Goal: Task Accomplishment & Management: Use online tool/utility

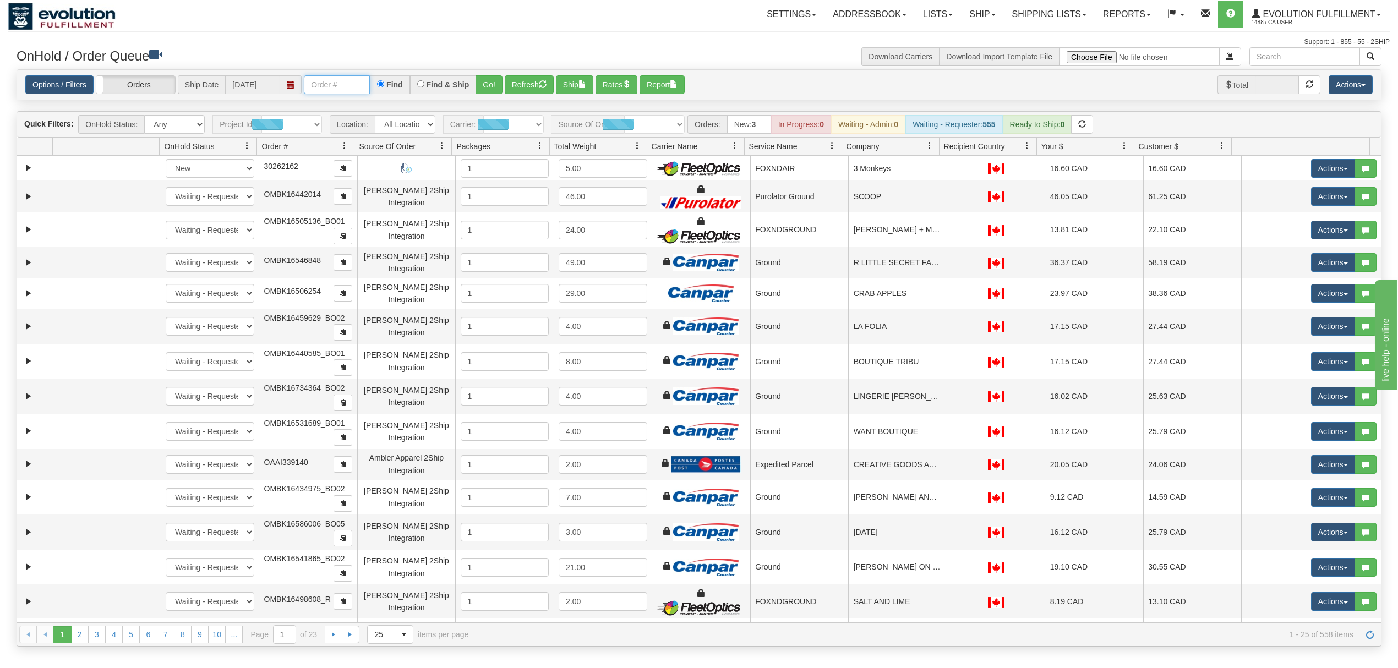
click at [348, 81] on input "text" at bounding box center [337, 84] width 66 height 19
click at [494, 86] on button "Go!" at bounding box center [488, 84] width 27 height 19
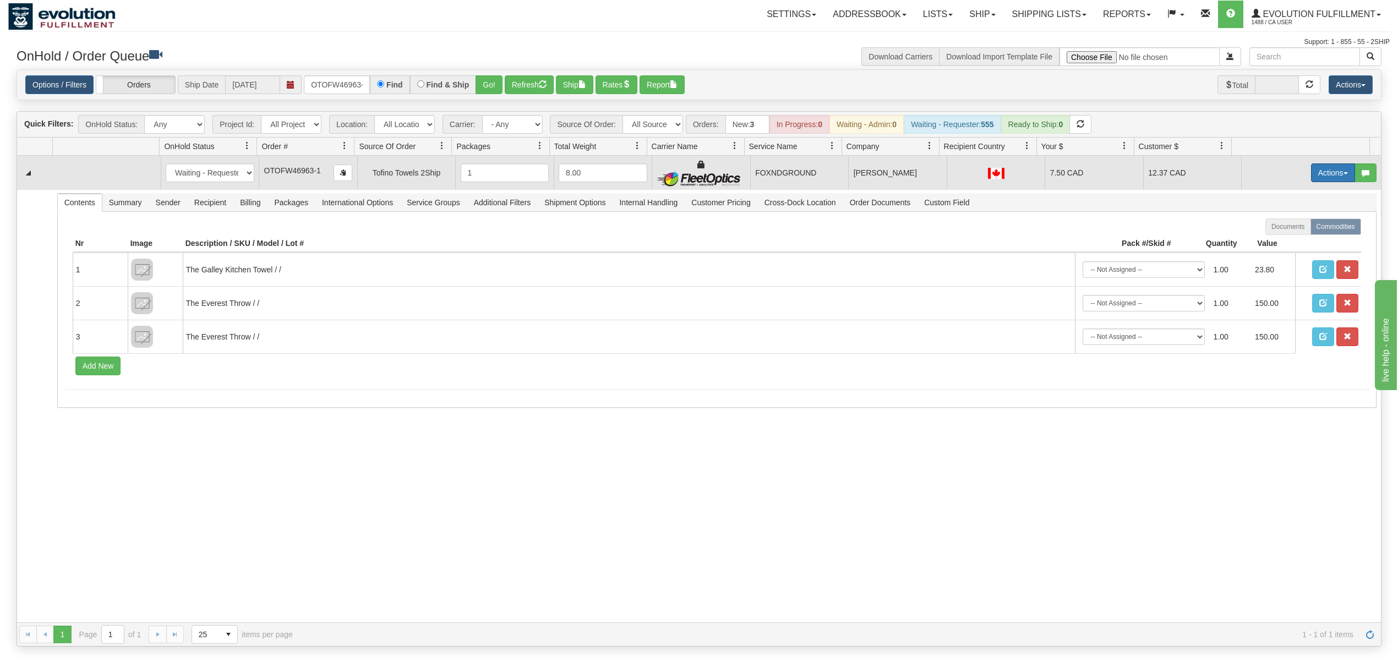
click at [1315, 167] on button "Actions" at bounding box center [1333, 172] width 44 height 19
click at [1266, 236] on link "Ship" at bounding box center [1310, 236] width 88 height 14
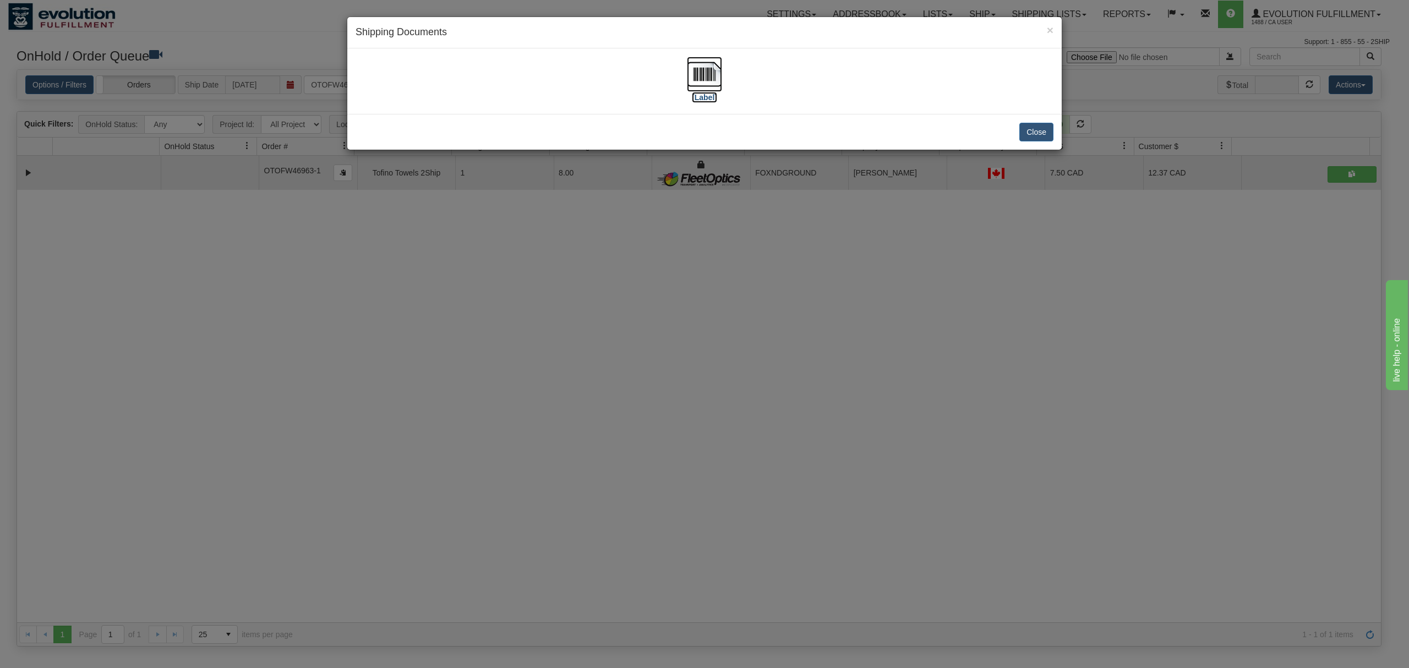
click at [703, 76] on img at bounding box center [704, 74] width 35 height 35
click at [1036, 128] on button "Close" at bounding box center [1036, 132] width 34 height 19
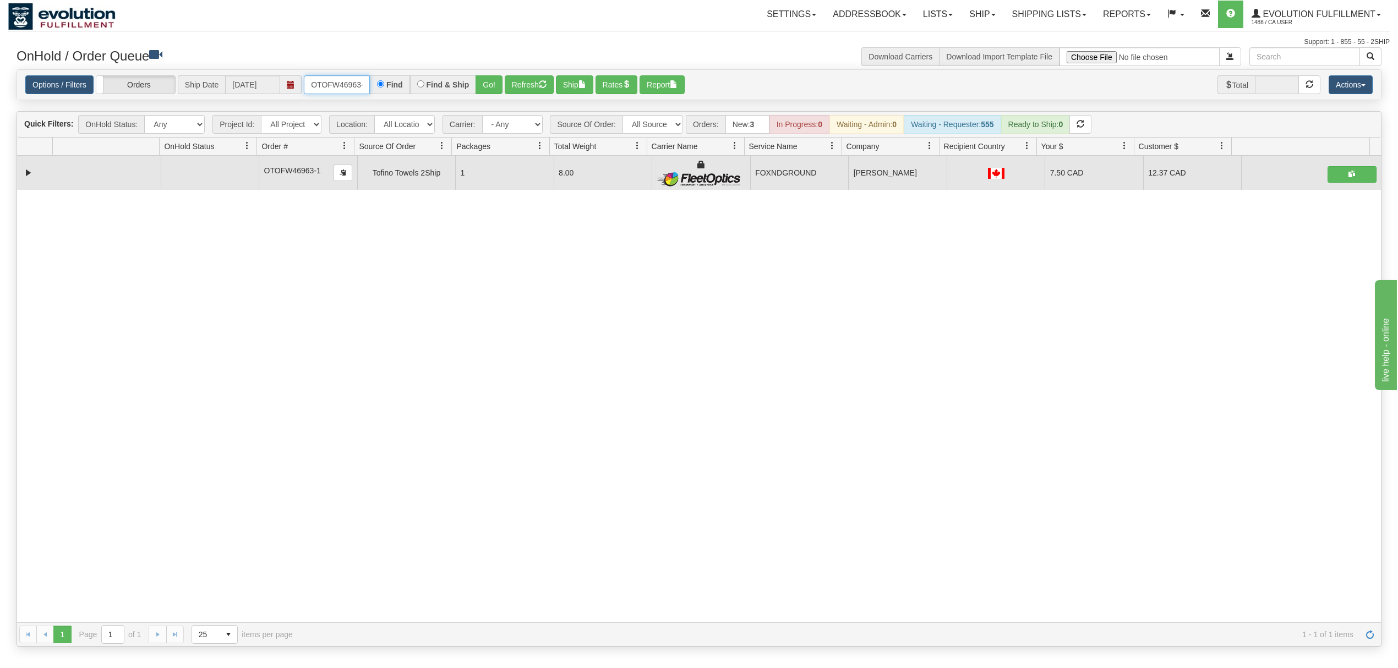
click at [351, 86] on input "OTOFW46963-1" at bounding box center [337, 84] width 66 height 19
click at [498, 79] on button "Go!" at bounding box center [488, 84] width 27 height 19
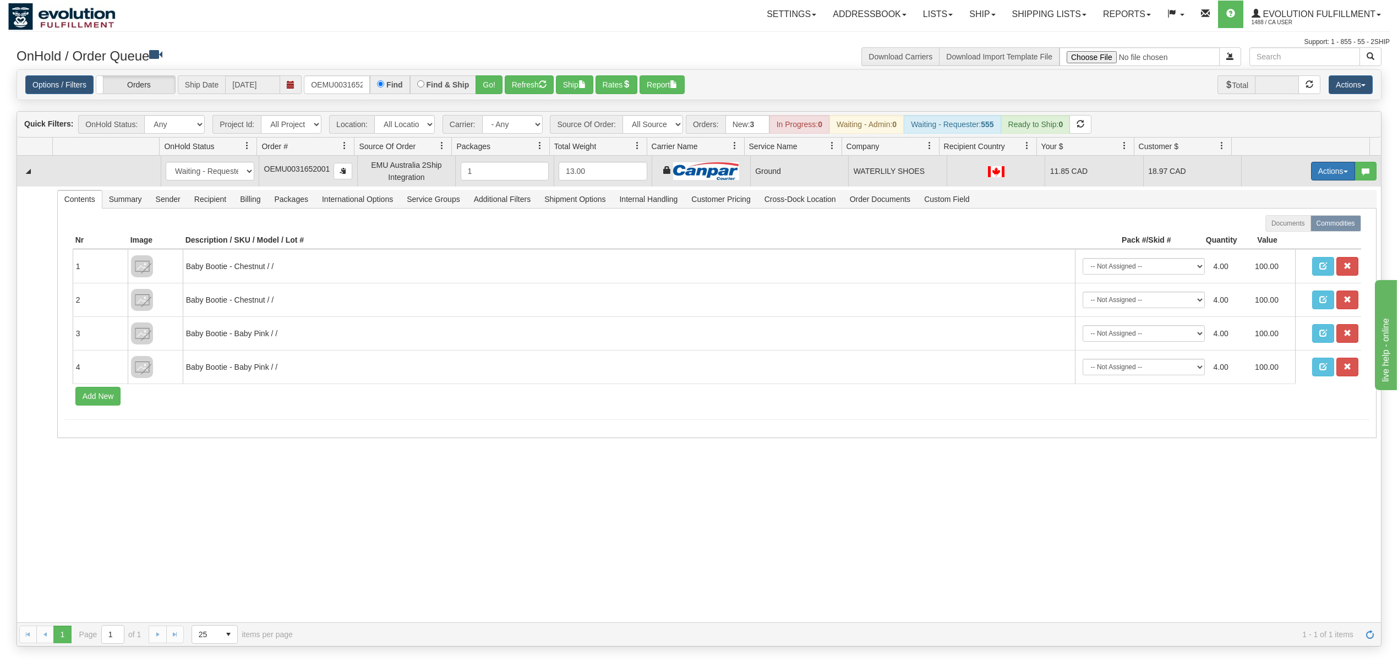
click at [1316, 174] on button "Actions" at bounding box center [1333, 171] width 44 height 19
click at [1279, 232] on span "Ship" at bounding box center [1288, 235] width 23 height 9
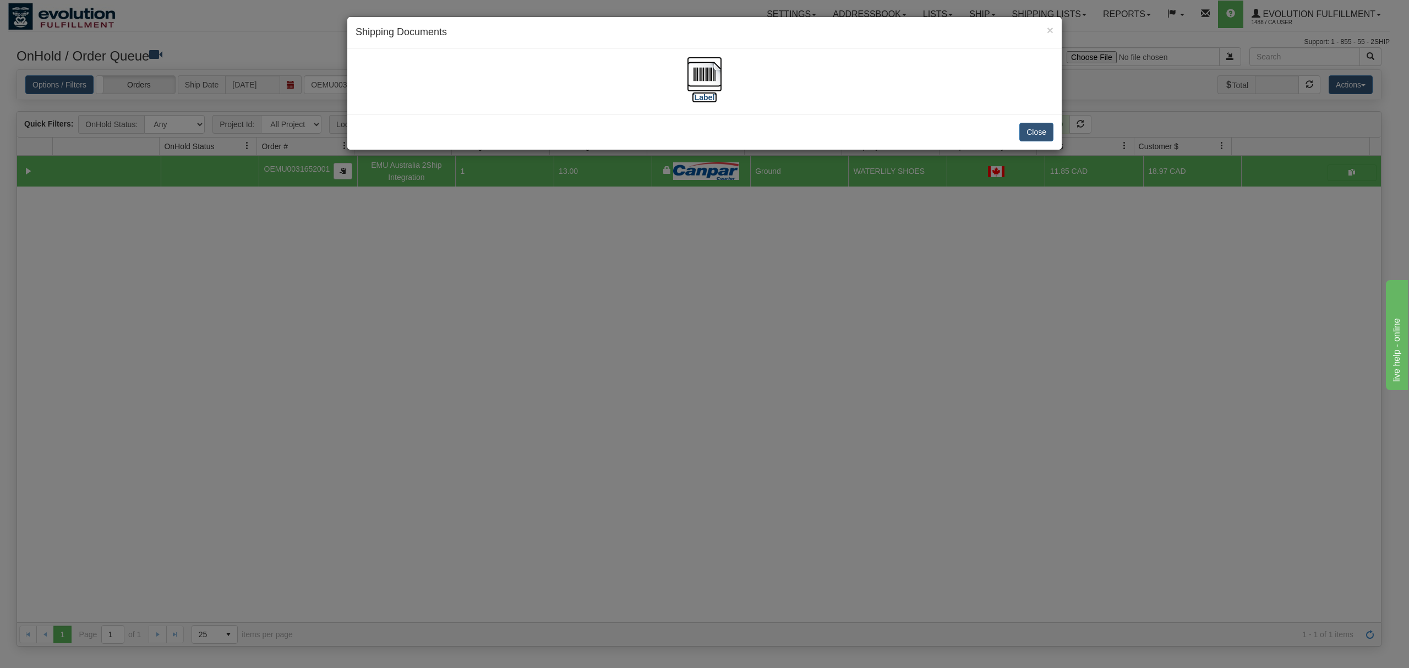
click at [696, 78] on img at bounding box center [704, 74] width 35 height 35
click at [1042, 128] on button "Close" at bounding box center [1036, 132] width 34 height 19
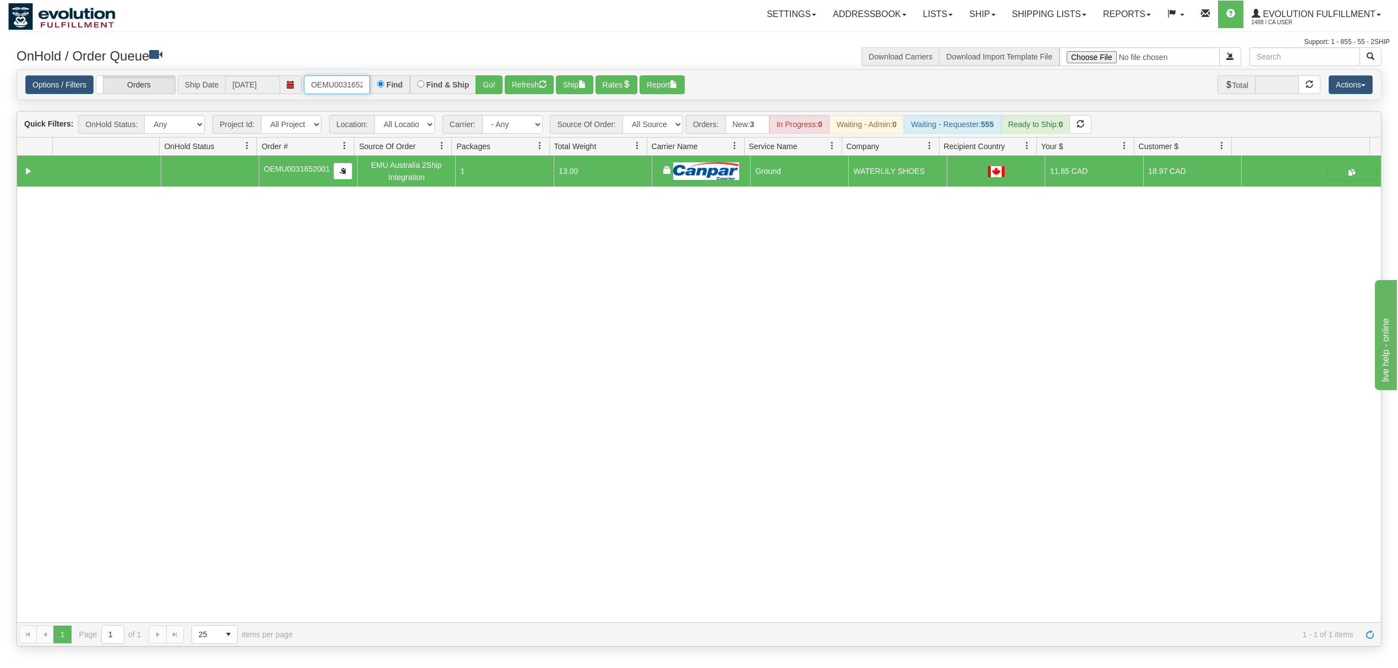
click at [342, 86] on input "OEMU0031652001" at bounding box center [337, 84] width 66 height 19
type input "OGF318442376"
click at [484, 85] on button "Go!" at bounding box center [488, 84] width 27 height 19
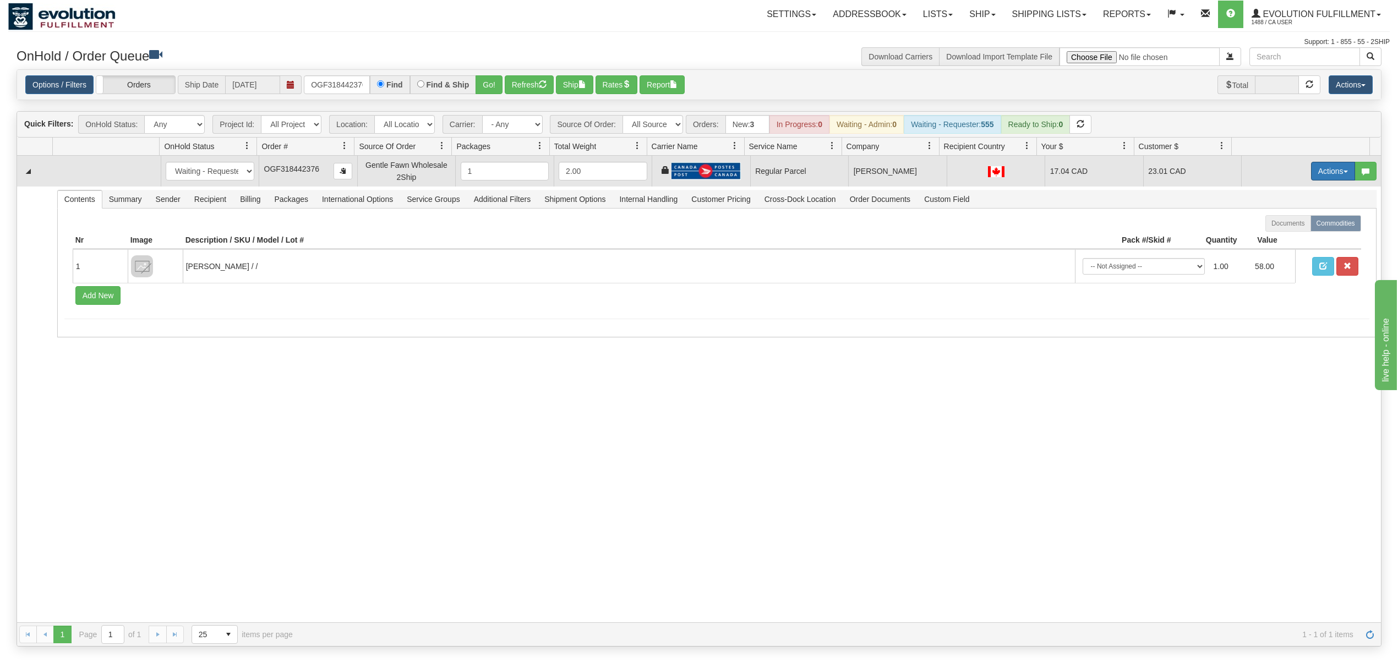
drag, startPoint x: 1317, startPoint y: 172, endPoint x: 1318, endPoint y: 179, distance: 7.2
click at [1317, 172] on button "Actions" at bounding box center [1333, 171] width 44 height 19
click at [1301, 222] on span "Rate All Services" at bounding box center [1310, 220] width 66 height 9
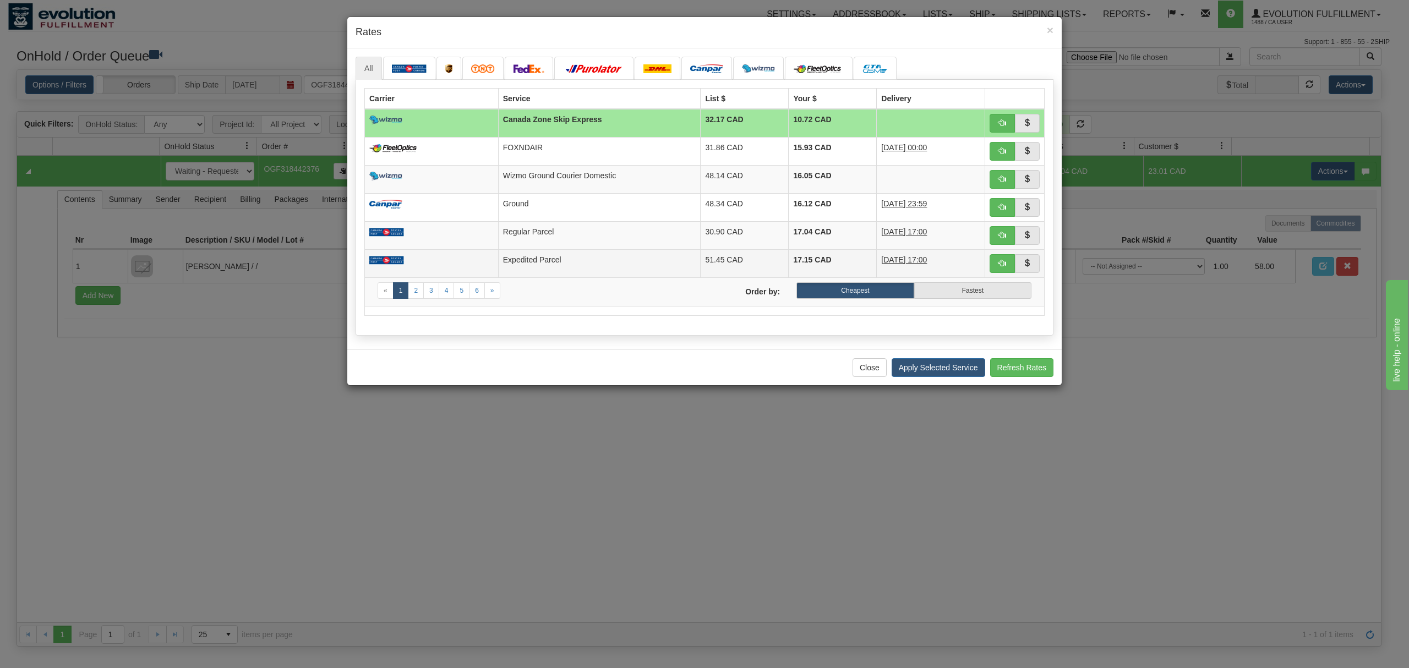
click at [516, 269] on td "Expedited Parcel" at bounding box center [599, 263] width 202 height 28
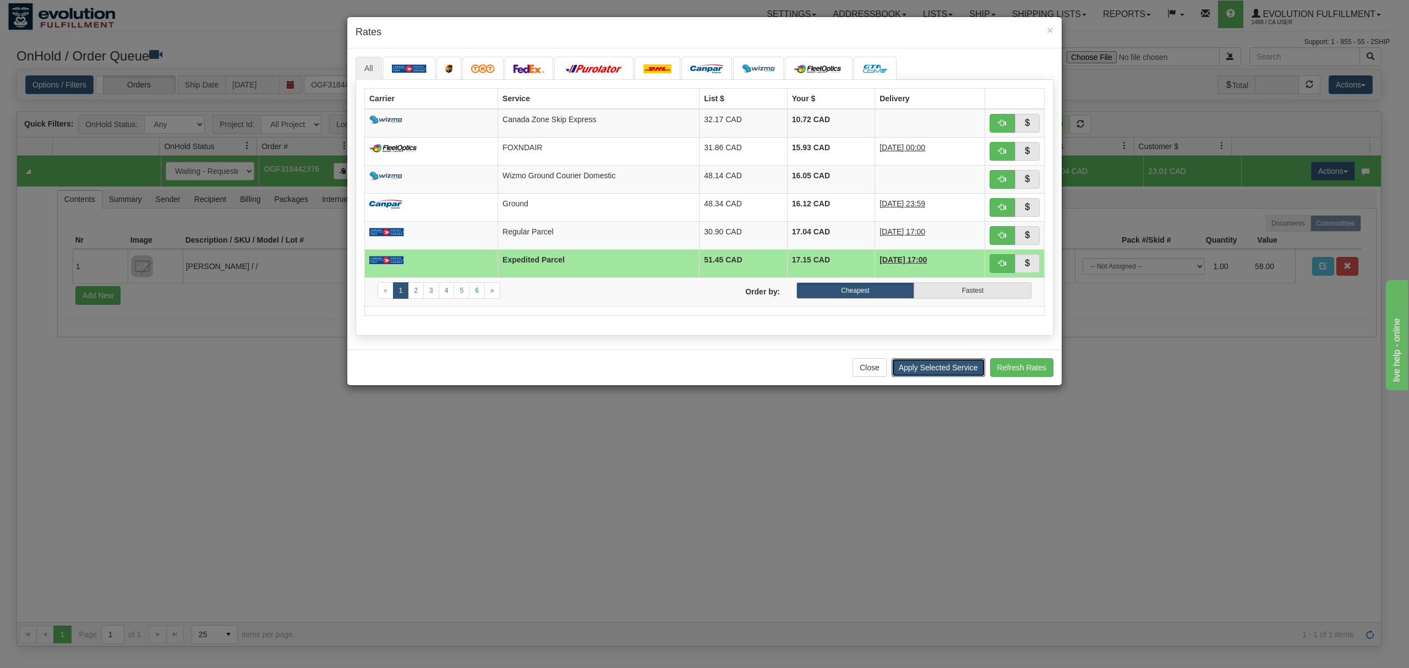
click at [962, 374] on button "Apply Selected Service" at bounding box center [938, 367] width 94 height 19
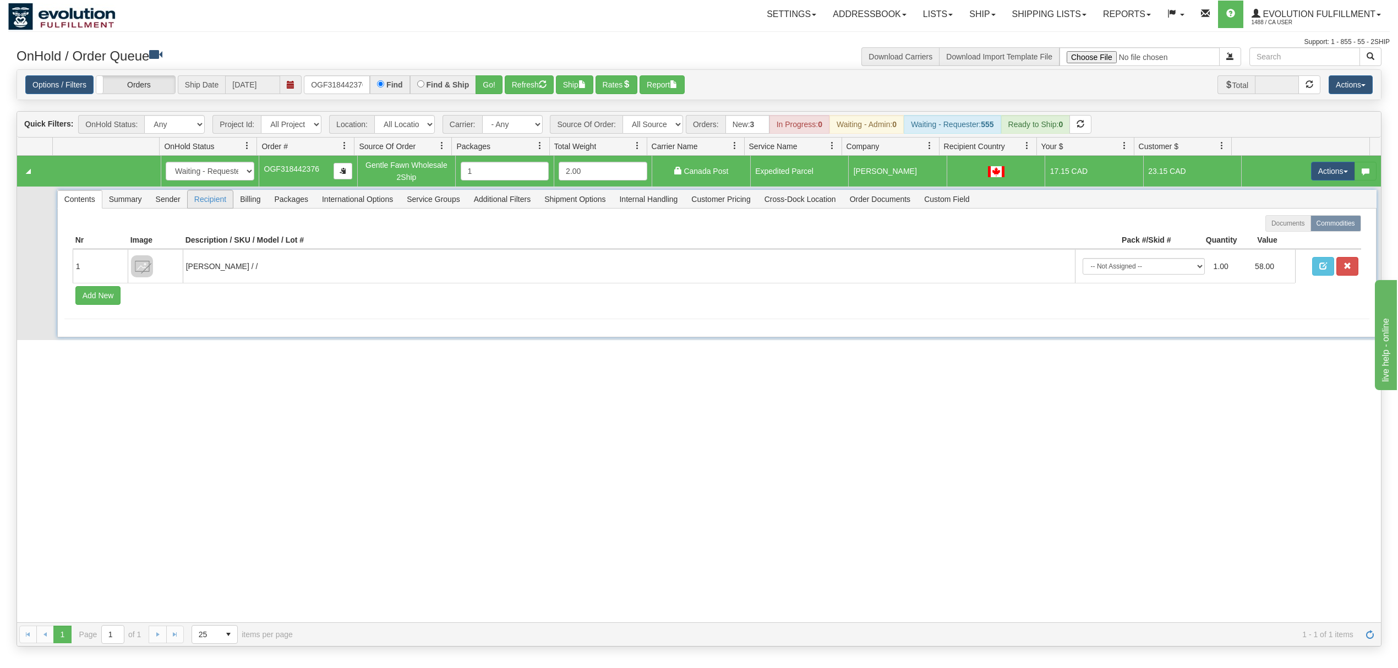
click at [212, 201] on span "Recipient" at bounding box center [210, 199] width 45 height 18
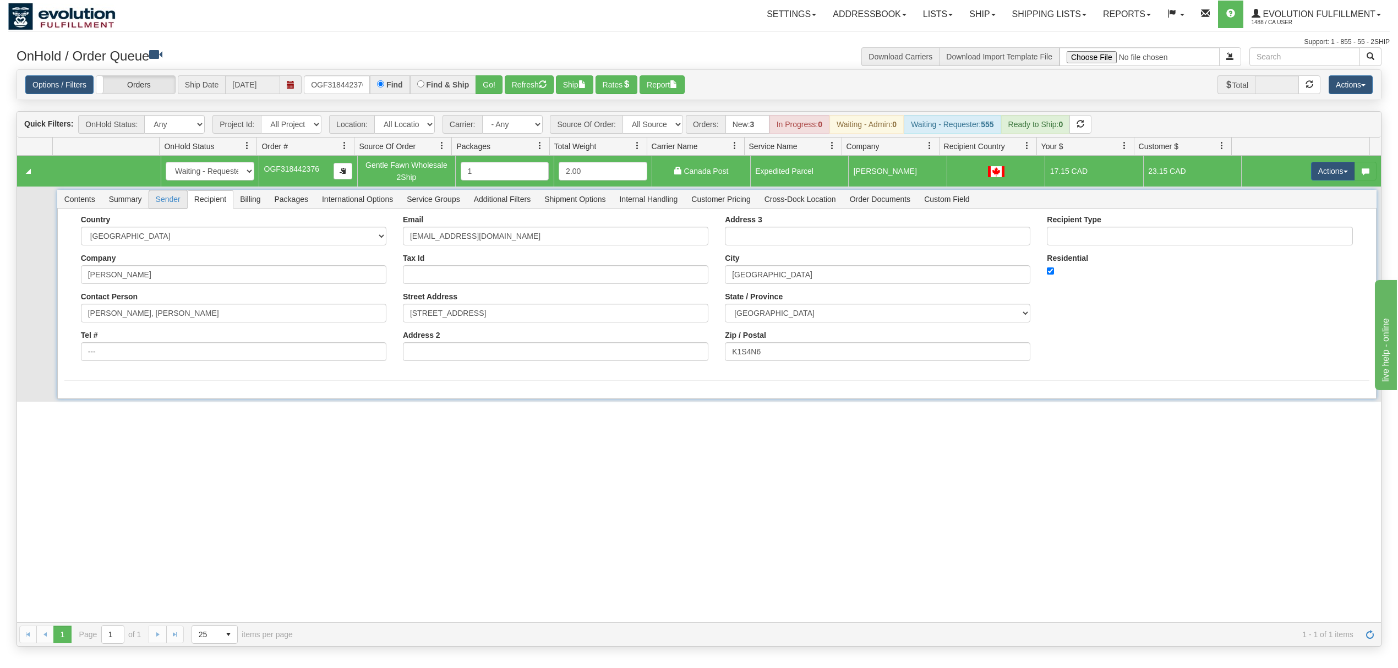
click at [172, 201] on span "Sender" at bounding box center [168, 199] width 38 height 18
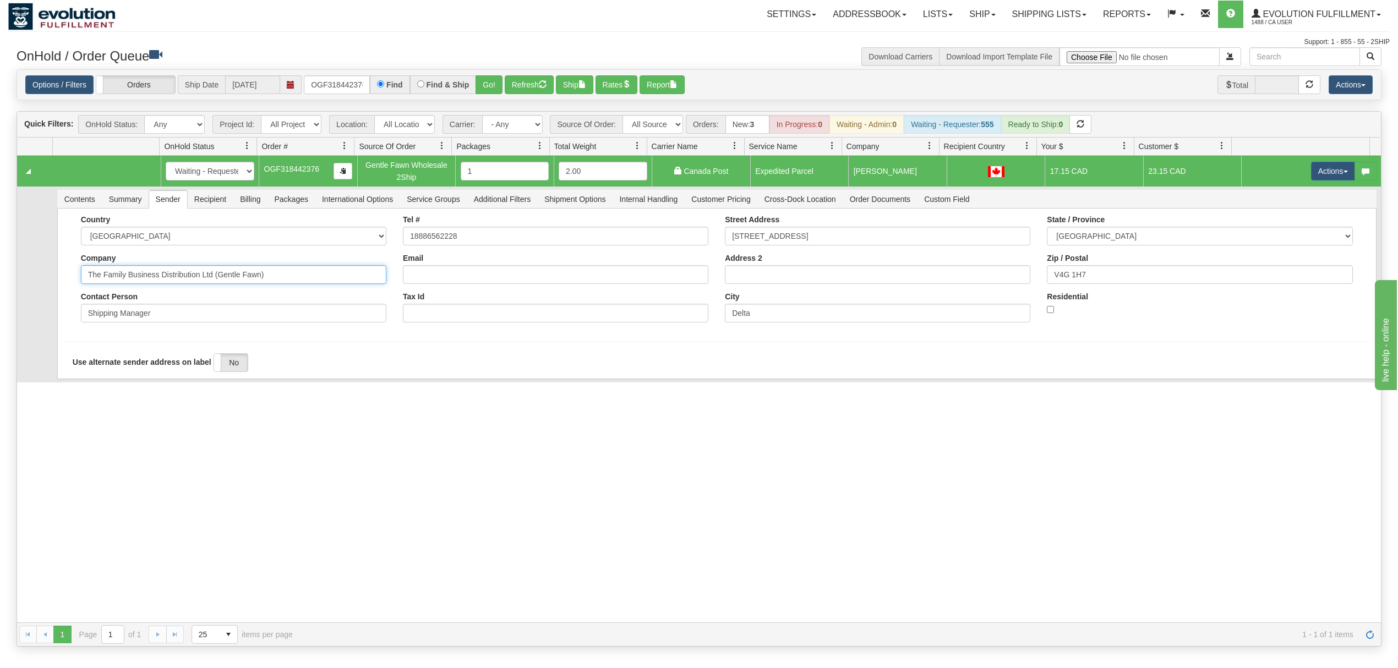
drag, startPoint x: 293, startPoint y: 280, endPoint x: 159, endPoint y: 298, distance: 135.0
click at [159, 298] on div "Country [GEOGRAPHIC_DATA] [GEOGRAPHIC_DATA] [GEOGRAPHIC_DATA] [GEOGRAPHIC_DATA]…" at bounding box center [234, 273] width 322 height 116
type input "The Family Business"
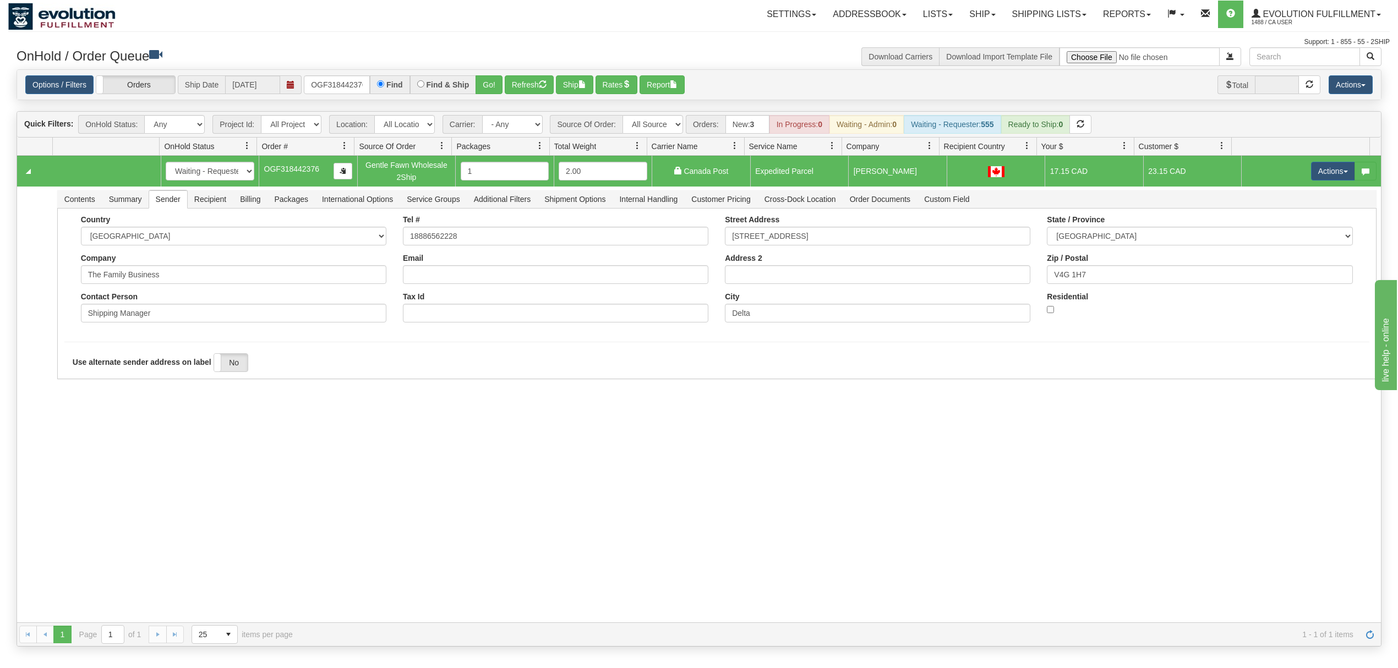
click at [81, 460] on div "31625686 EVOLUTION V3 91127108 91127109 New In Progress Waiting - Admin Waiting…" at bounding box center [698, 389] width 1363 height 467
click at [72, 386] on button "Save" at bounding box center [80, 381] width 32 height 19
click at [1313, 168] on button "Actions" at bounding box center [1333, 171] width 44 height 19
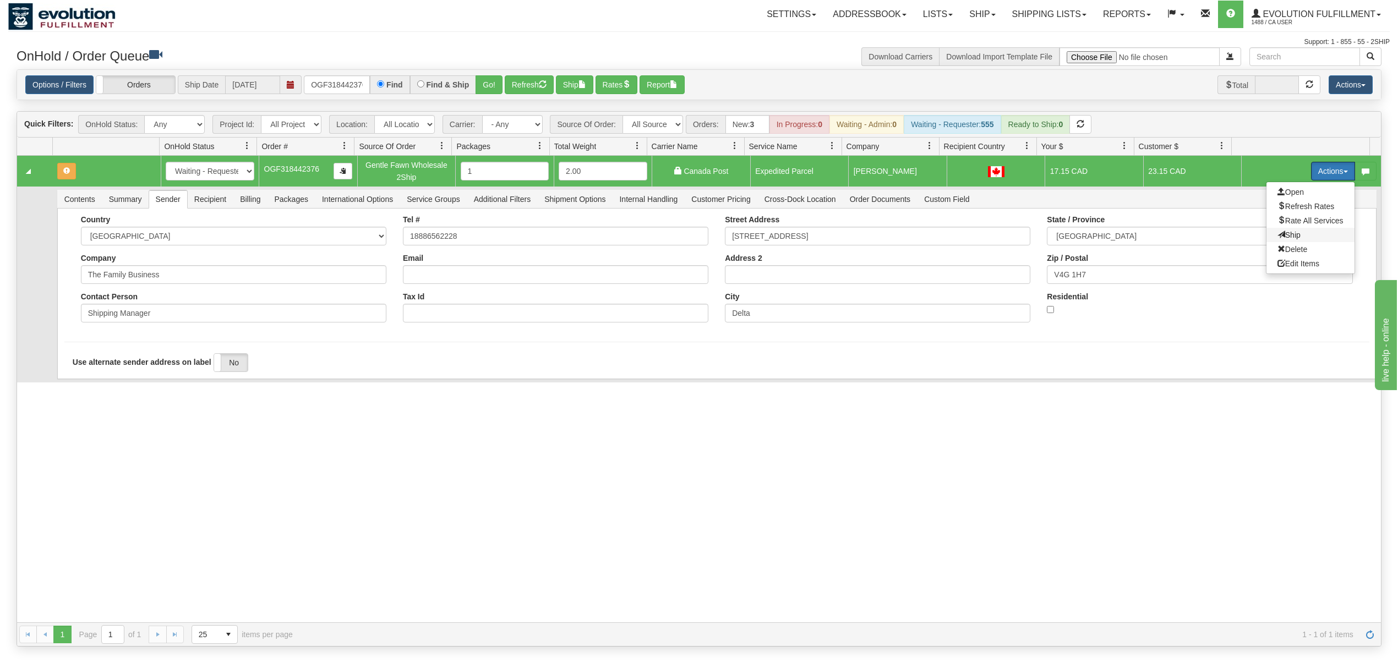
click at [1277, 238] on span at bounding box center [1281, 235] width 8 height 8
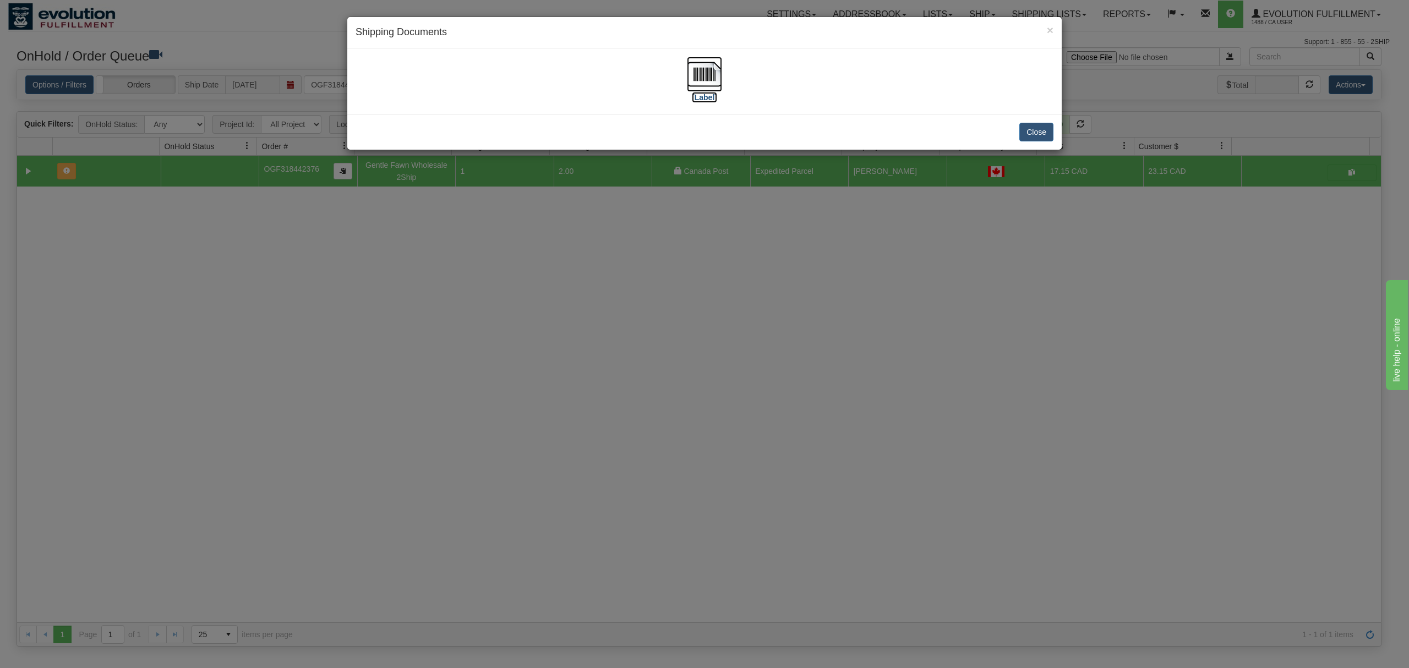
click at [698, 75] on img at bounding box center [704, 74] width 35 height 35
click at [1043, 130] on button "Close" at bounding box center [1036, 132] width 34 height 19
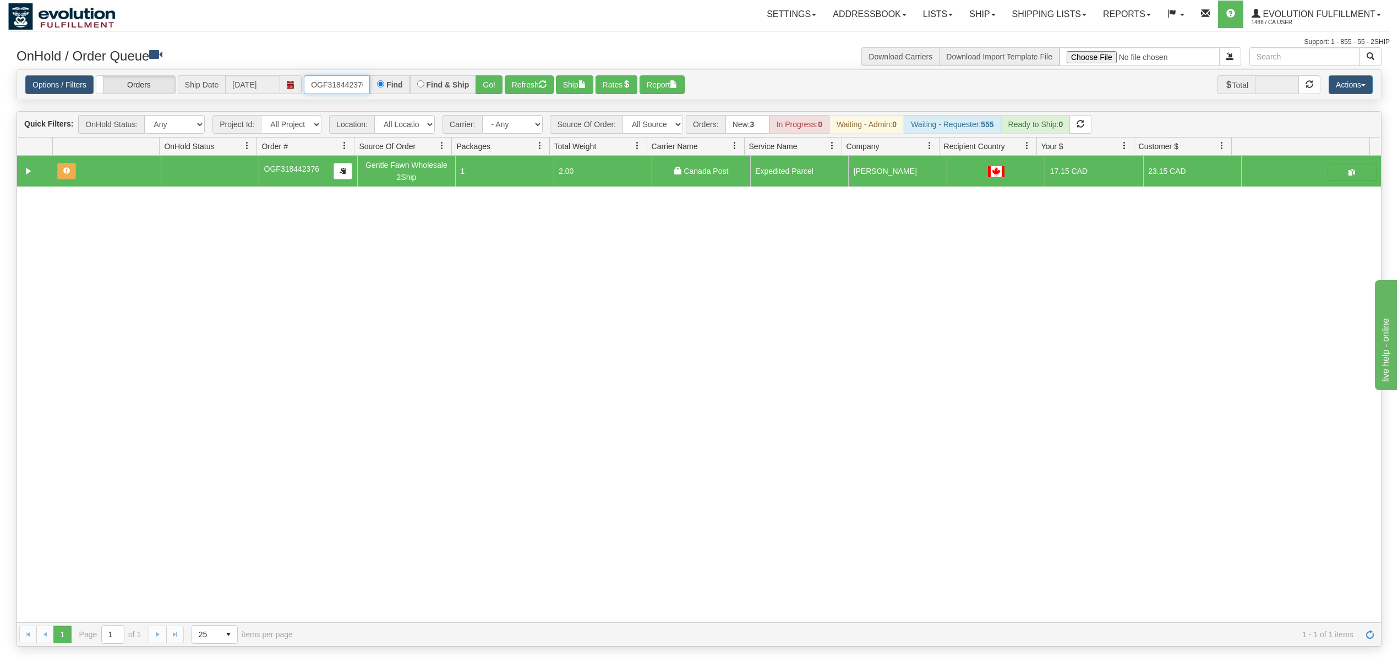
click at [333, 91] on input "OGF318442376" at bounding box center [337, 84] width 66 height 19
click at [490, 88] on button "Go!" at bounding box center [488, 84] width 27 height 19
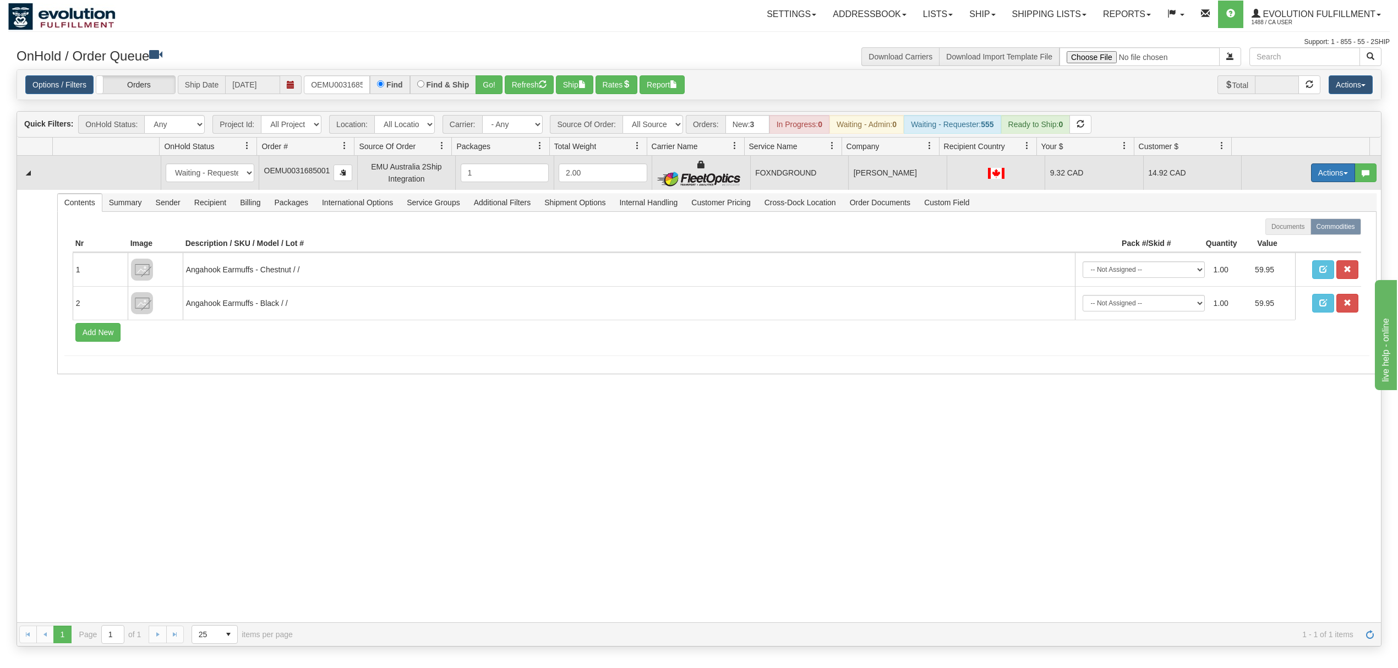
click at [1326, 179] on button "Actions" at bounding box center [1333, 172] width 44 height 19
click at [1277, 240] on span "Ship" at bounding box center [1288, 236] width 23 height 9
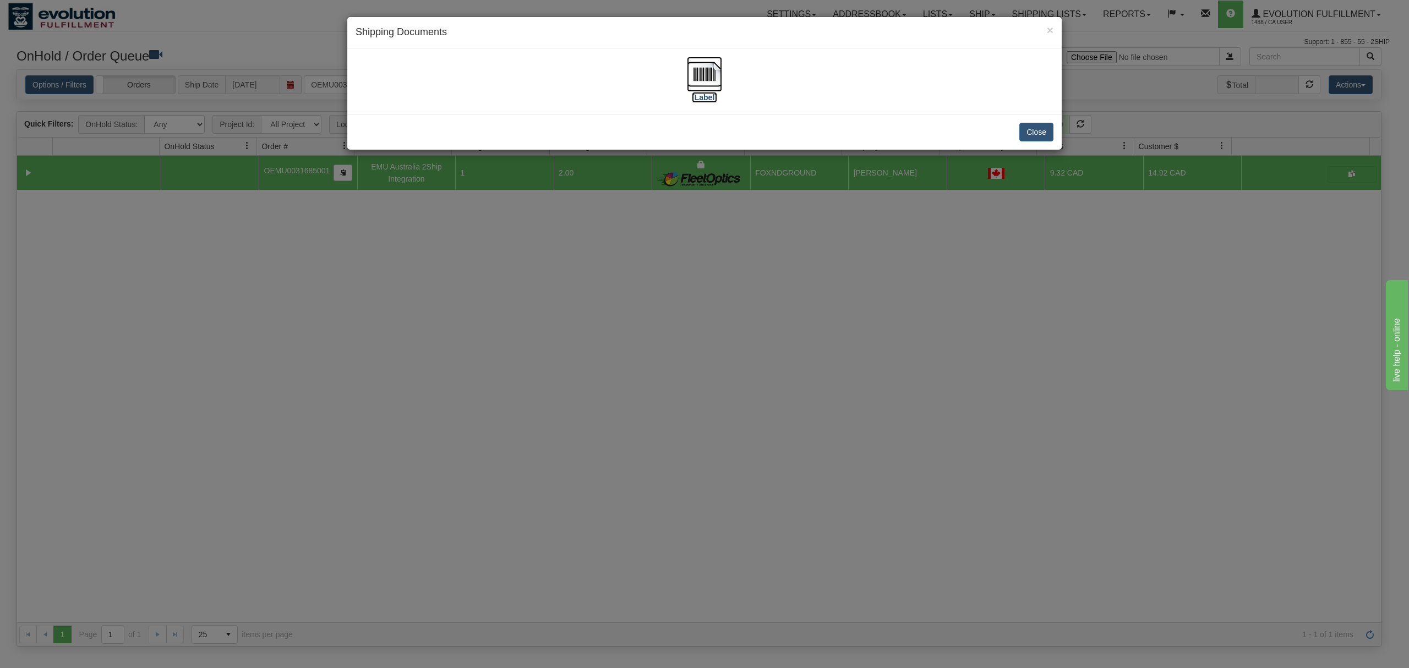
click at [693, 73] on img at bounding box center [704, 74] width 35 height 35
click at [1042, 133] on button "Close" at bounding box center [1036, 132] width 34 height 19
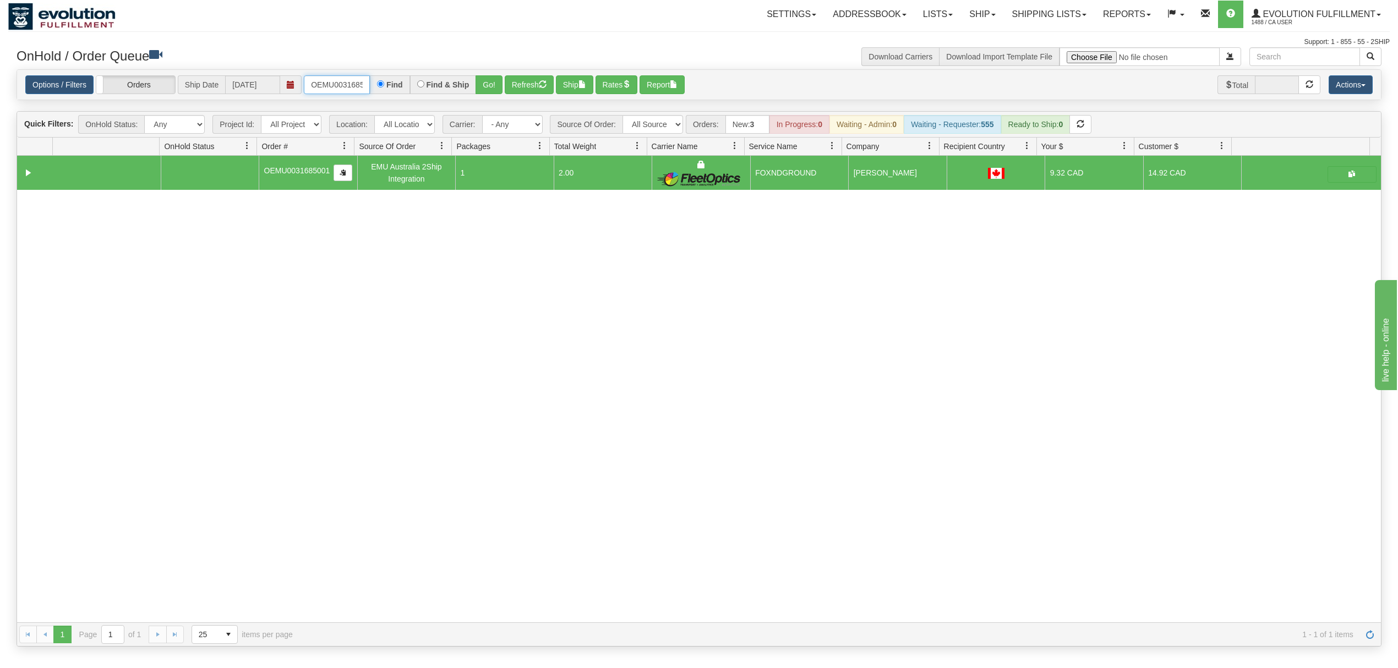
click at [335, 81] on input "OEMU0031685001" at bounding box center [337, 84] width 66 height 19
click at [499, 84] on button "Go!" at bounding box center [488, 84] width 27 height 19
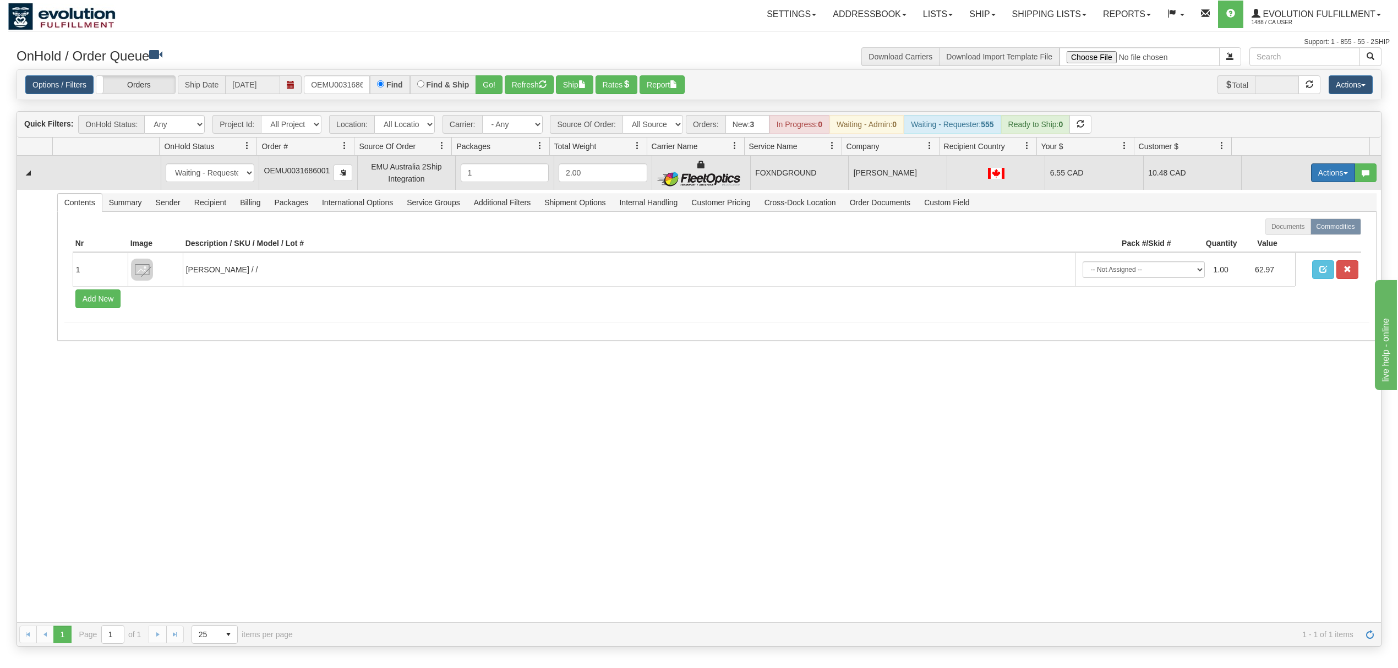
click at [1319, 173] on button "Actions" at bounding box center [1333, 172] width 44 height 19
click at [1281, 233] on link "Ship" at bounding box center [1310, 236] width 88 height 14
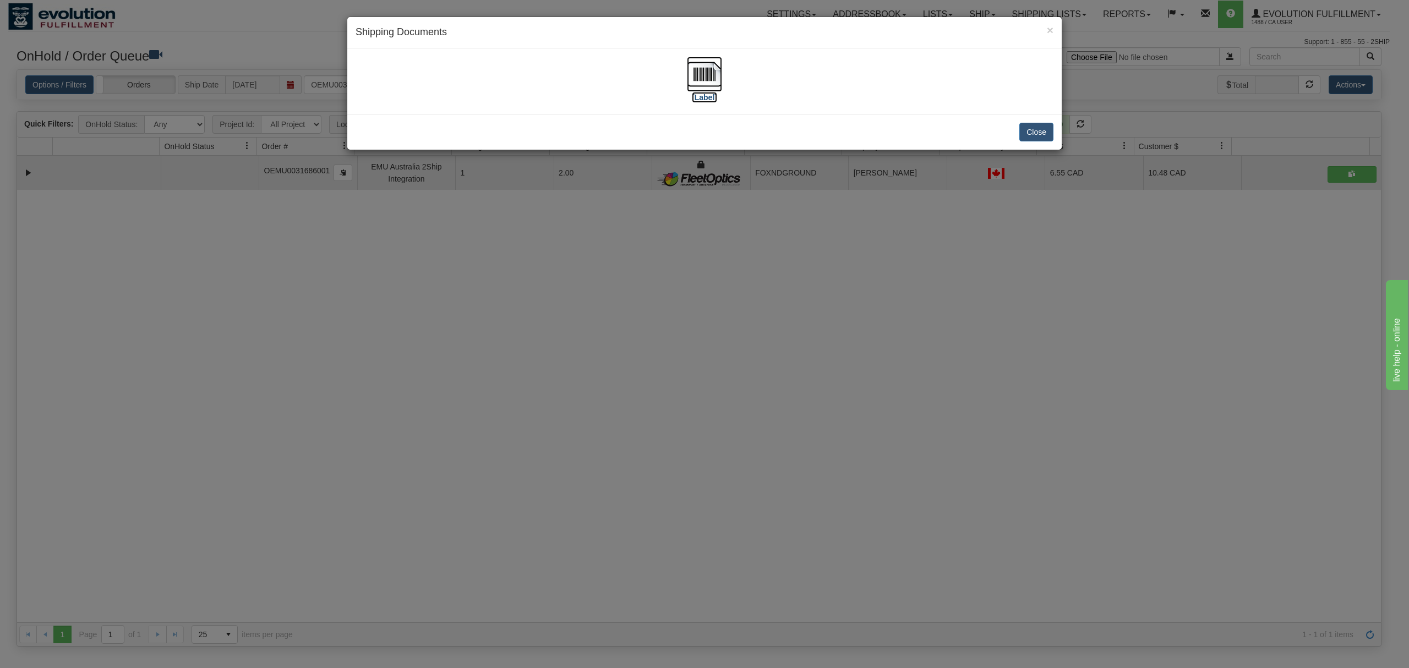
click at [709, 80] on img at bounding box center [704, 74] width 35 height 35
click at [1042, 130] on button "Close" at bounding box center [1036, 132] width 34 height 19
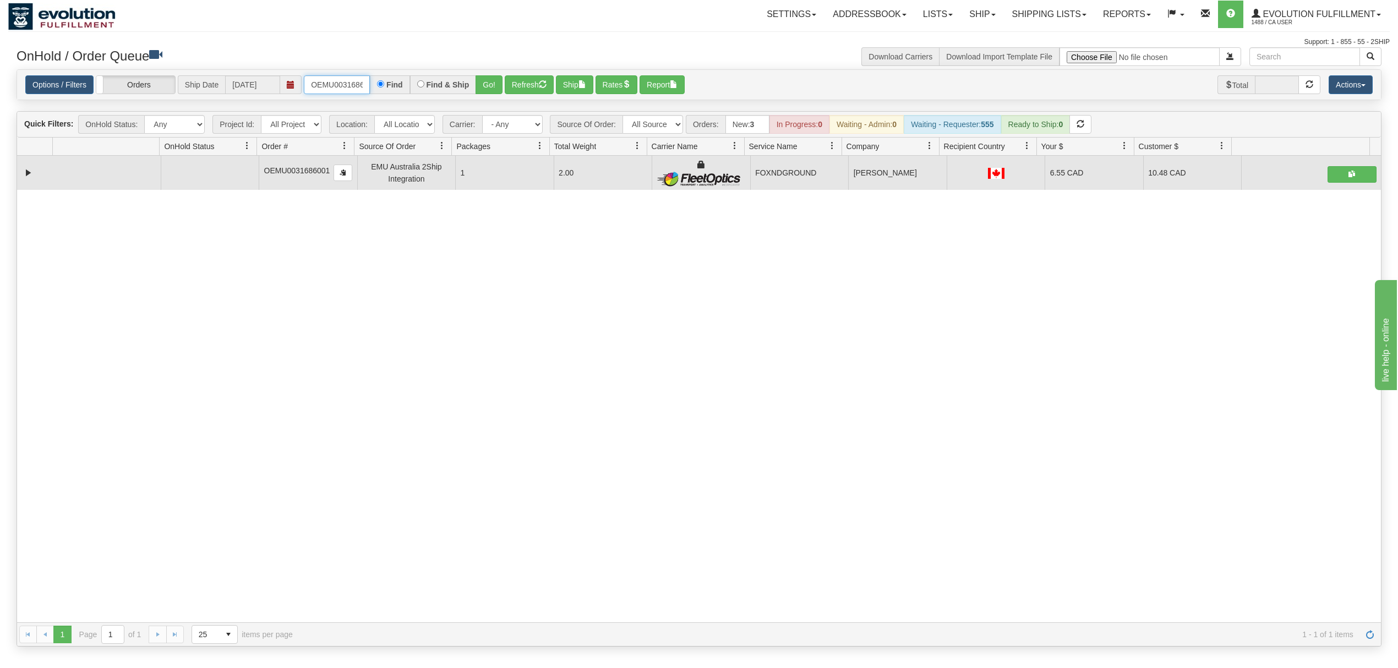
click at [335, 86] on input "OEMU0031686001" at bounding box center [337, 84] width 66 height 19
click at [335, 88] on input "OEMU0031686001" at bounding box center [337, 84] width 66 height 19
click at [487, 89] on button "Go!" at bounding box center [488, 84] width 27 height 19
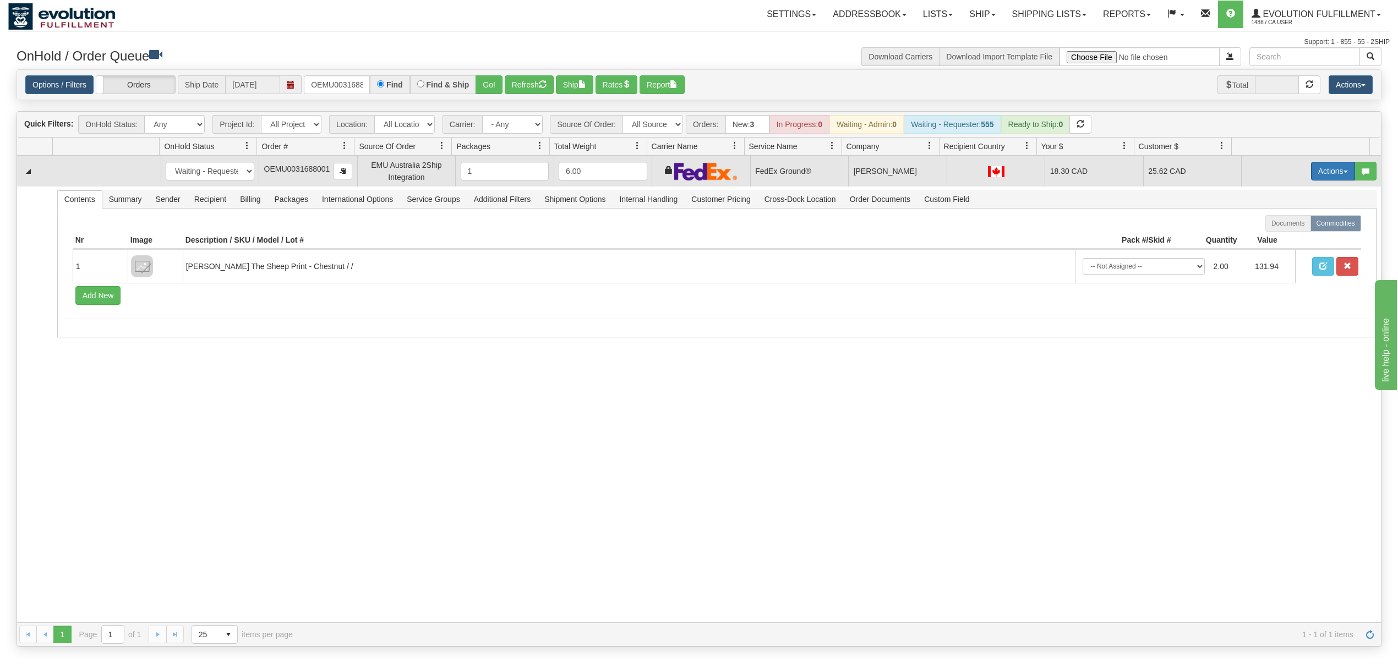
drag, startPoint x: 1326, startPoint y: 174, endPoint x: 1321, endPoint y: 179, distance: 7.0
click at [1326, 174] on button "Actions" at bounding box center [1333, 171] width 44 height 19
click at [1289, 237] on link "Ship" at bounding box center [1310, 235] width 88 height 14
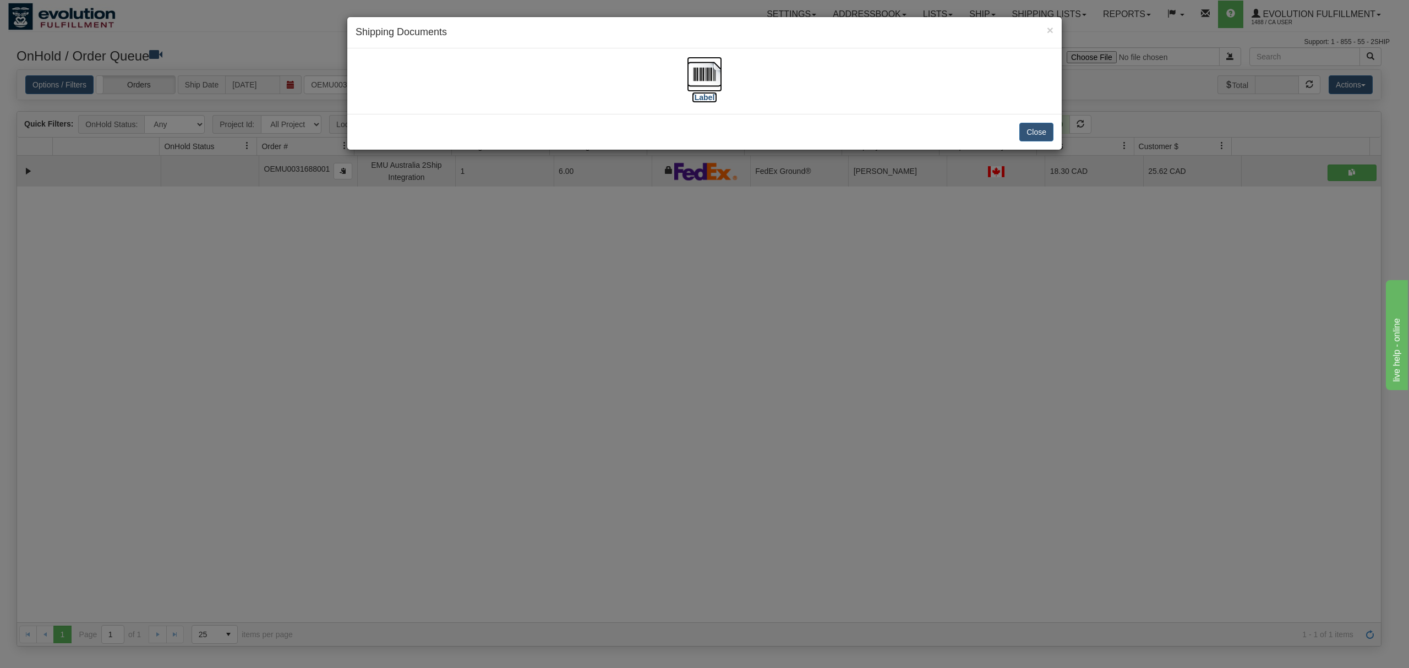
click at [698, 76] on img at bounding box center [704, 74] width 35 height 35
click at [1028, 145] on div "Close" at bounding box center [704, 132] width 714 height 36
click at [1030, 137] on button "Close" at bounding box center [1036, 132] width 34 height 19
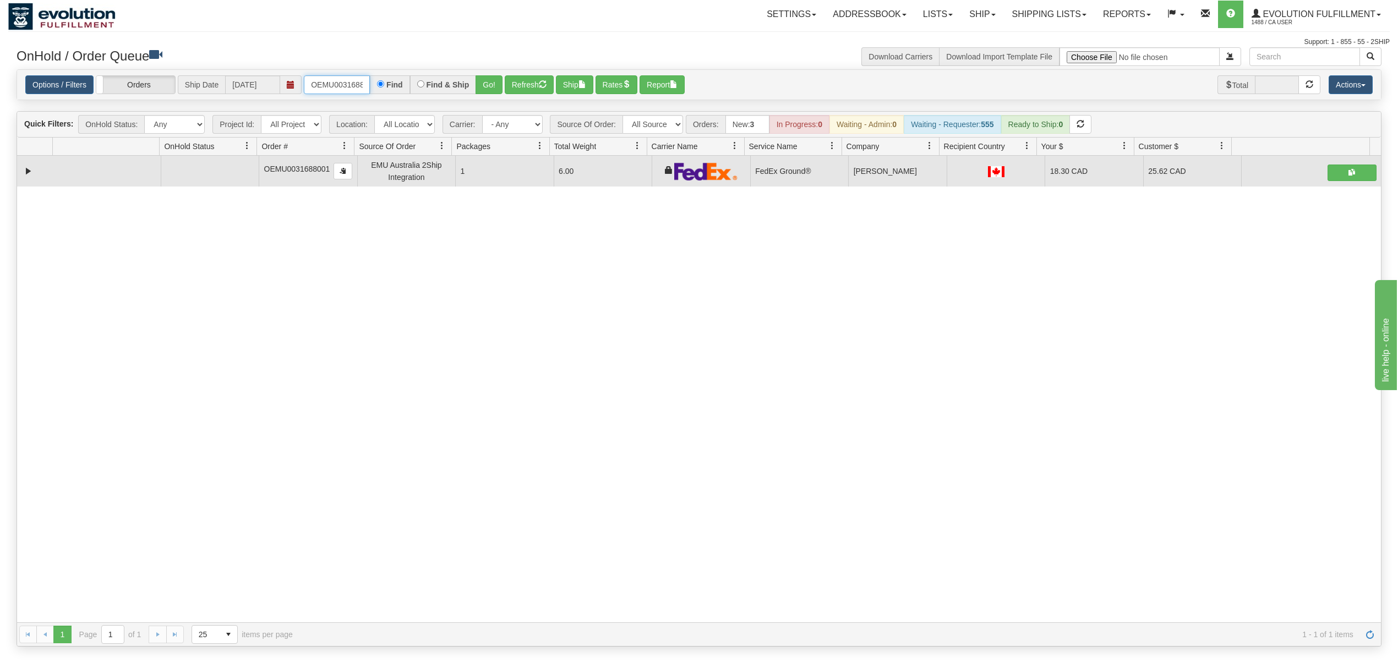
click at [359, 83] on input "OEMU0031688001" at bounding box center [337, 84] width 66 height 19
click at [489, 78] on button "Go!" at bounding box center [488, 84] width 27 height 19
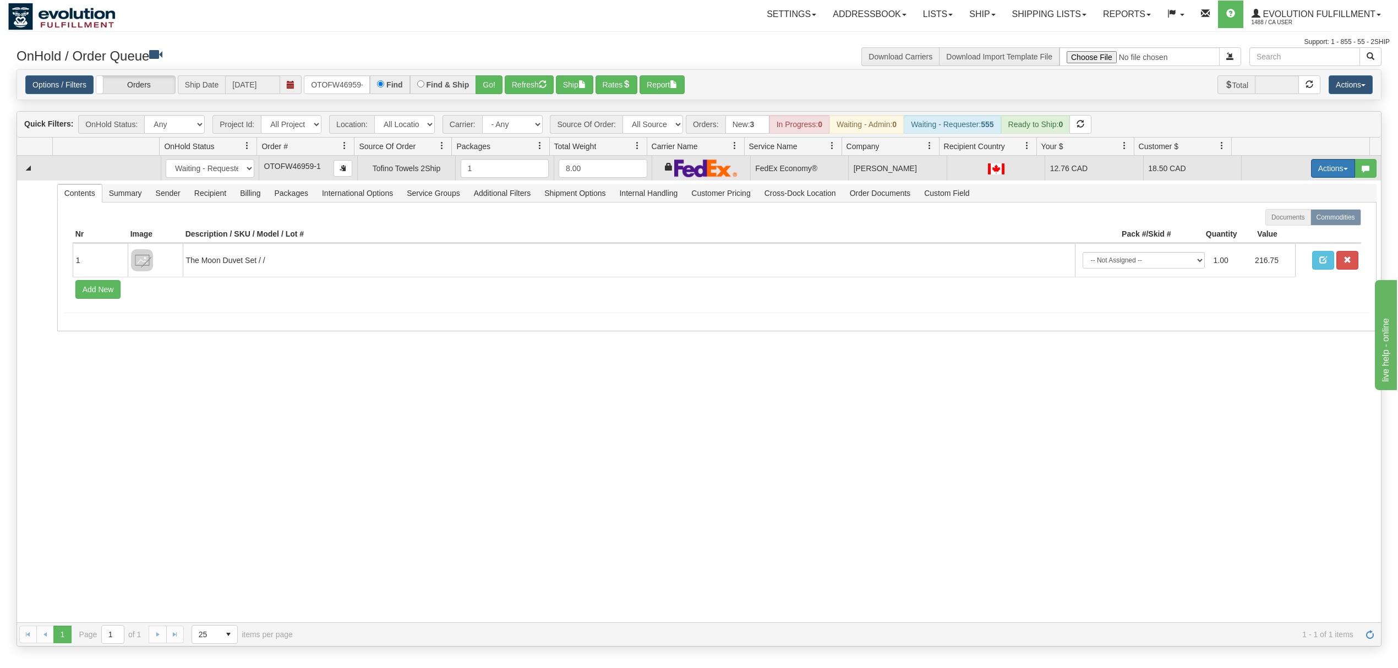
click at [1333, 175] on button "Actions" at bounding box center [1333, 168] width 44 height 19
click at [1277, 232] on span "Ship" at bounding box center [1288, 232] width 23 height 9
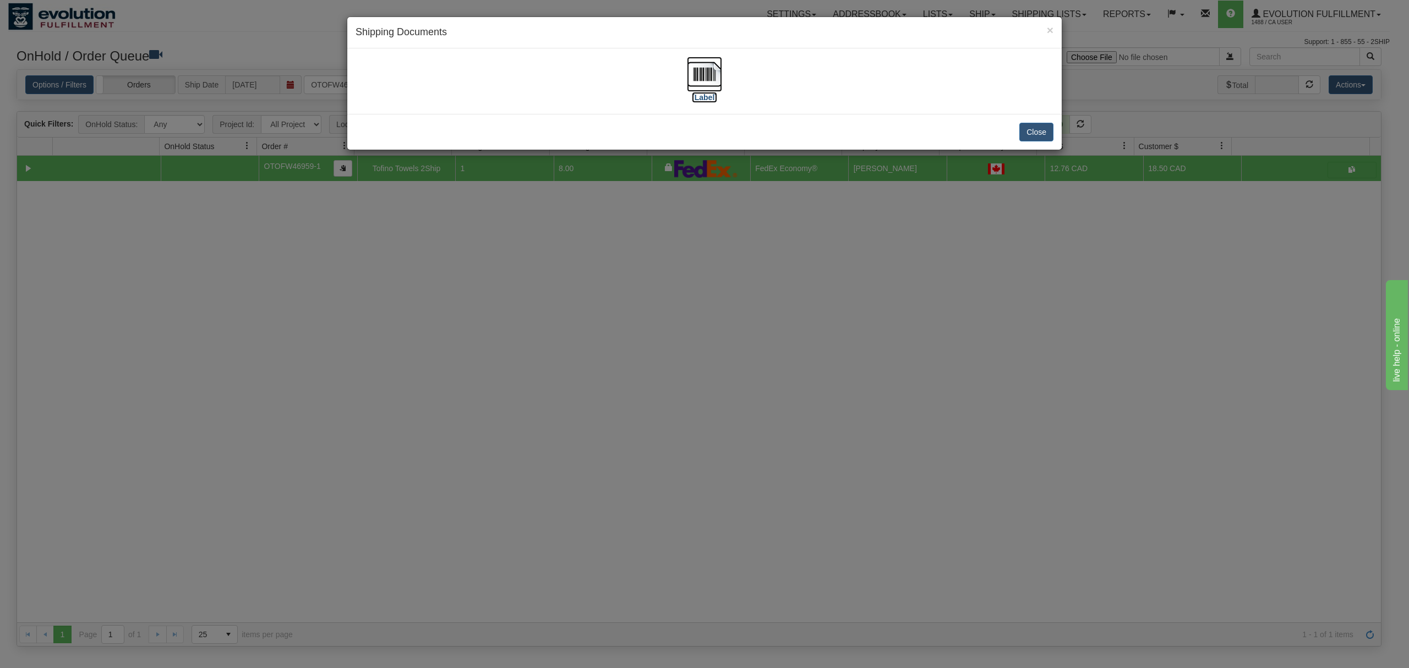
click at [707, 76] on img at bounding box center [704, 74] width 35 height 35
click at [1034, 127] on button "Close" at bounding box center [1036, 132] width 34 height 19
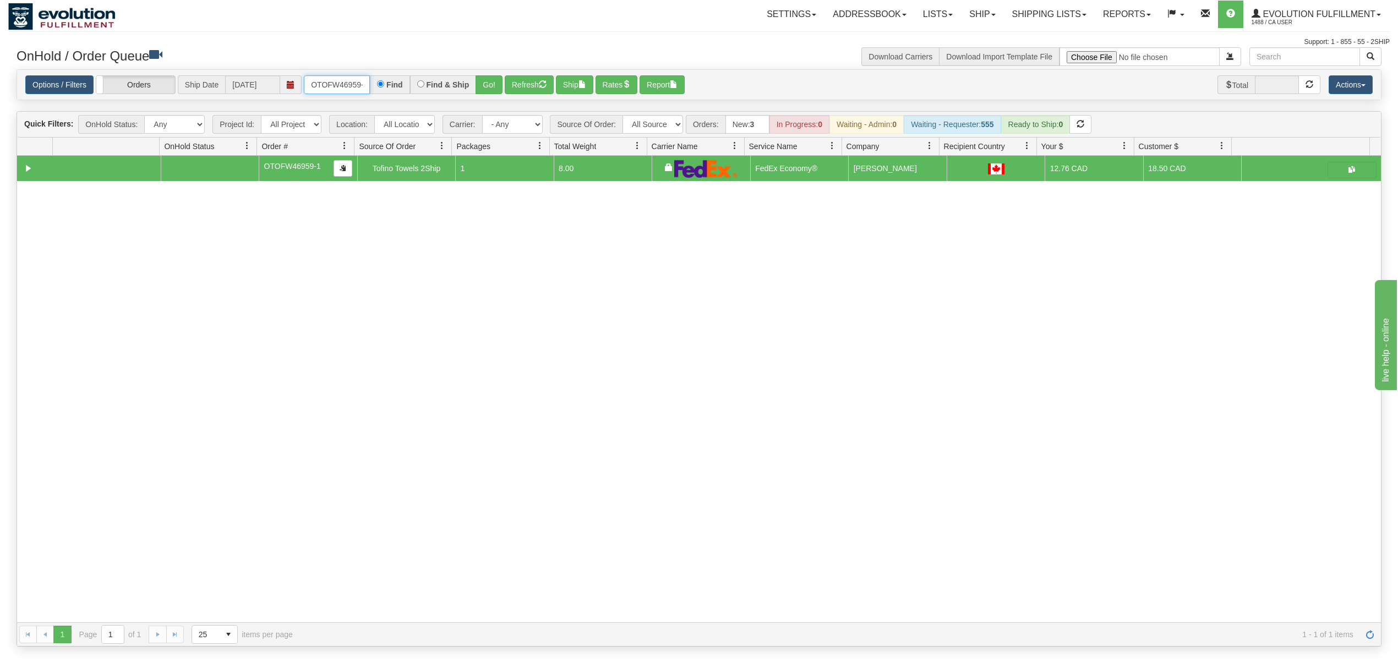
click at [331, 94] on input "OTOFW46959-1" at bounding box center [337, 84] width 66 height 19
click at [498, 80] on button "Go!" at bounding box center [488, 84] width 27 height 19
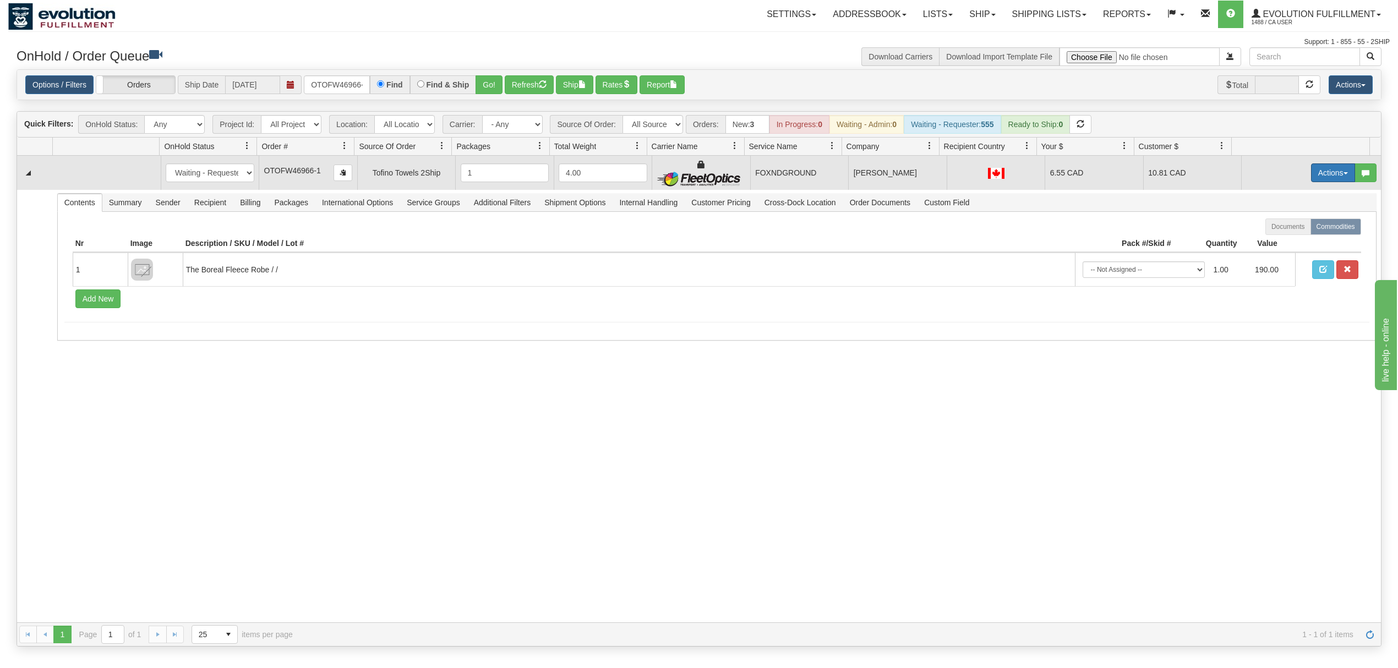
click at [1315, 182] on button "Actions" at bounding box center [1333, 172] width 44 height 19
click at [1278, 240] on span "Ship" at bounding box center [1288, 236] width 23 height 9
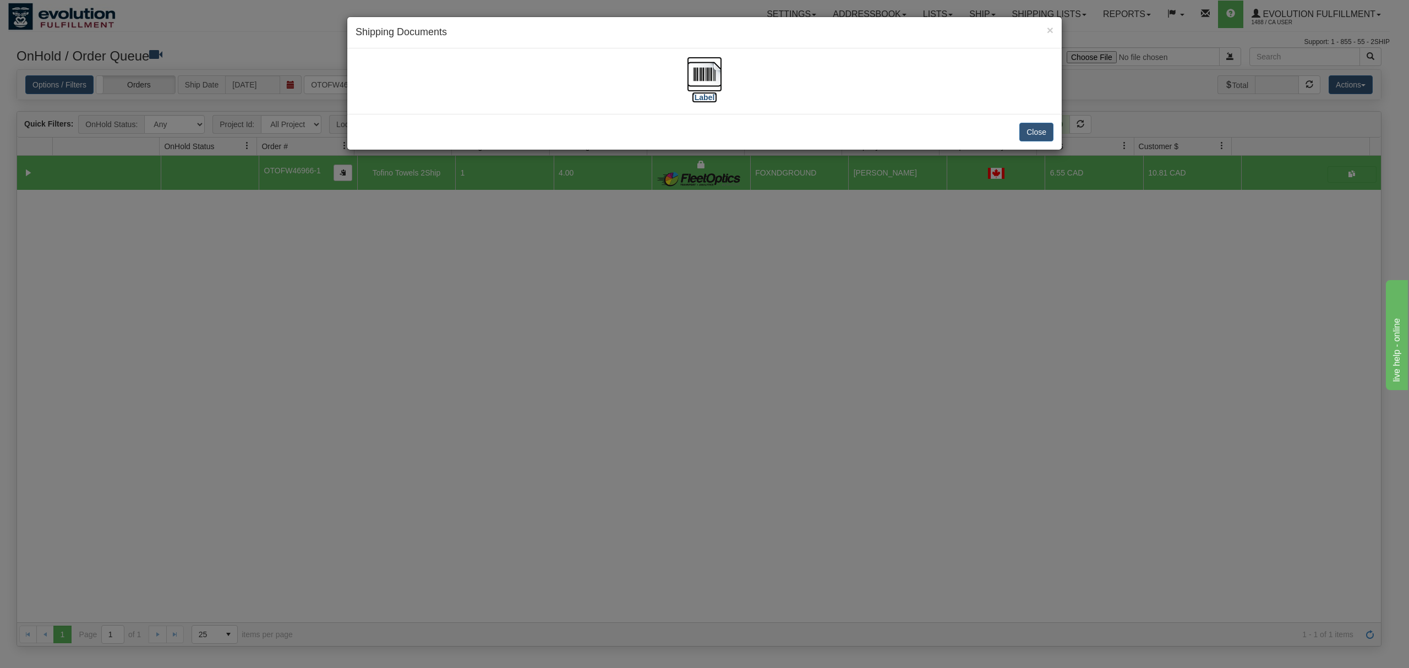
click at [709, 67] on img at bounding box center [704, 74] width 35 height 35
click at [1029, 128] on button "Close" at bounding box center [1036, 132] width 34 height 19
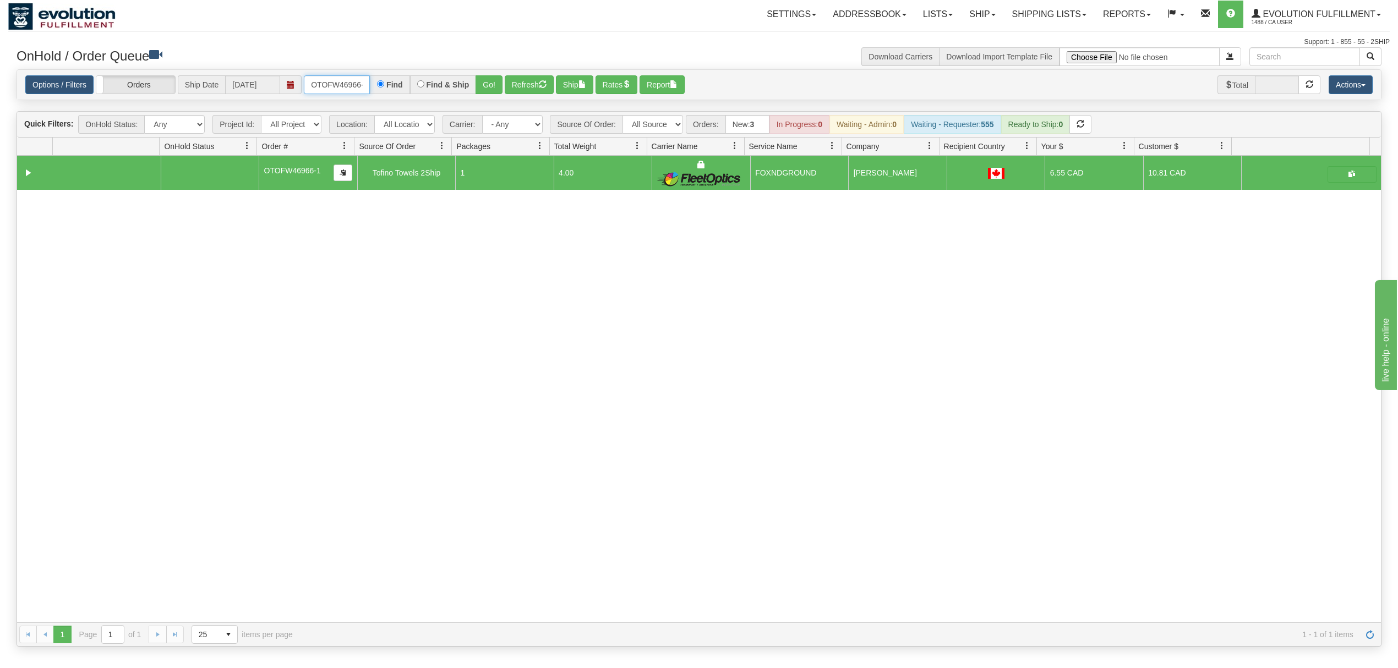
click at [328, 78] on input "OTOFW46966-1" at bounding box center [337, 84] width 66 height 19
click at [486, 82] on button "Go!" at bounding box center [488, 84] width 27 height 19
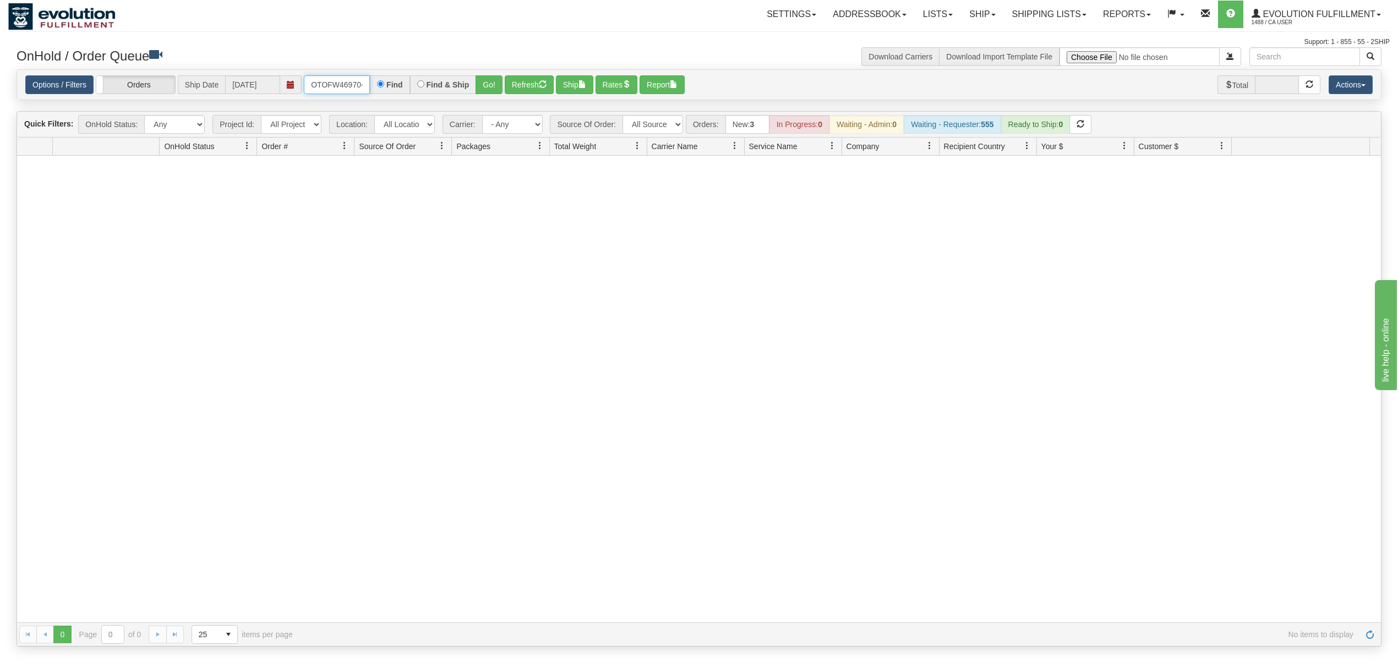
scroll to position [0, 12]
drag, startPoint x: 309, startPoint y: 89, endPoint x: 407, endPoint y: 89, distance: 97.9
click at [421, 89] on div "OTOFW46970-1-1 Find Find & Ship Go!" at bounding box center [403, 84] width 199 height 19
click at [491, 87] on button "Go!" at bounding box center [488, 84] width 27 height 19
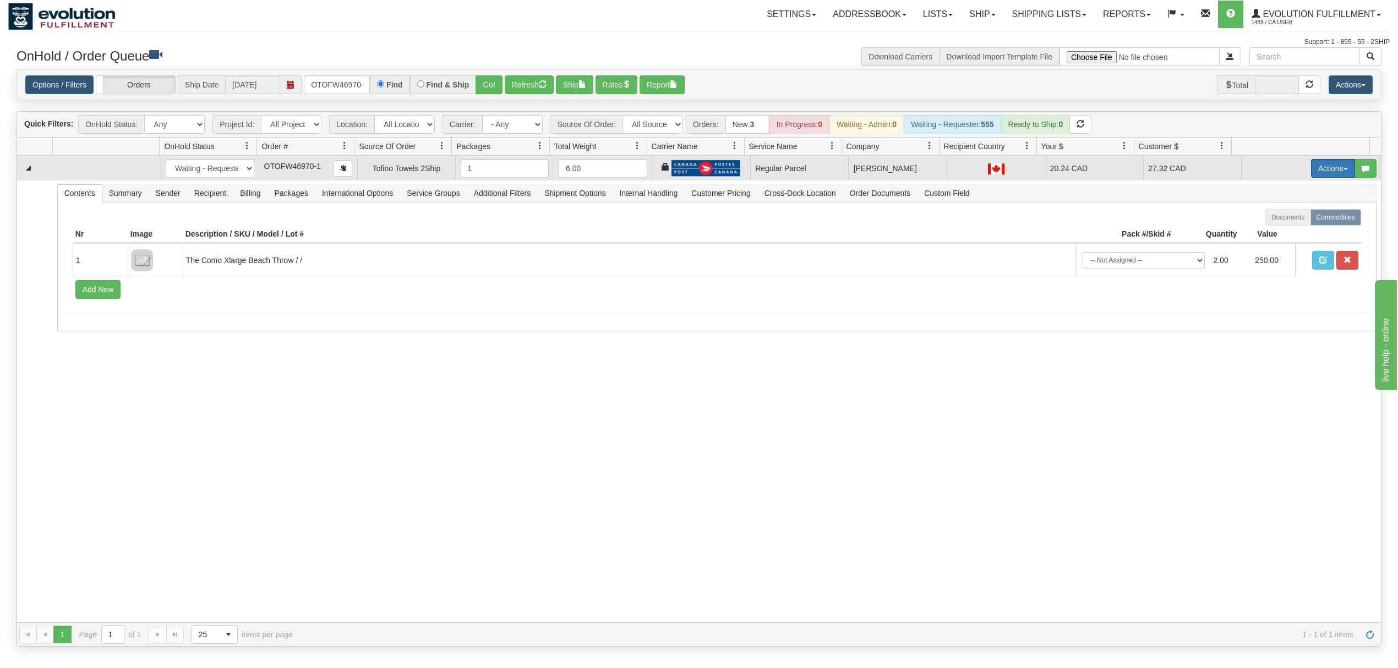
click at [1311, 173] on button "Actions" at bounding box center [1333, 168] width 44 height 19
click at [1286, 218] on span "Rate All Services" at bounding box center [1310, 217] width 66 height 9
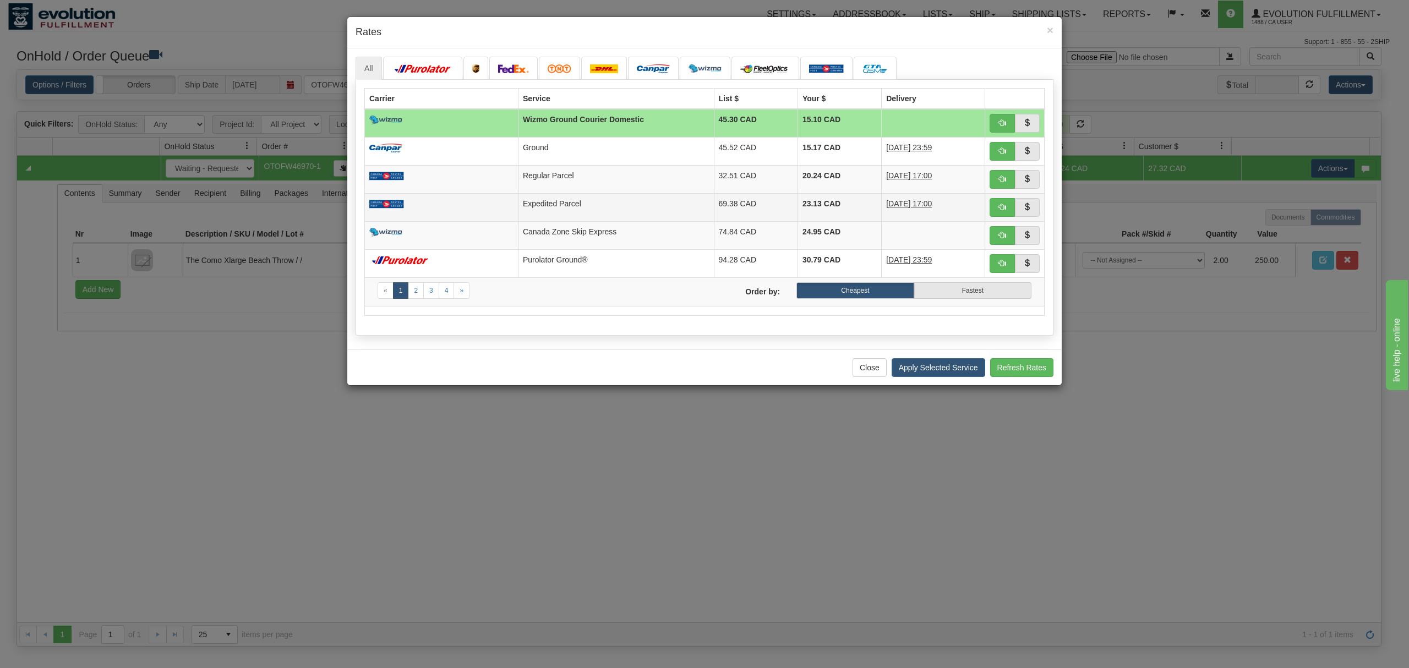
click at [546, 215] on td "Expedited Parcel" at bounding box center [616, 207] width 196 height 28
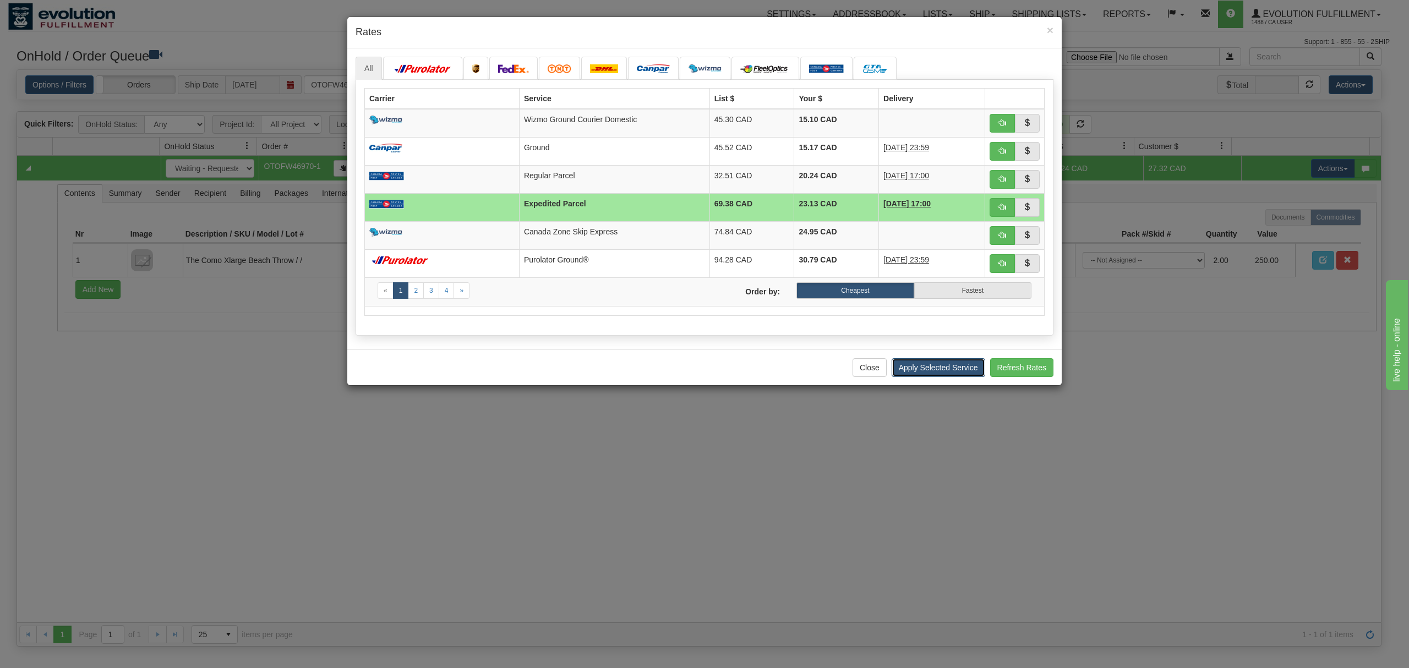
click at [911, 365] on button "Apply Selected Service" at bounding box center [938, 367] width 94 height 19
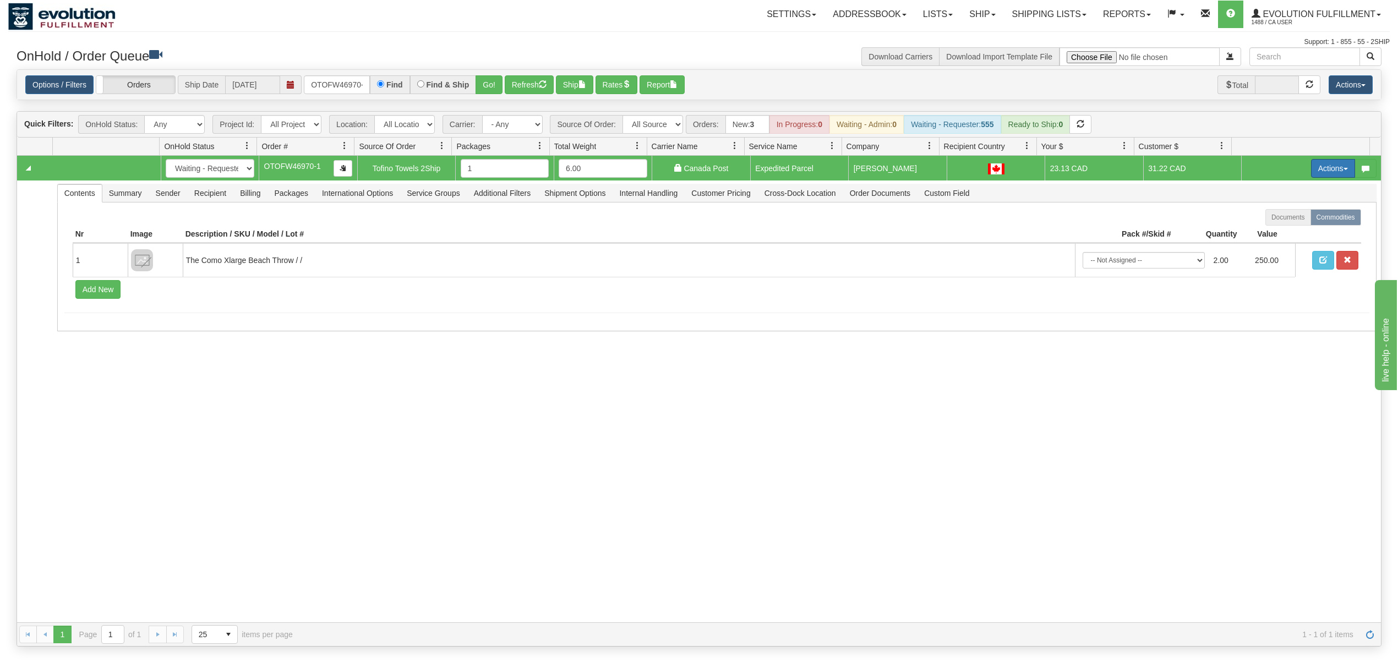
click at [1330, 171] on button "Actions" at bounding box center [1333, 168] width 44 height 19
click at [1278, 234] on span "Ship" at bounding box center [1288, 232] width 23 height 9
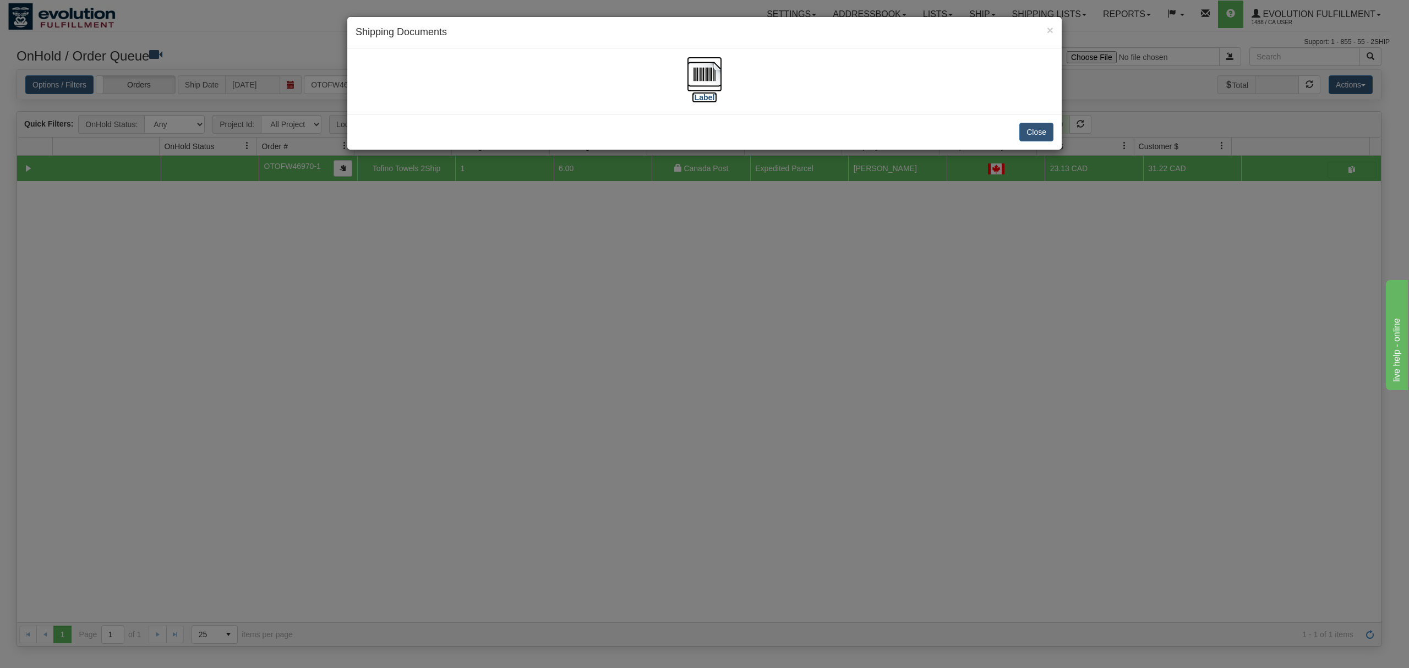
click at [707, 67] on img at bounding box center [704, 74] width 35 height 35
click at [1038, 135] on button "Close" at bounding box center [1036, 132] width 34 height 19
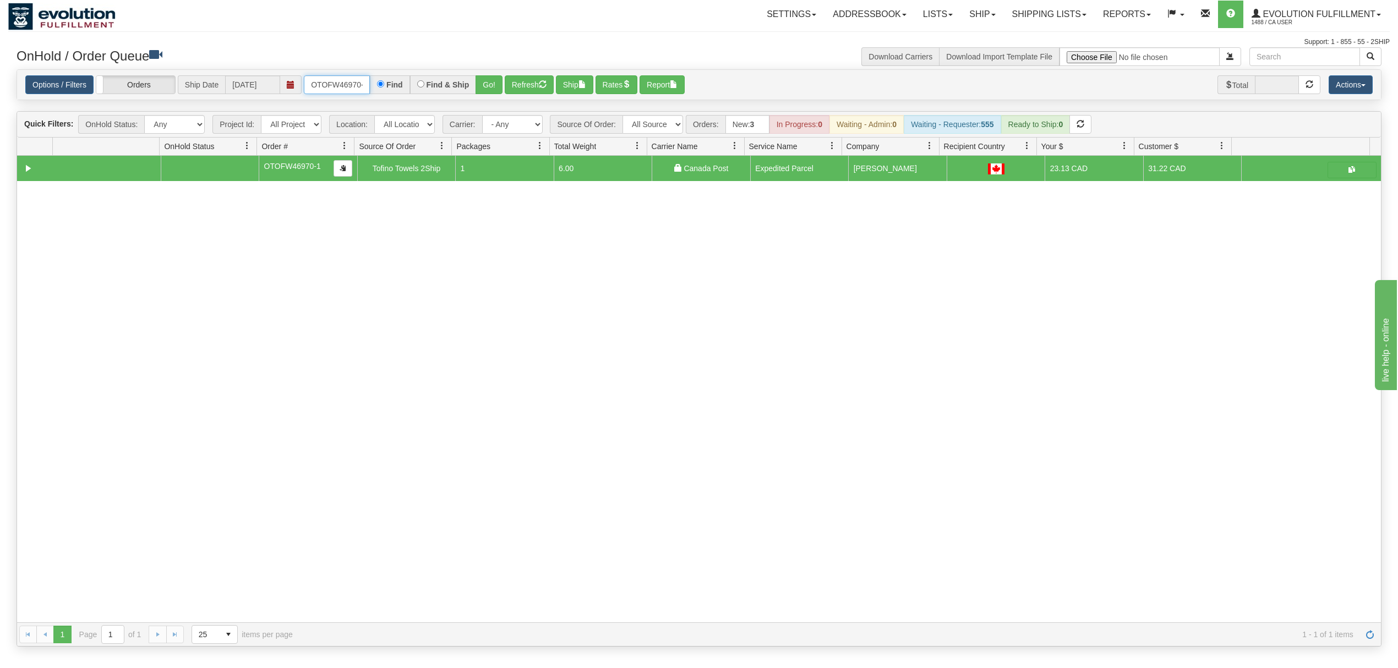
click at [342, 80] on input "OTOFW46970-1" at bounding box center [337, 84] width 66 height 19
click at [483, 85] on button "Go!" at bounding box center [488, 84] width 27 height 19
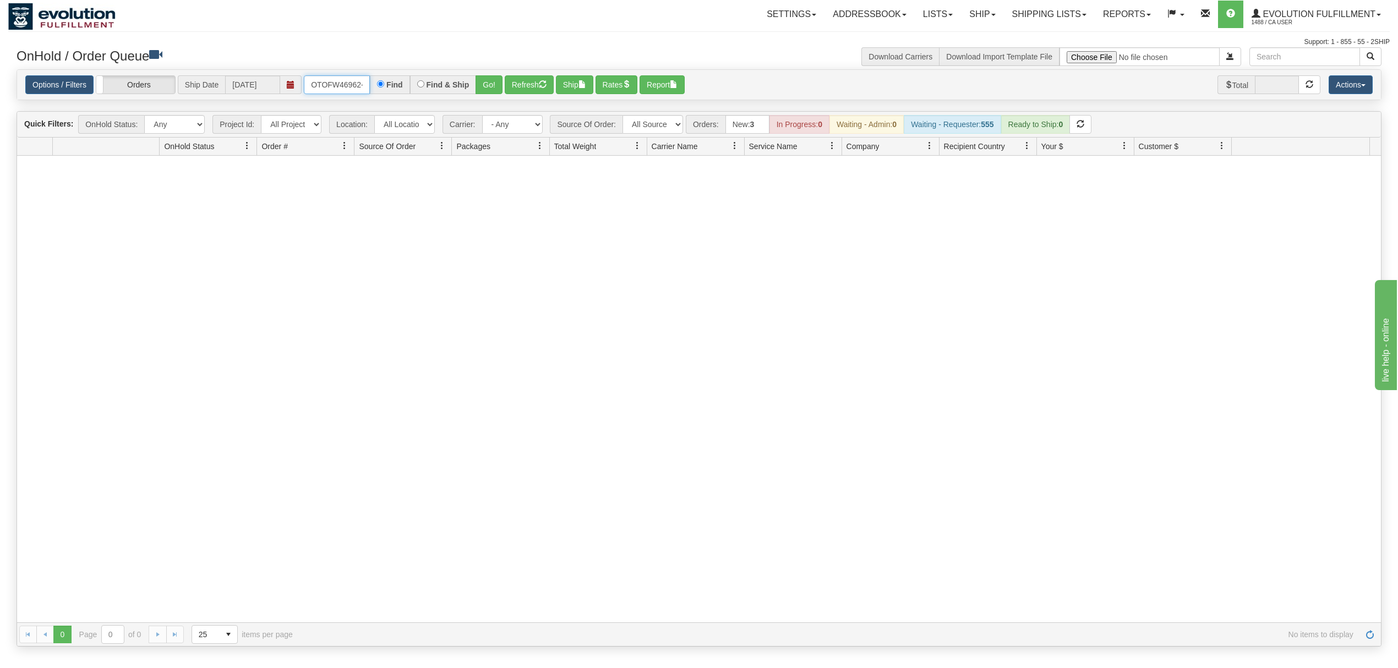
scroll to position [0, 12]
drag, startPoint x: 311, startPoint y: 84, endPoint x: 425, endPoint y: 87, distance: 113.4
click at [425, 87] on div "OTOFW46962-1-1 Find Find & Ship Go!" at bounding box center [403, 84] width 199 height 19
click at [490, 86] on button "Go!" at bounding box center [488, 84] width 27 height 19
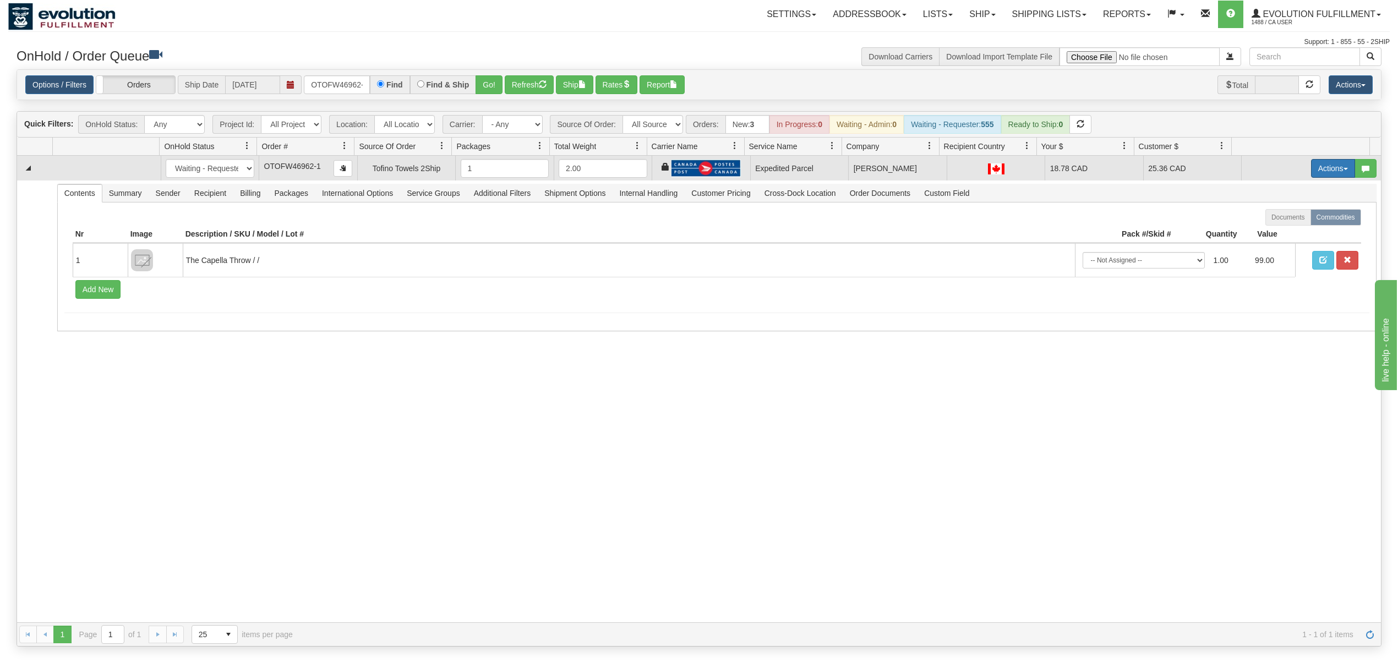
click at [1317, 169] on button "Actions" at bounding box center [1333, 168] width 44 height 19
click at [1272, 228] on link "Ship" at bounding box center [1310, 232] width 88 height 14
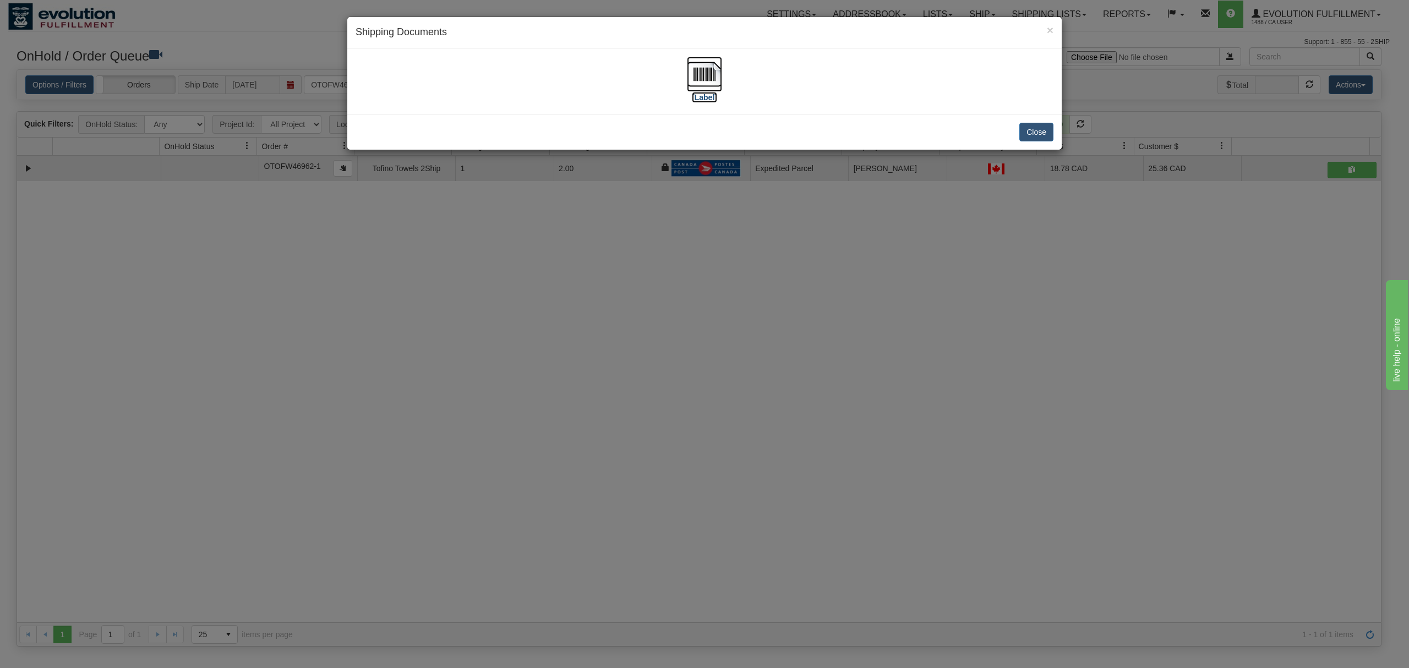
click at [705, 68] on img at bounding box center [704, 74] width 35 height 35
click at [1036, 127] on button "Close" at bounding box center [1036, 132] width 34 height 19
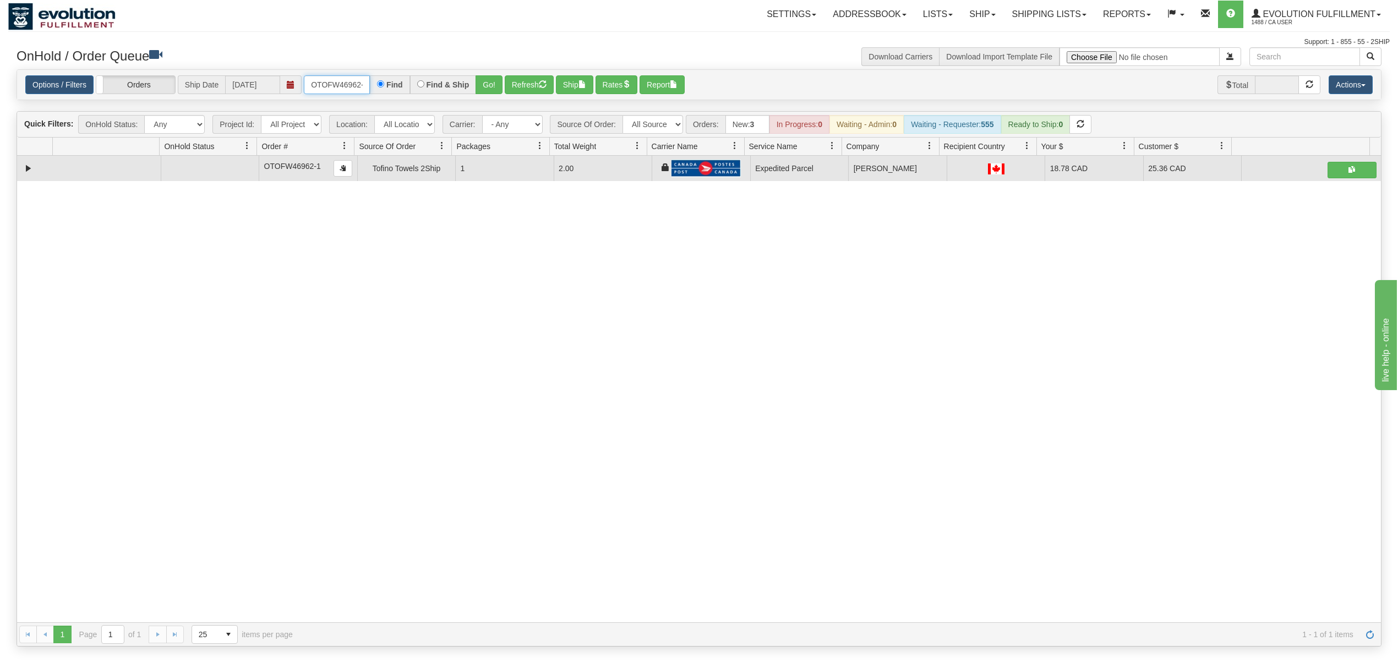
click at [359, 78] on input "OTOFW46962-1" at bounding box center [337, 84] width 66 height 19
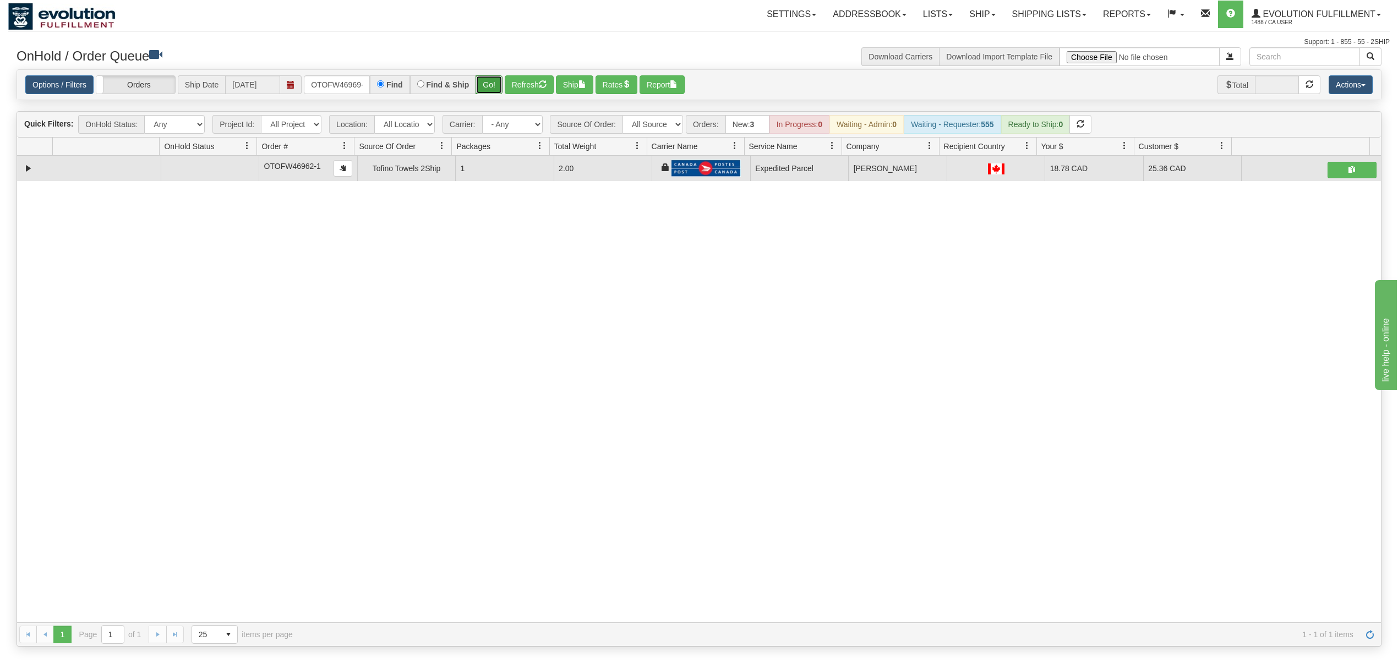
click at [488, 82] on button "Go!" at bounding box center [488, 84] width 27 height 19
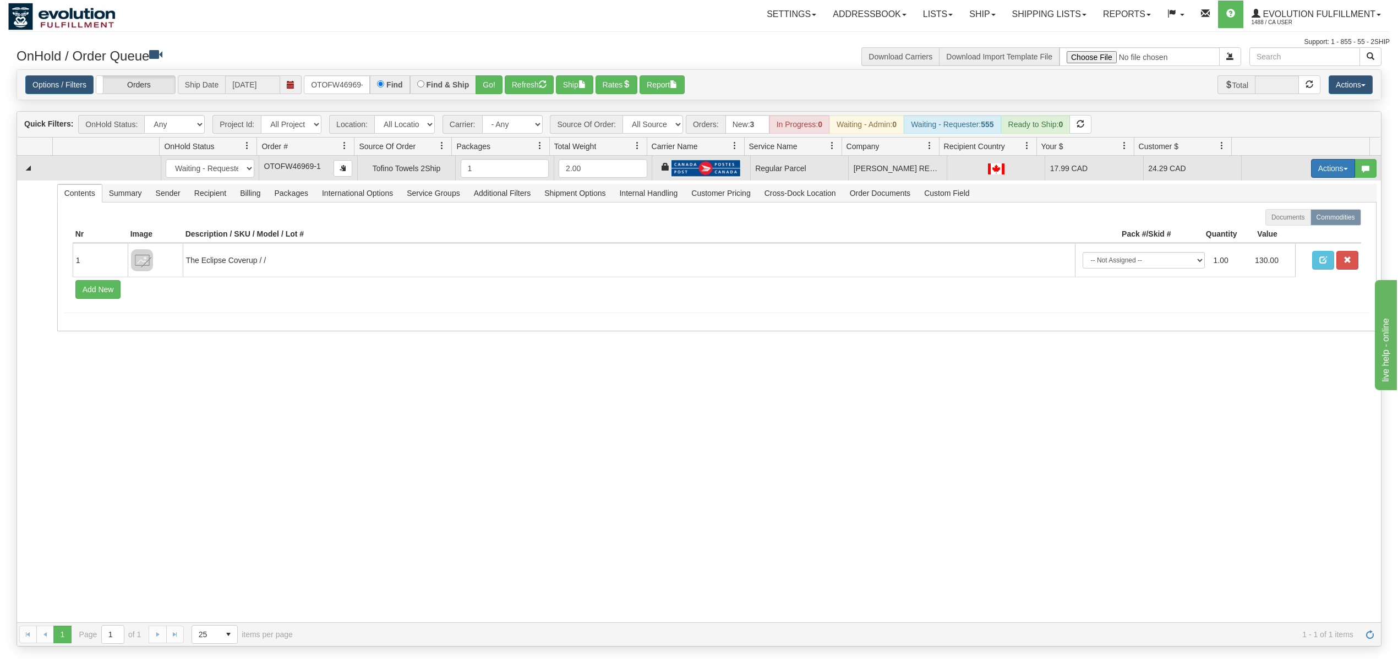
click at [1321, 168] on button "Actions" at bounding box center [1333, 168] width 44 height 19
click at [1288, 219] on span "Rate All Services" at bounding box center [1310, 217] width 66 height 9
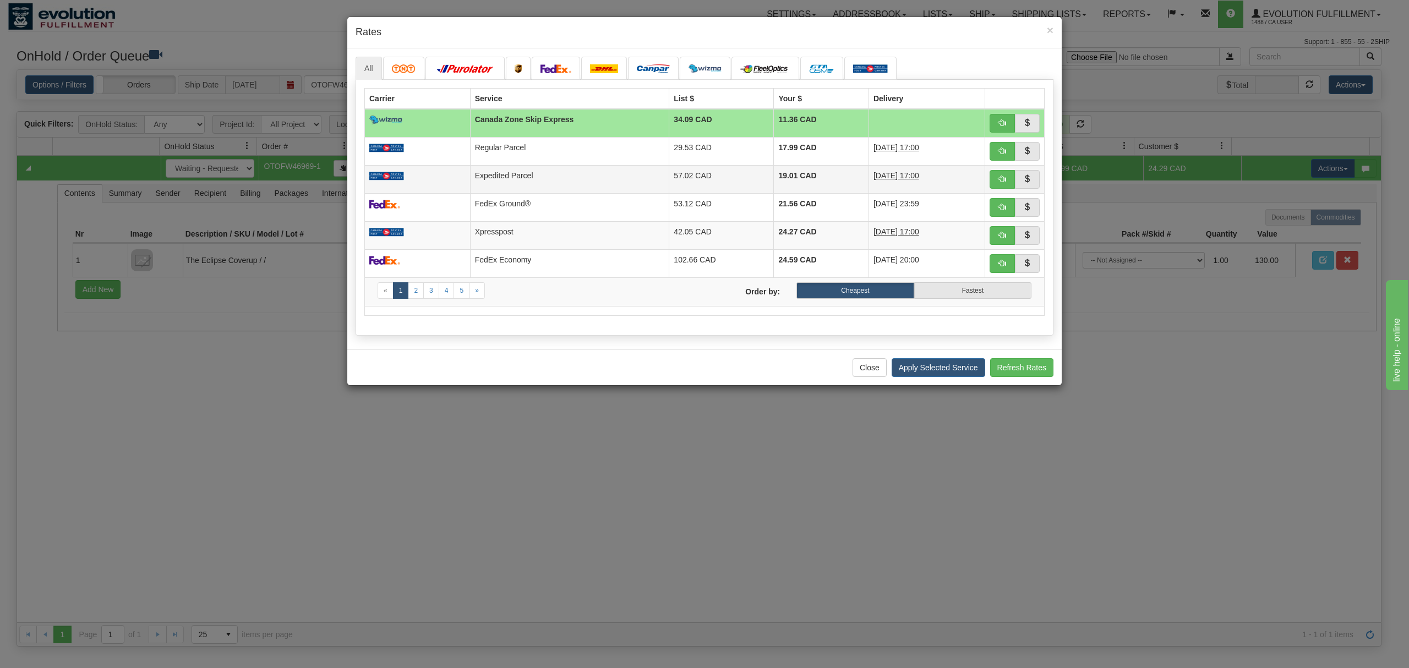
drag, startPoint x: 581, startPoint y: 175, endPoint x: 598, endPoint y: 177, distance: 16.7
click at [582, 175] on td "Expedited Parcel" at bounding box center [569, 179] width 199 height 28
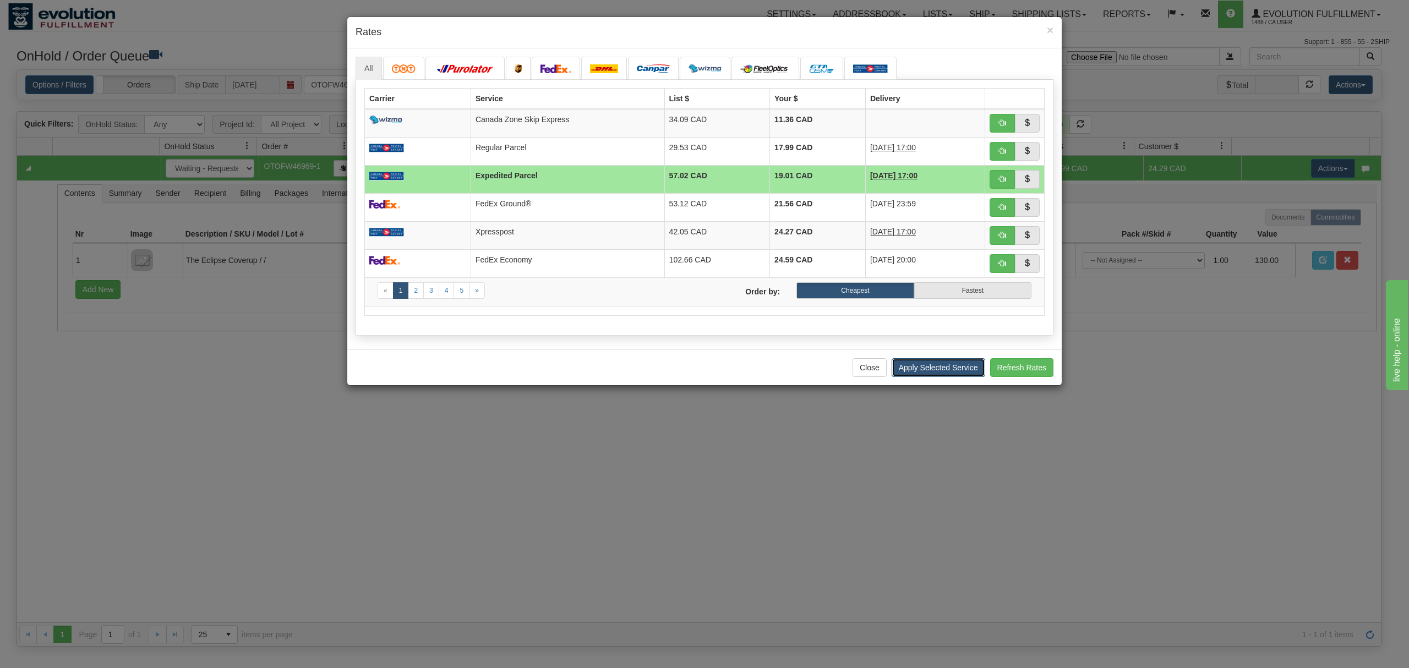
click at [923, 369] on button "Apply Selected Service" at bounding box center [938, 367] width 94 height 19
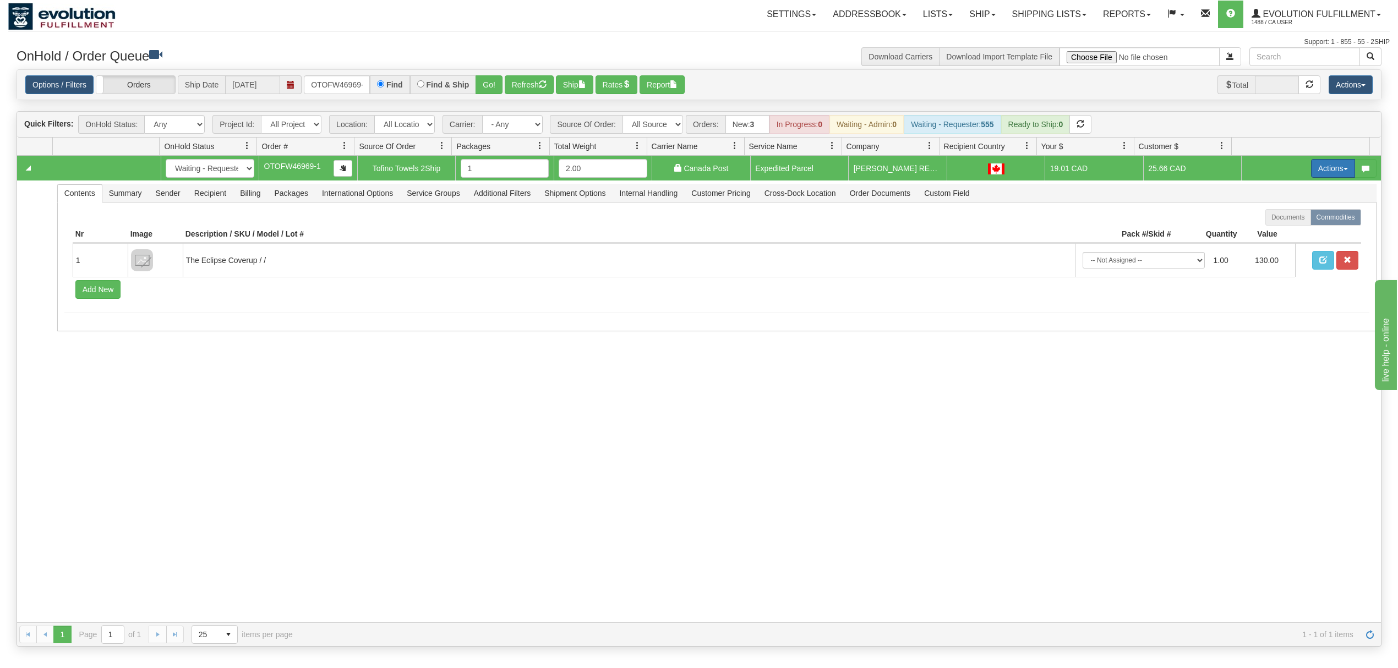
click at [1311, 171] on button "Actions" at bounding box center [1333, 168] width 44 height 19
click at [1277, 236] on span "Ship" at bounding box center [1288, 232] width 23 height 9
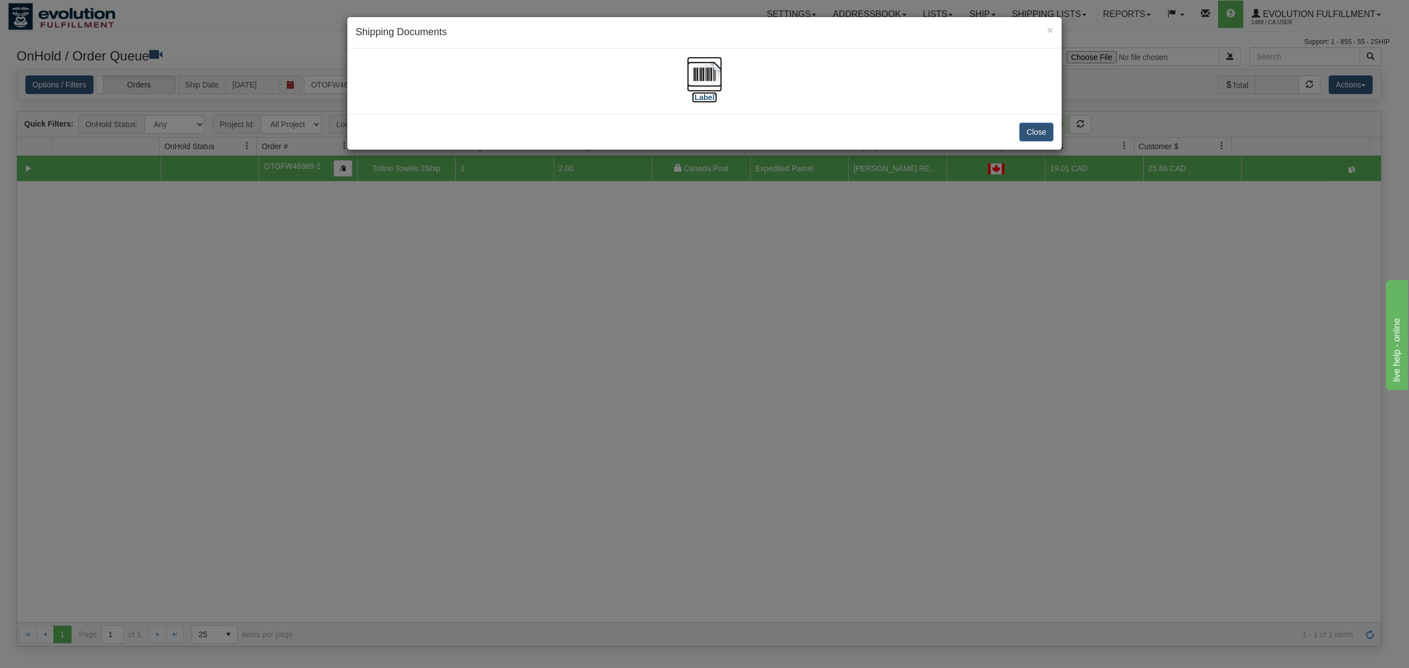
click at [712, 79] on img at bounding box center [704, 74] width 35 height 35
click at [1046, 128] on button "Close" at bounding box center [1036, 132] width 34 height 19
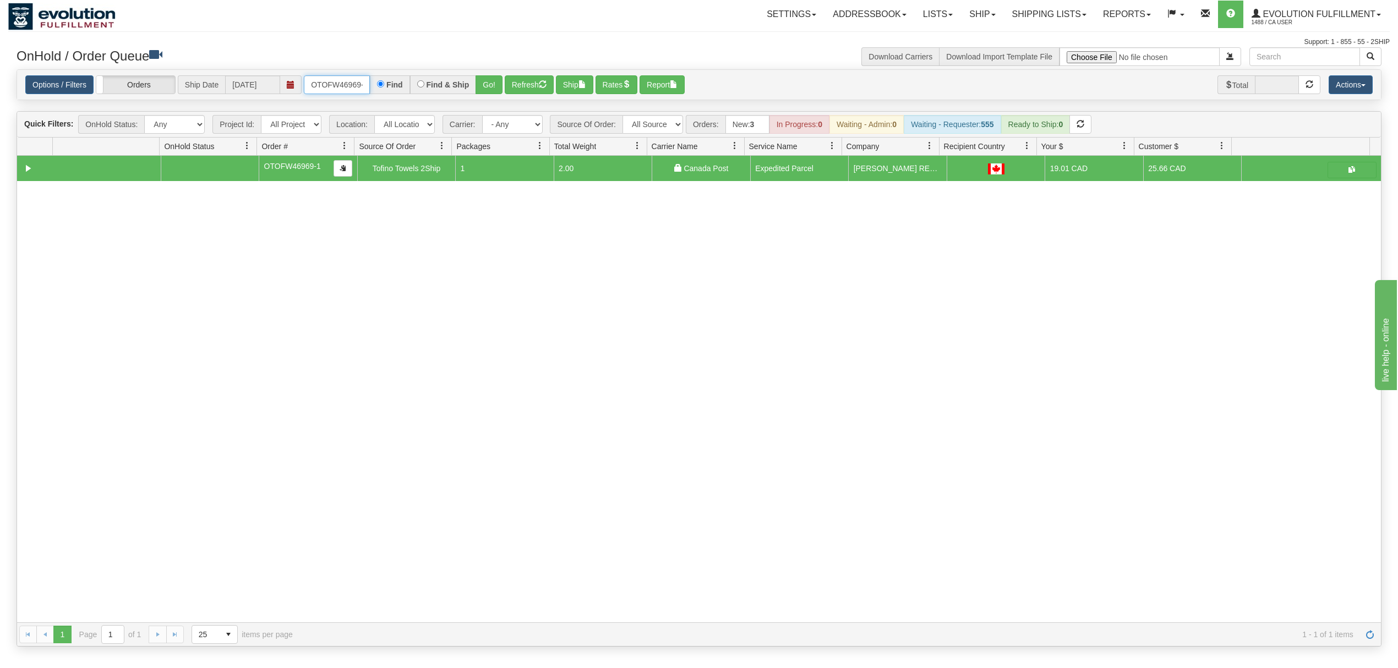
click at [330, 89] on input "OTOFW46969-1" at bounding box center [337, 84] width 66 height 19
click at [343, 84] on input "OMBK17634246 BO01-1" at bounding box center [337, 84] width 66 height 19
click at [489, 84] on button "Go!" at bounding box center [488, 84] width 27 height 19
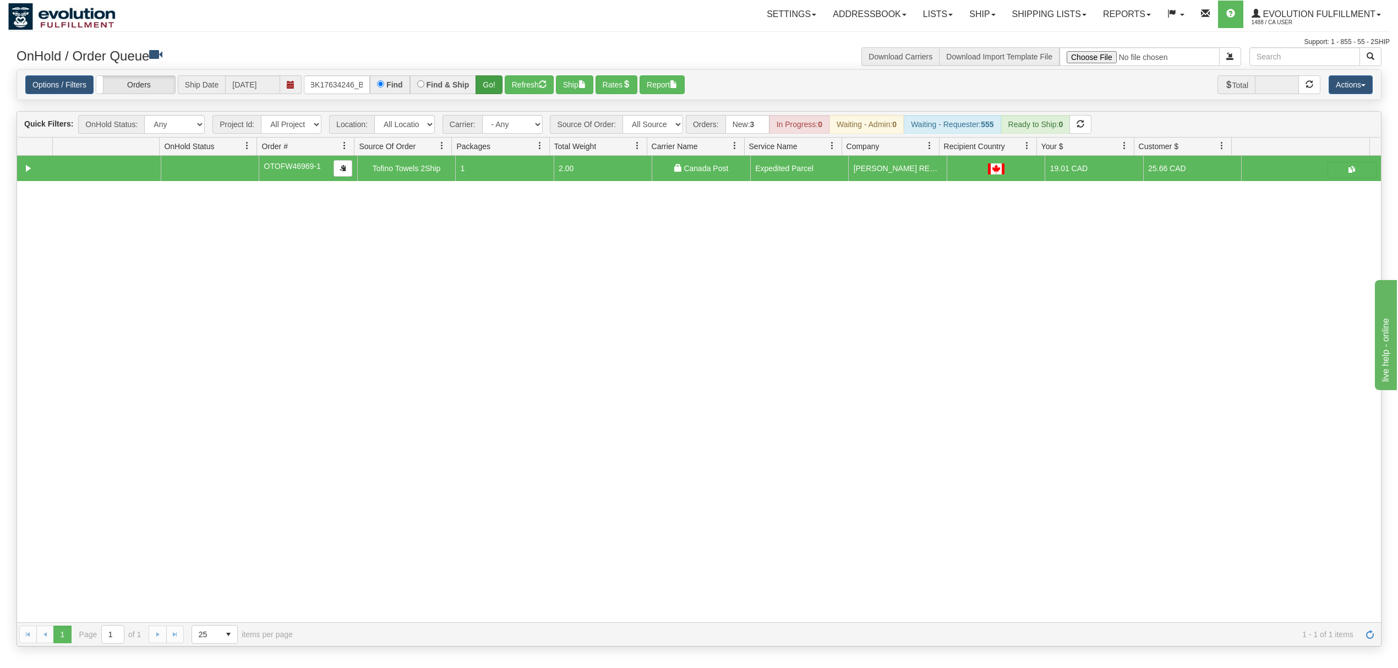
scroll to position [0, 0]
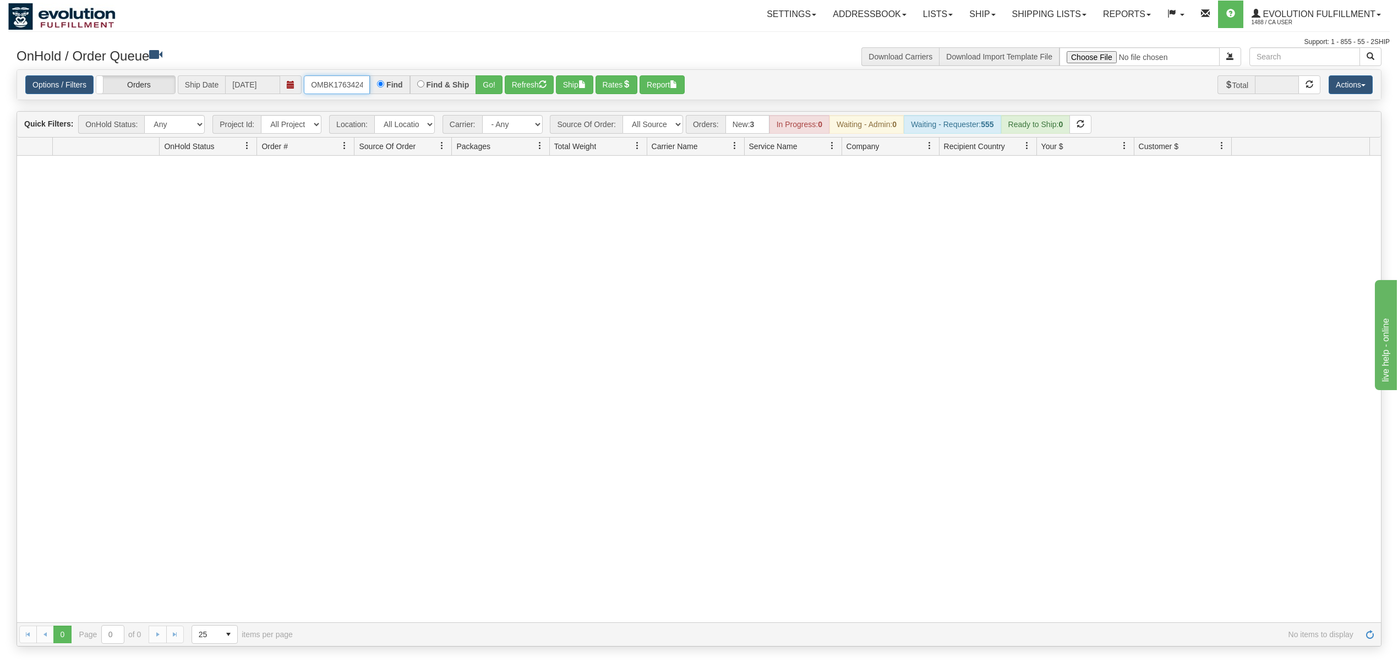
click at [335, 84] on input "OMBK17634246_BO01-1" at bounding box center [337, 84] width 66 height 19
click at [478, 84] on button "Go!" at bounding box center [488, 84] width 27 height 19
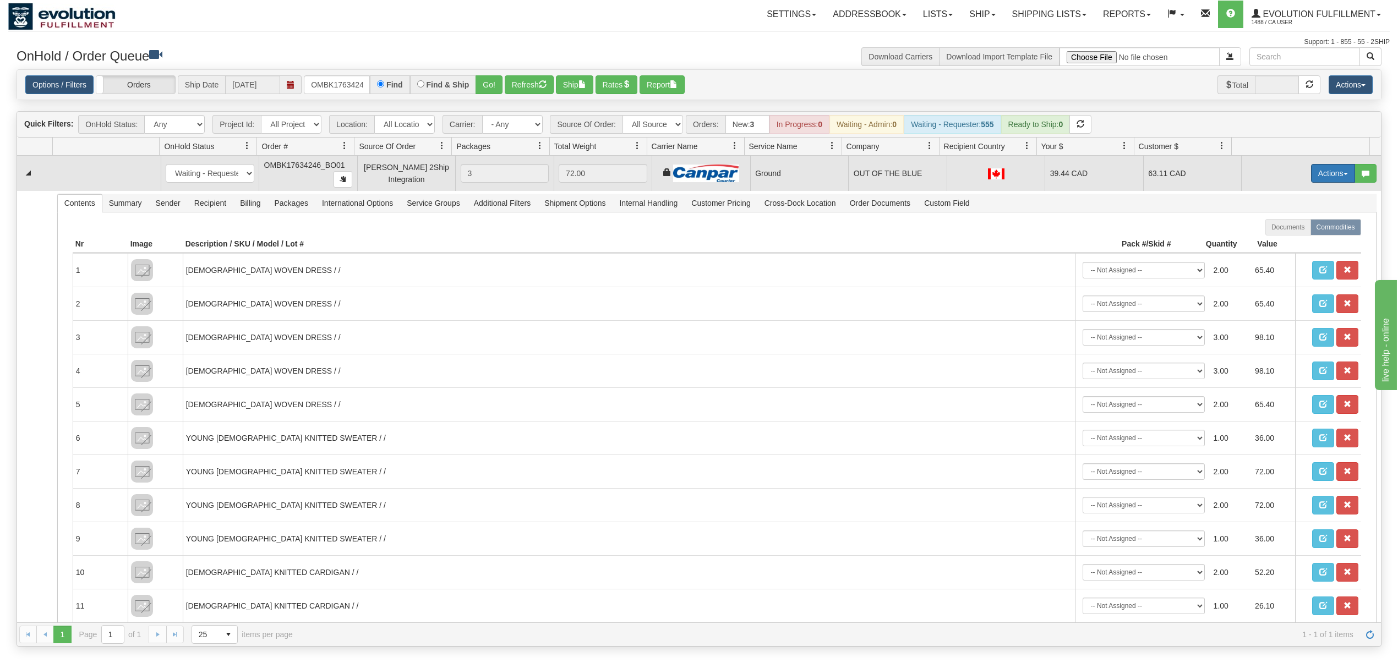
drag, startPoint x: 1317, startPoint y: 173, endPoint x: 1330, endPoint y: 184, distance: 16.8
click at [1321, 173] on button "Actions" at bounding box center [1333, 173] width 44 height 19
click at [1283, 237] on span "Ship" at bounding box center [1288, 237] width 23 height 9
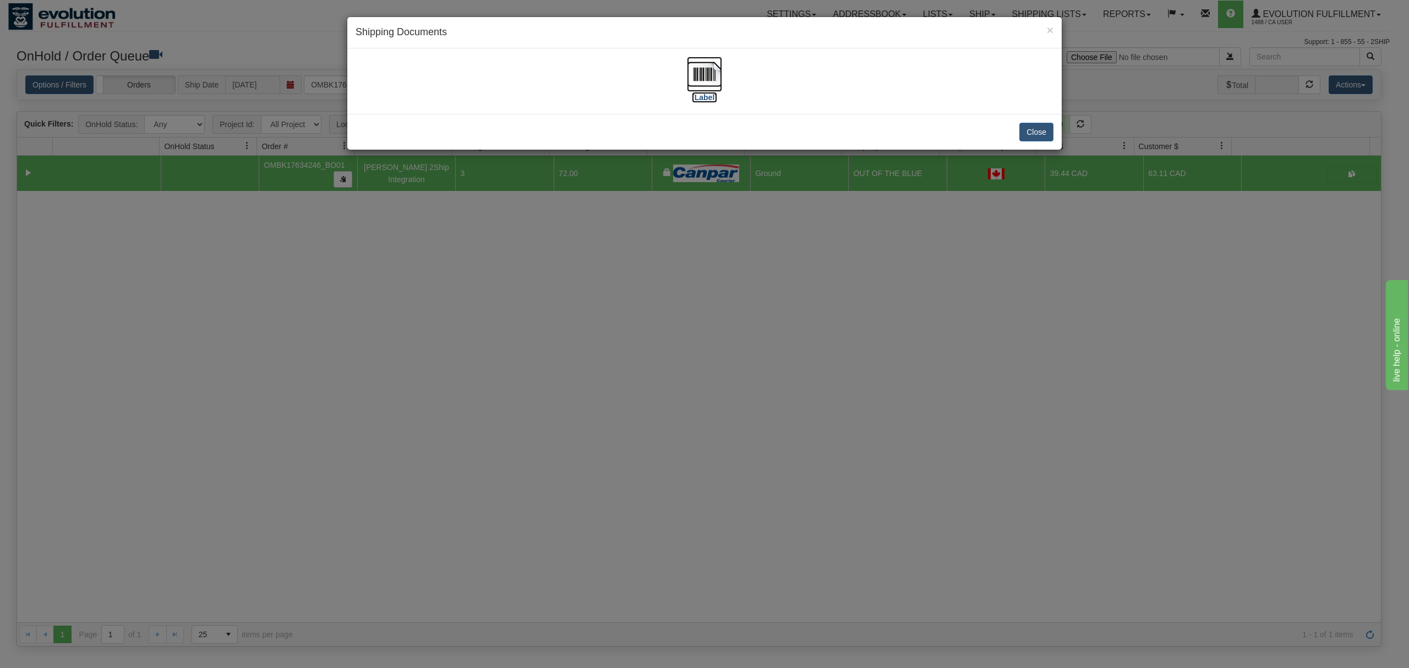
click at [709, 67] on img at bounding box center [704, 74] width 35 height 35
click at [1039, 128] on button "Close" at bounding box center [1036, 132] width 34 height 19
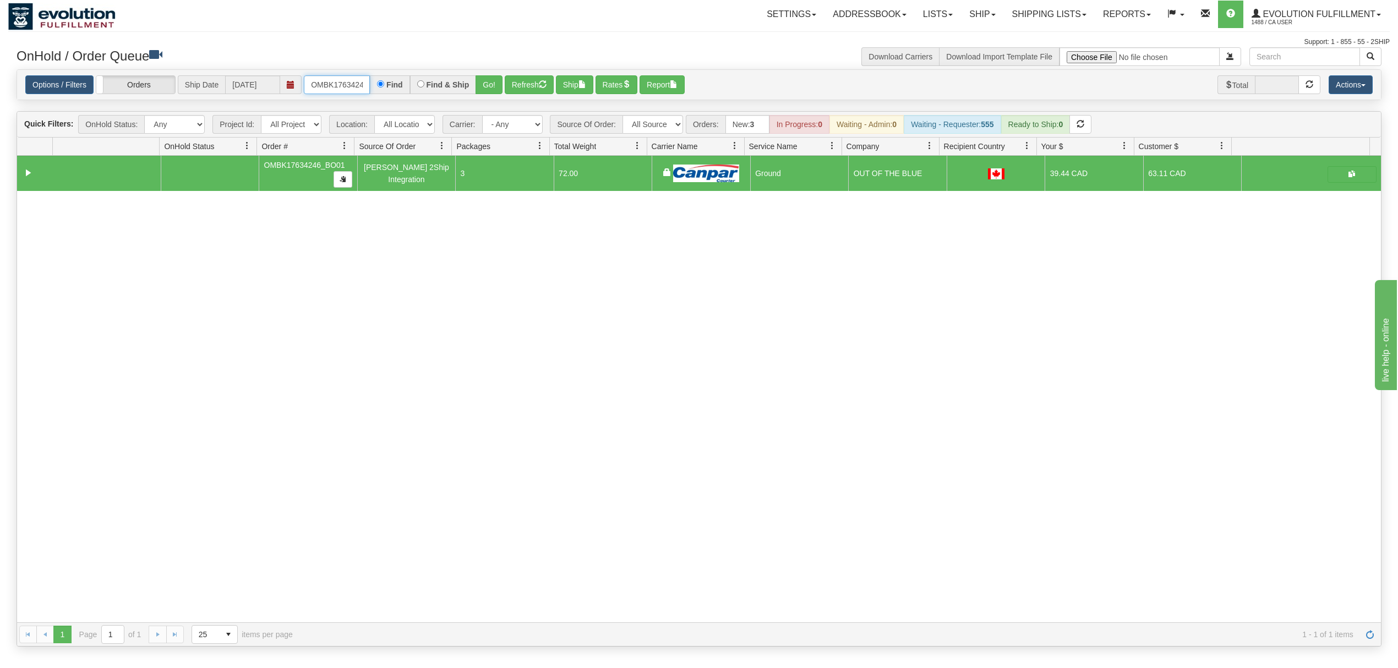
click at [332, 91] on input "OMBK17634246_BO01" at bounding box center [337, 84] width 66 height 19
click at [488, 88] on button "Go!" at bounding box center [488, 84] width 27 height 19
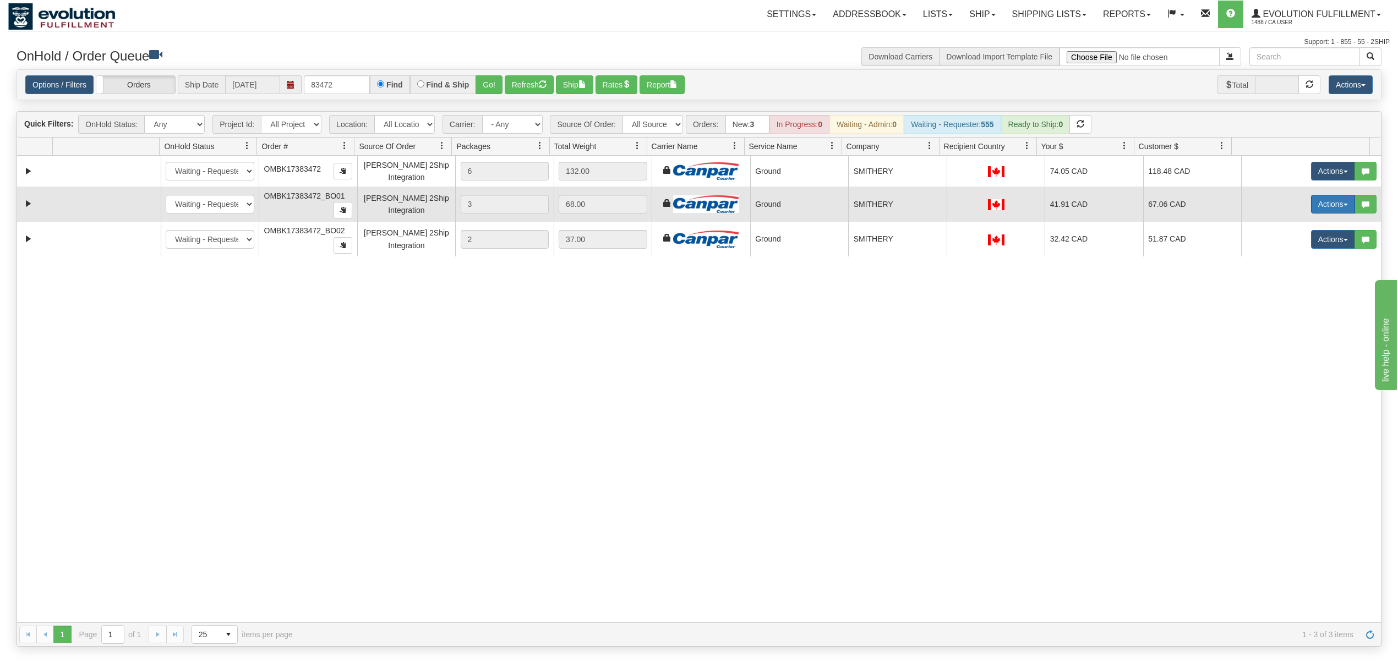
click at [1316, 199] on button "Actions" at bounding box center [1333, 204] width 44 height 19
click at [1266, 278] on link "Delete" at bounding box center [1310, 282] width 88 height 14
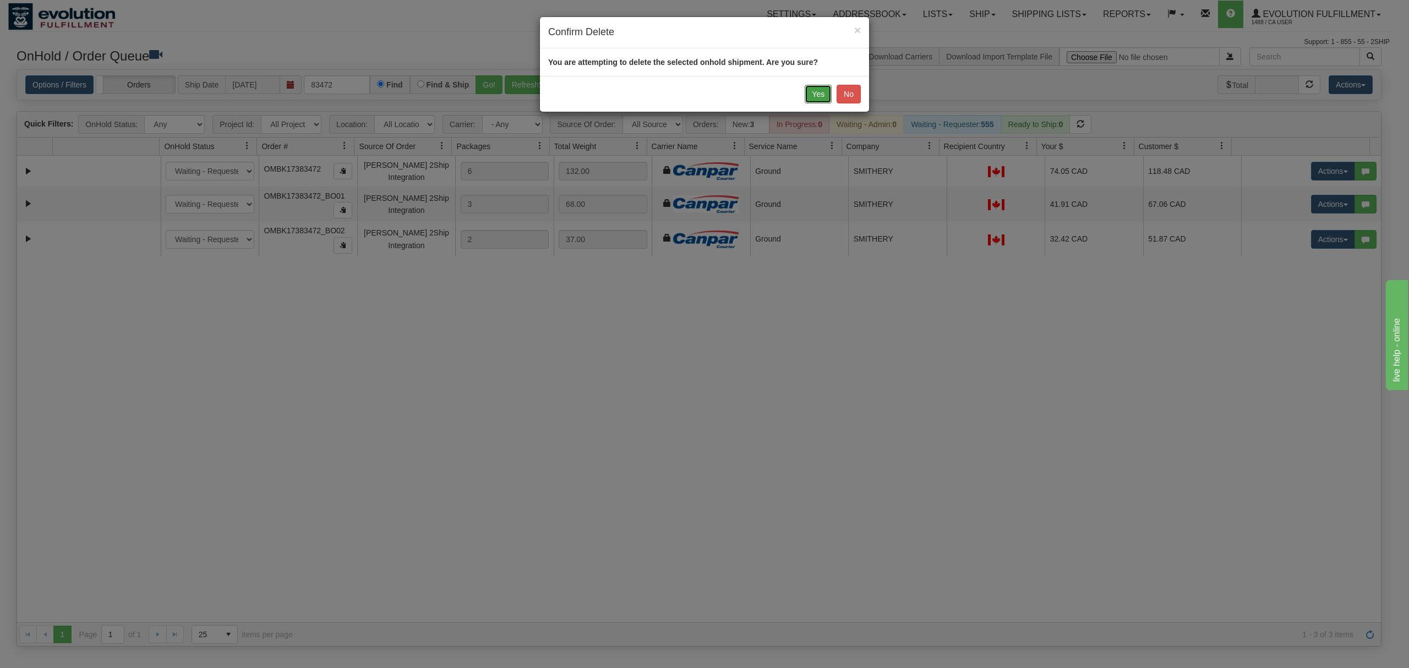
click at [826, 89] on button "Yes" at bounding box center [817, 94] width 27 height 19
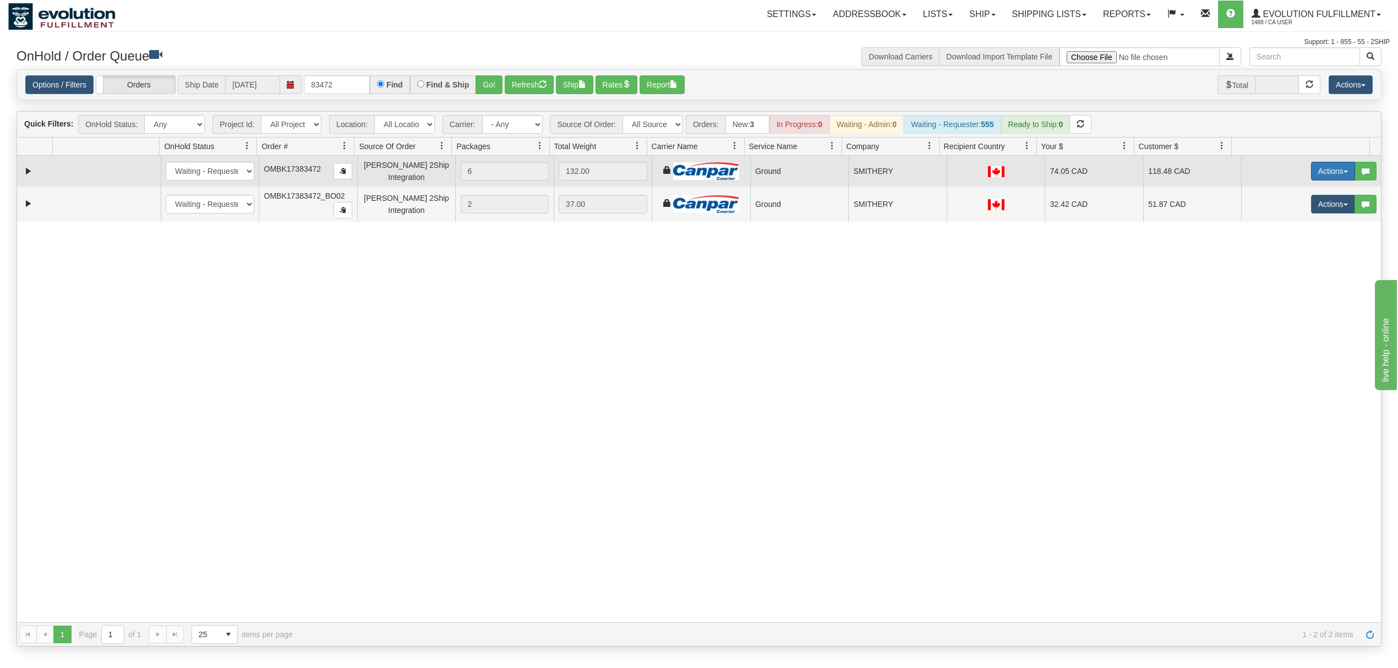
click at [1322, 165] on button "Actions" at bounding box center [1333, 171] width 44 height 19
click at [1282, 237] on span "Ship" at bounding box center [1288, 235] width 23 height 9
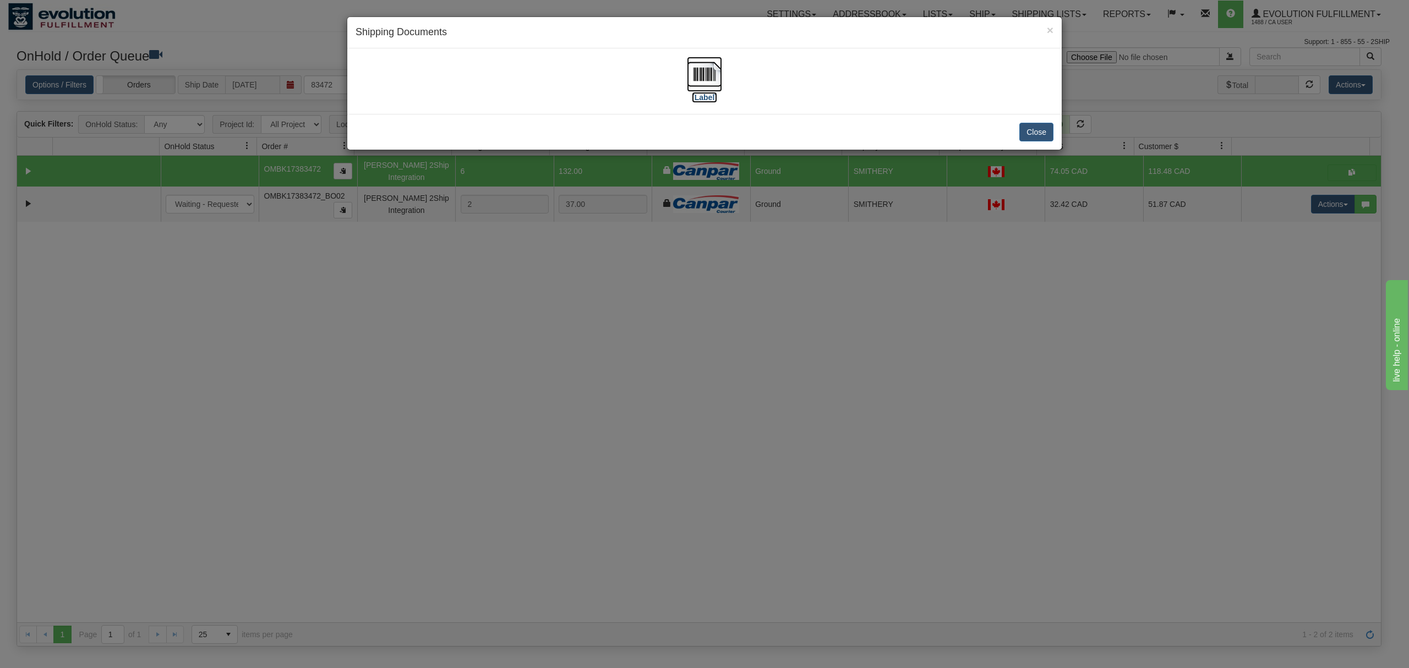
click at [698, 73] on img at bounding box center [704, 74] width 35 height 35
click at [1042, 133] on button "Close" at bounding box center [1036, 132] width 34 height 19
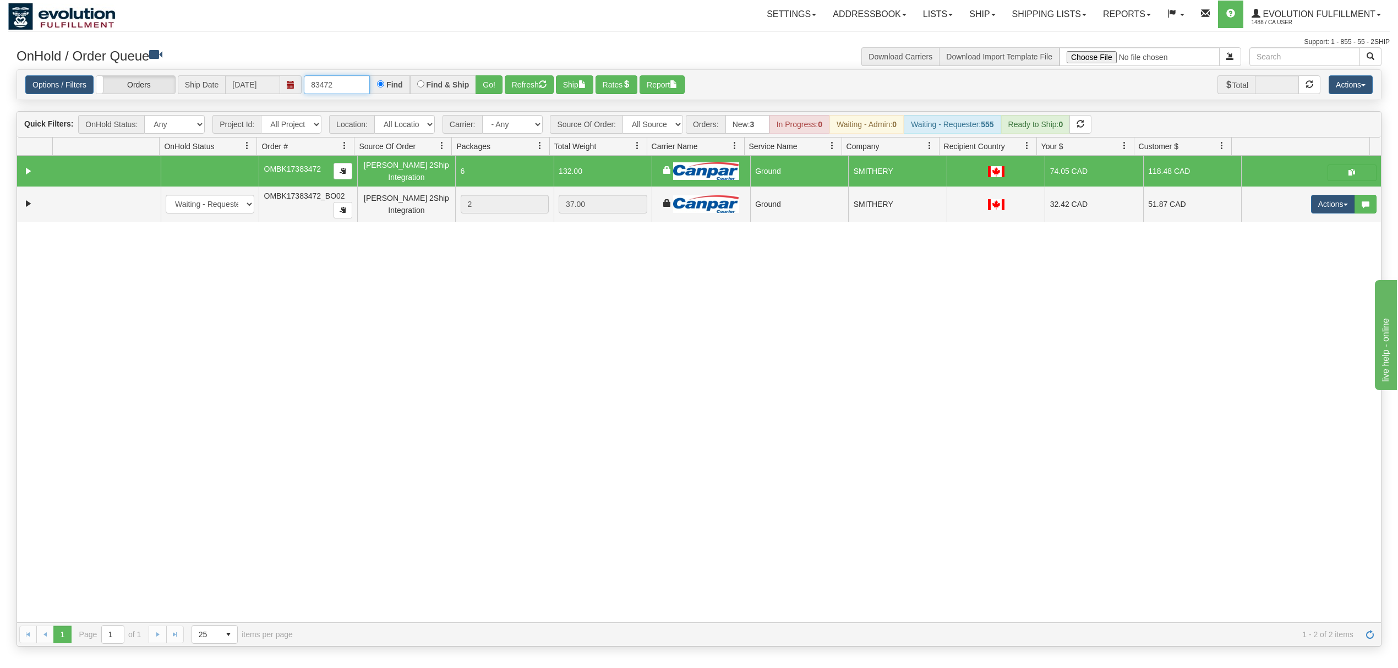
drag, startPoint x: 353, startPoint y: 90, endPoint x: 295, endPoint y: 97, distance: 58.2
click at [295, 97] on div "Options / Filters Group Shipments Orders Ship Date [DATE] 83472 Find Find & Shi…" at bounding box center [698, 85] width 1363 height 30
click at [343, 94] on input "OMBK17487396 BO01" at bounding box center [337, 84] width 66 height 19
click at [490, 86] on button "Go!" at bounding box center [488, 84] width 27 height 19
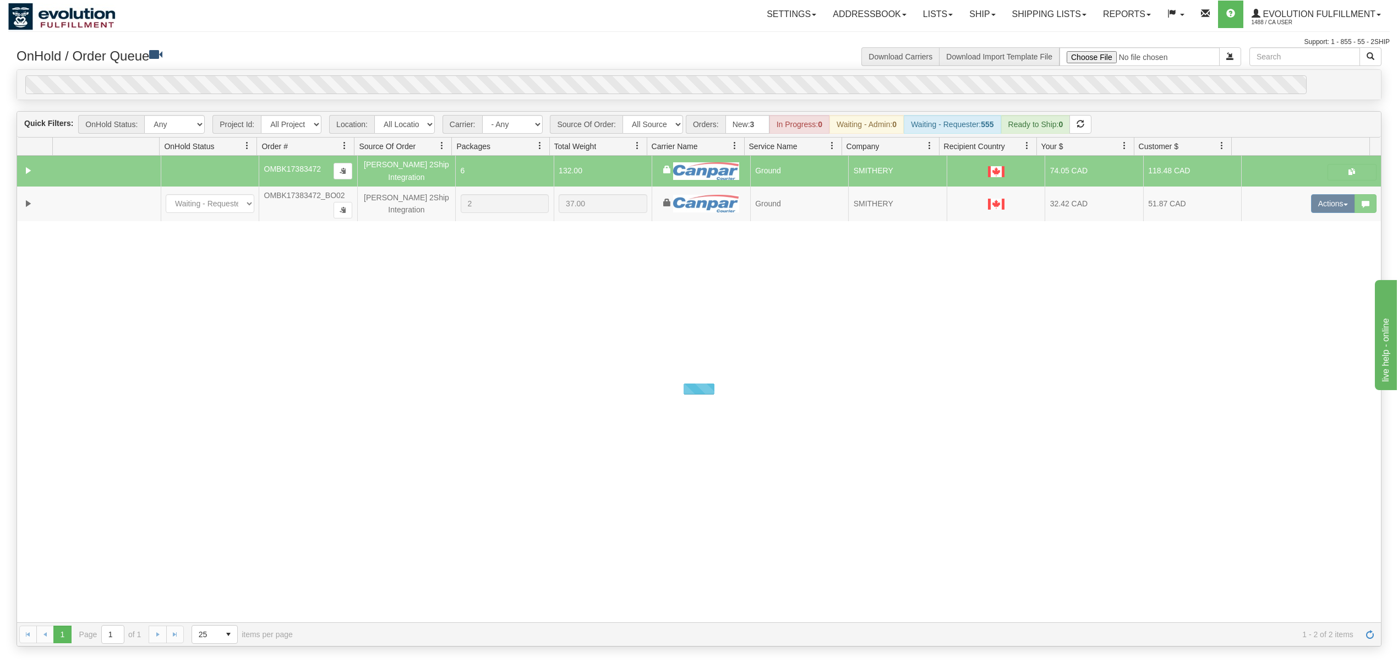
scroll to position [0, 0]
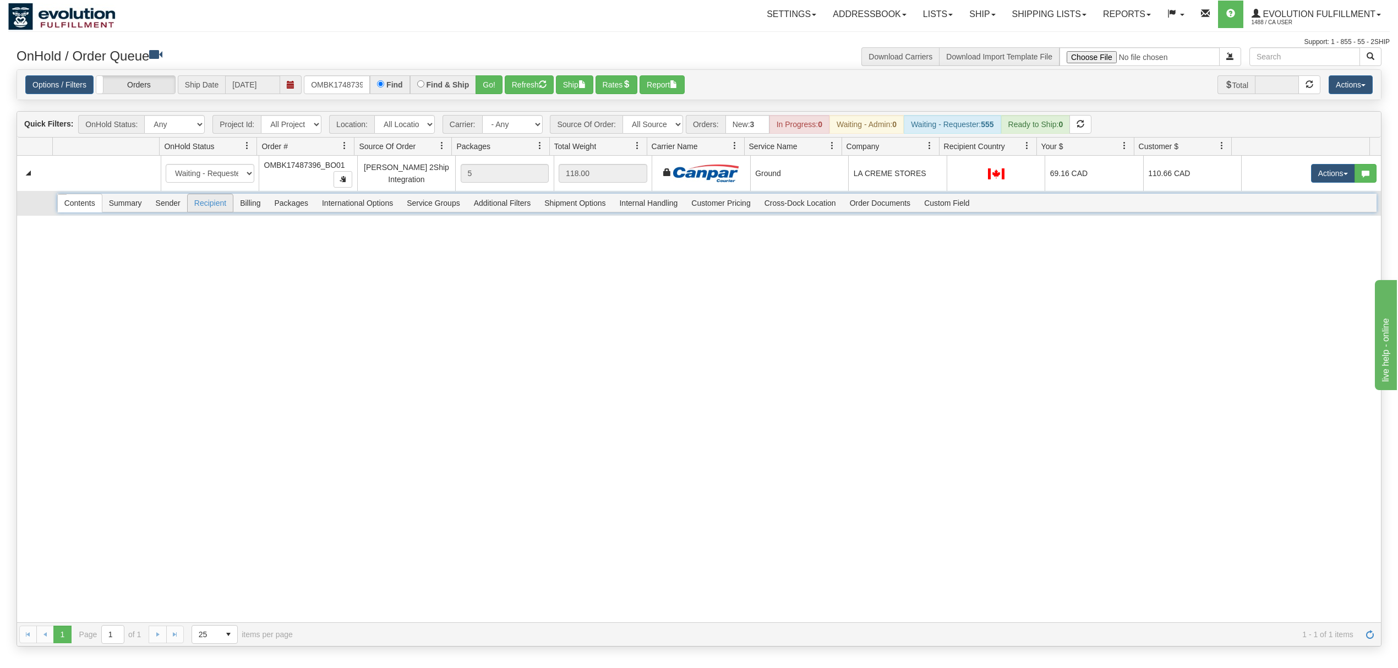
click at [211, 204] on span "Recipient" at bounding box center [210, 203] width 45 height 18
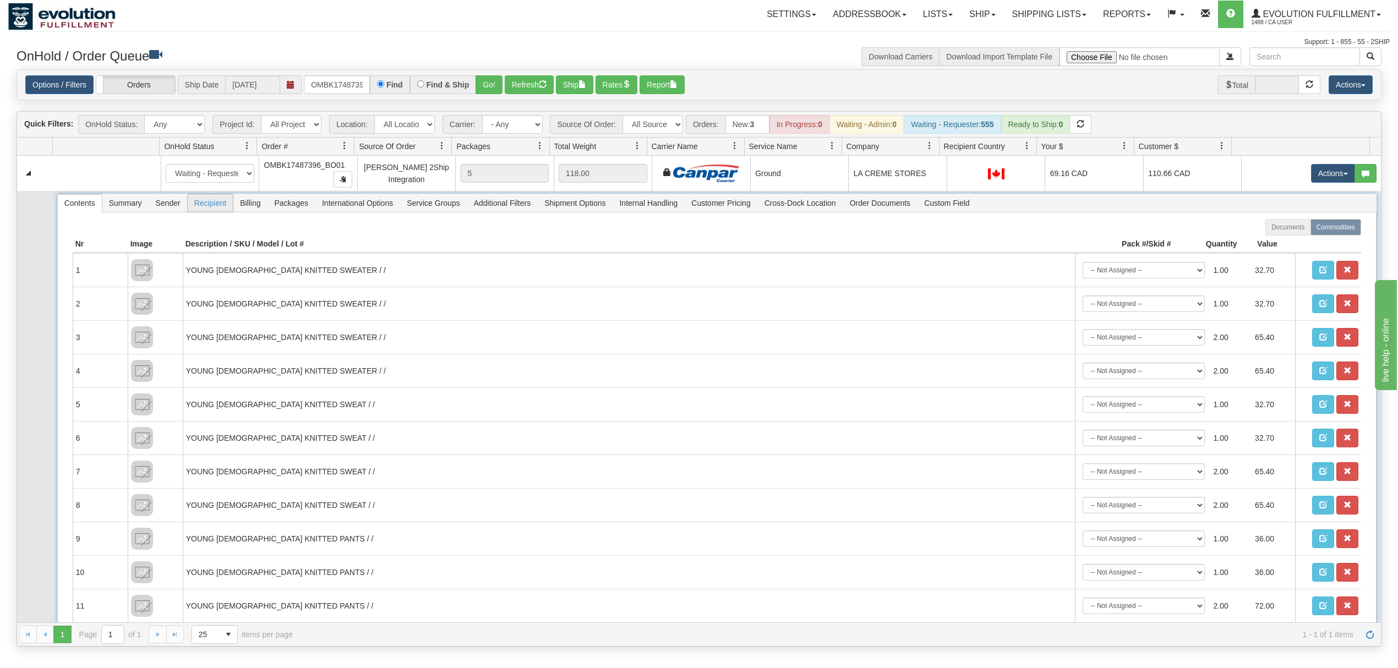
click at [211, 204] on span "Recipient" at bounding box center [210, 203] width 45 height 18
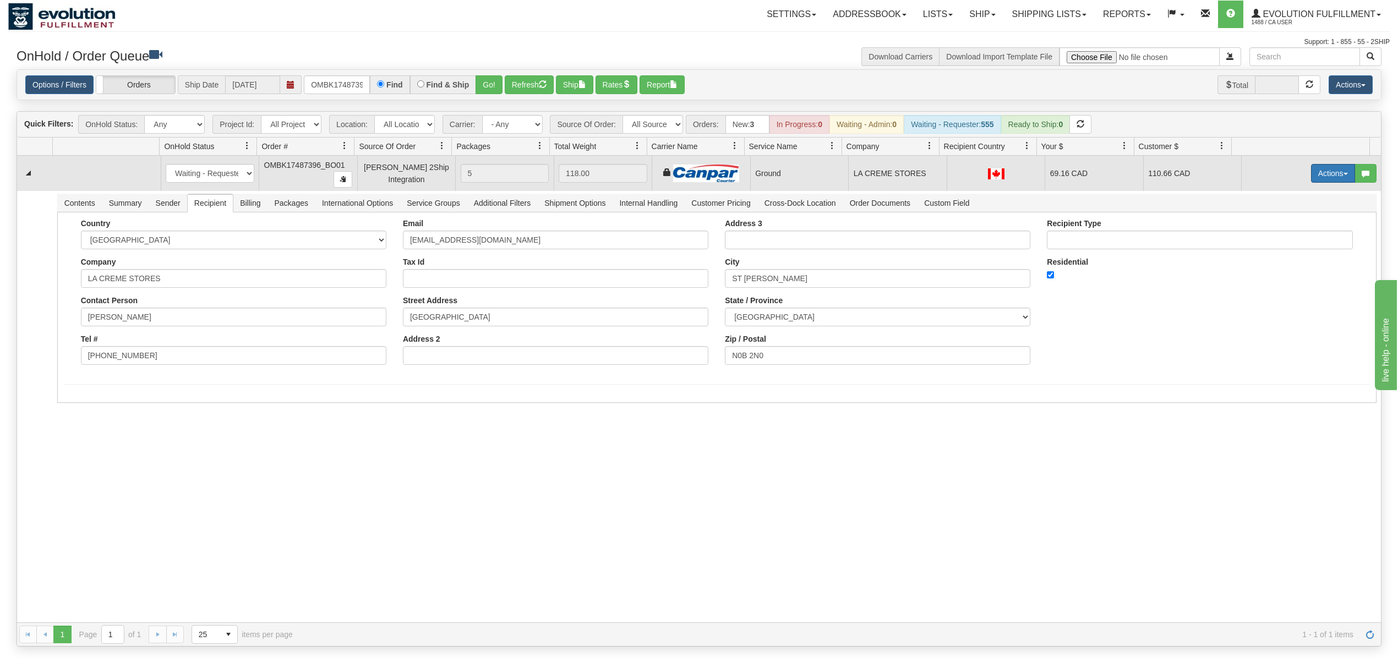
click at [1311, 178] on button "Actions" at bounding box center [1333, 173] width 44 height 19
click at [1270, 233] on link "Ship" at bounding box center [1310, 237] width 88 height 14
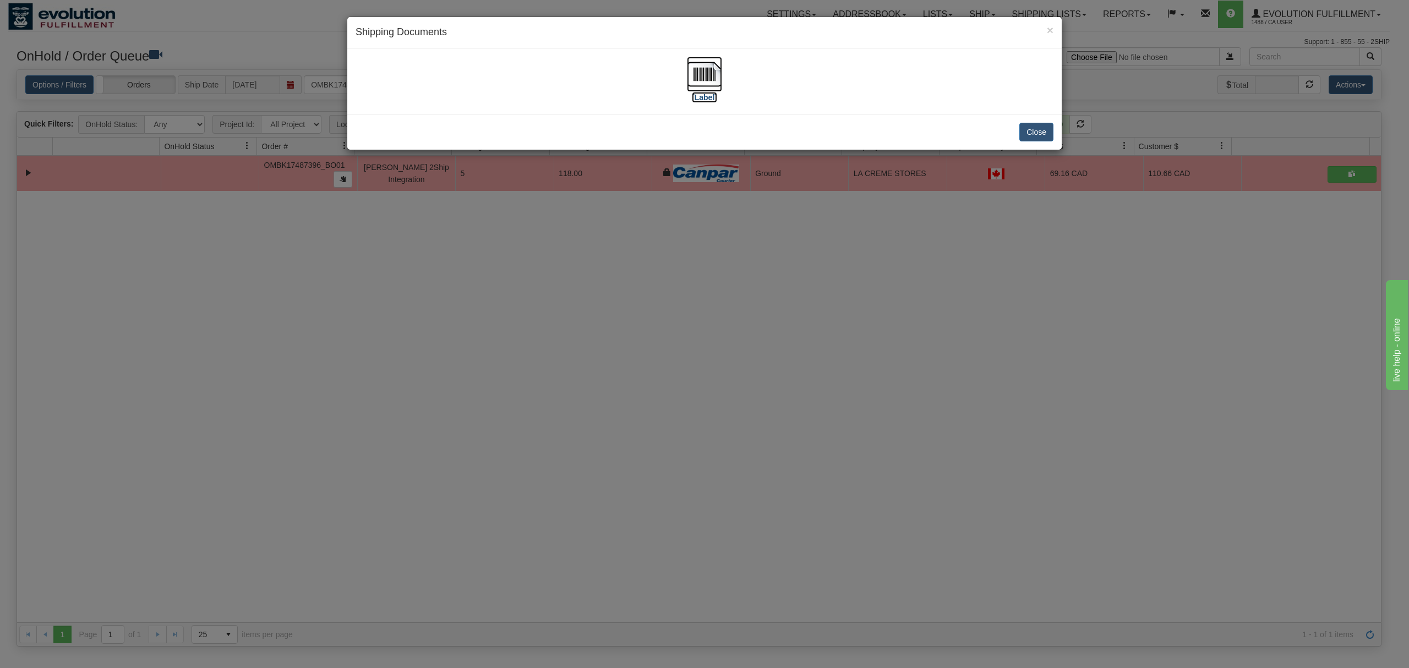
click at [696, 71] on img at bounding box center [704, 74] width 35 height 35
click at [1033, 131] on button "Close" at bounding box center [1036, 132] width 34 height 19
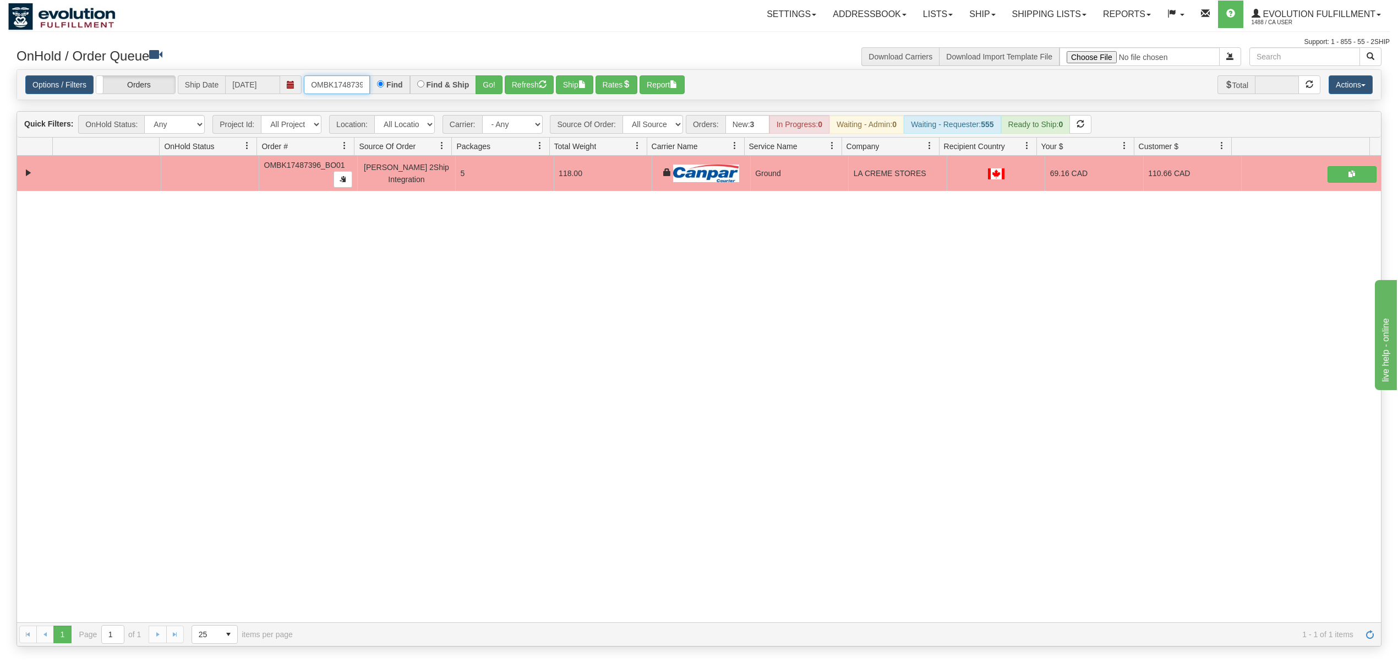
click at [360, 87] on input "OMBK17487396_BO01" at bounding box center [337, 84] width 66 height 19
click at [489, 75] on button "Go!" at bounding box center [488, 84] width 27 height 19
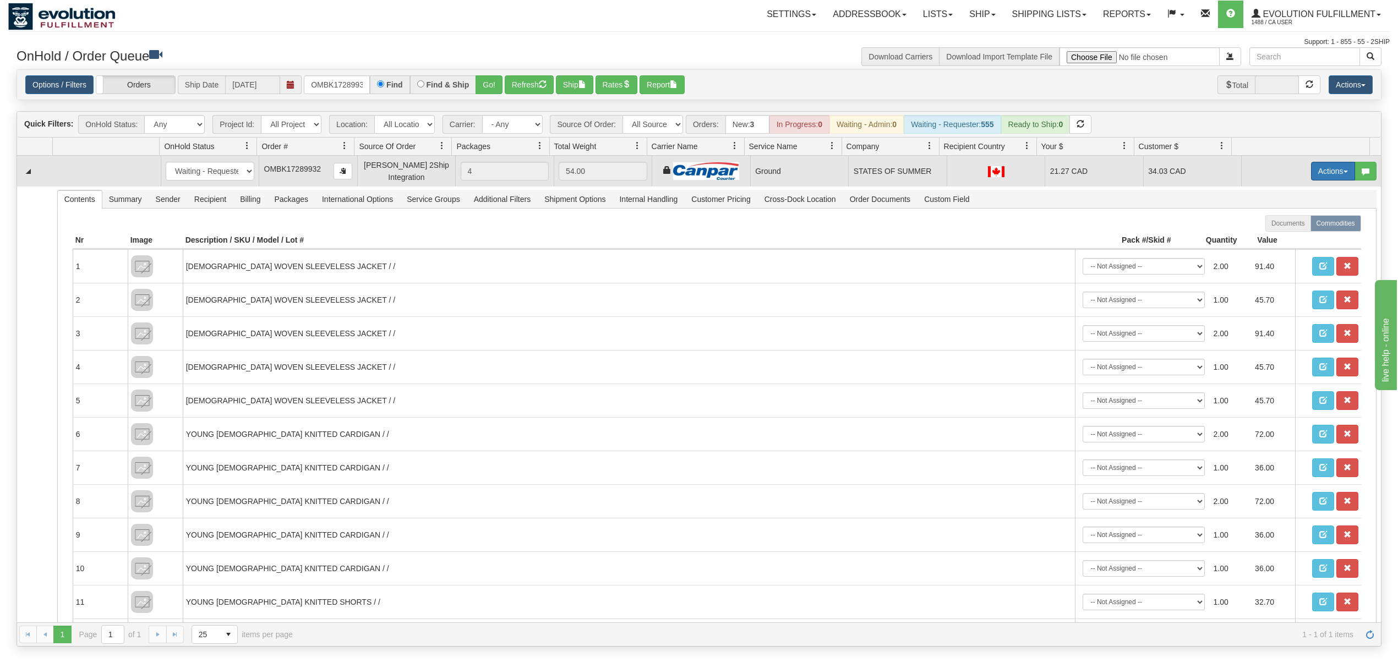
click at [1312, 170] on button "Actions" at bounding box center [1333, 171] width 44 height 19
click at [1277, 237] on span "Ship" at bounding box center [1288, 235] width 23 height 9
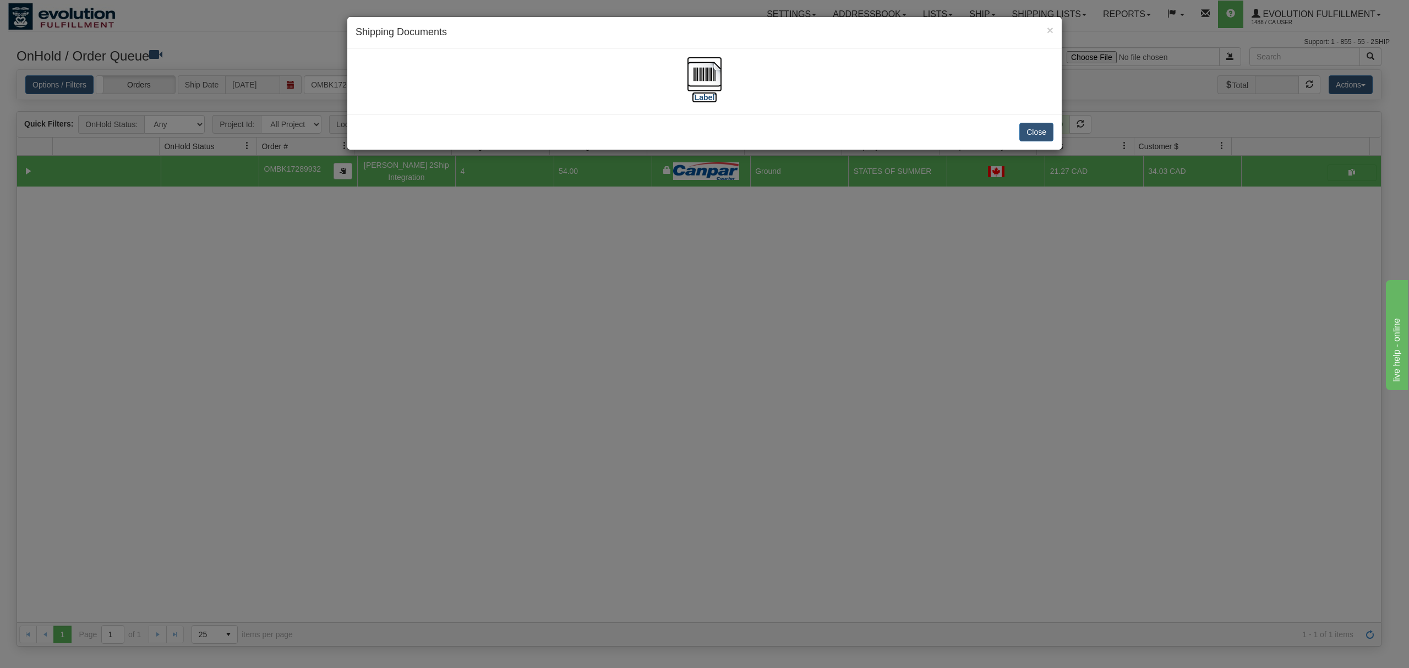
click at [718, 73] on img at bounding box center [704, 74] width 35 height 35
click at [1035, 124] on button "Close" at bounding box center [1036, 132] width 34 height 19
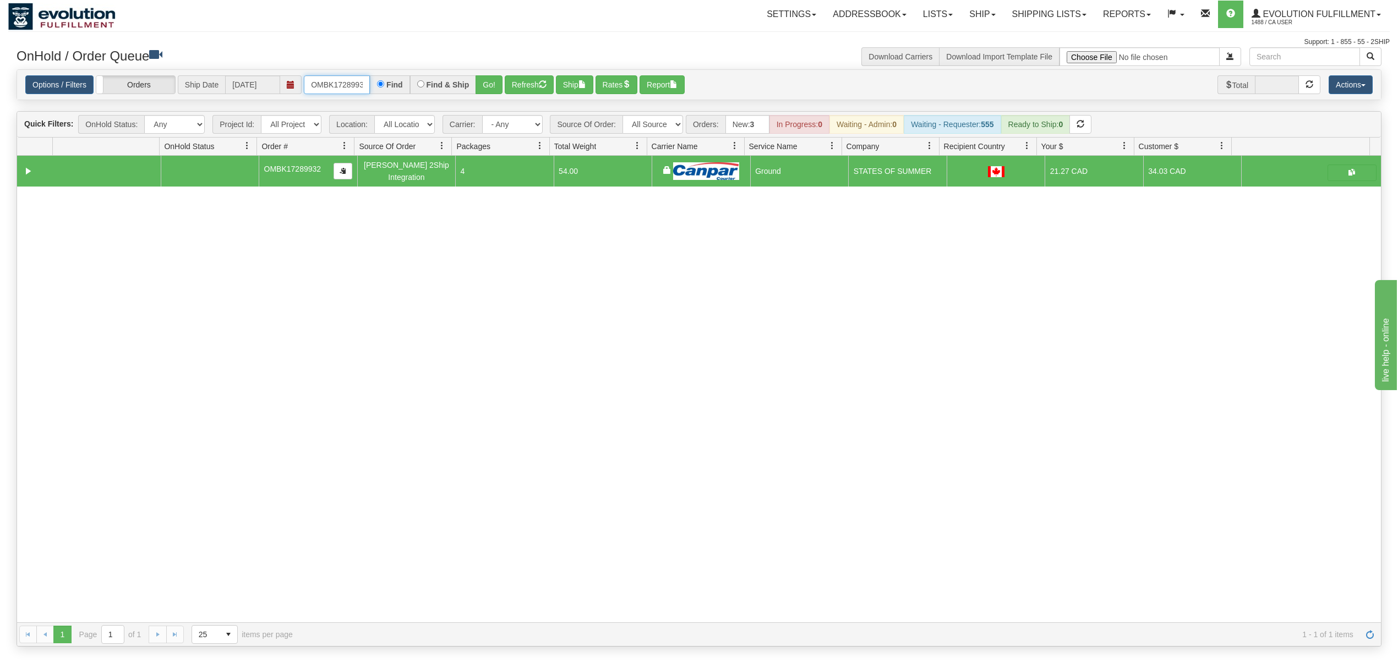
click at [342, 84] on input "OMBK17289932" at bounding box center [337, 84] width 66 height 19
click at [347, 83] on input "OMBK18268999 BO03" at bounding box center [337, 84] width 66 height 19
click at [491, 83] on button "Go!" at bounding box center [488, 84] width 27 height 19
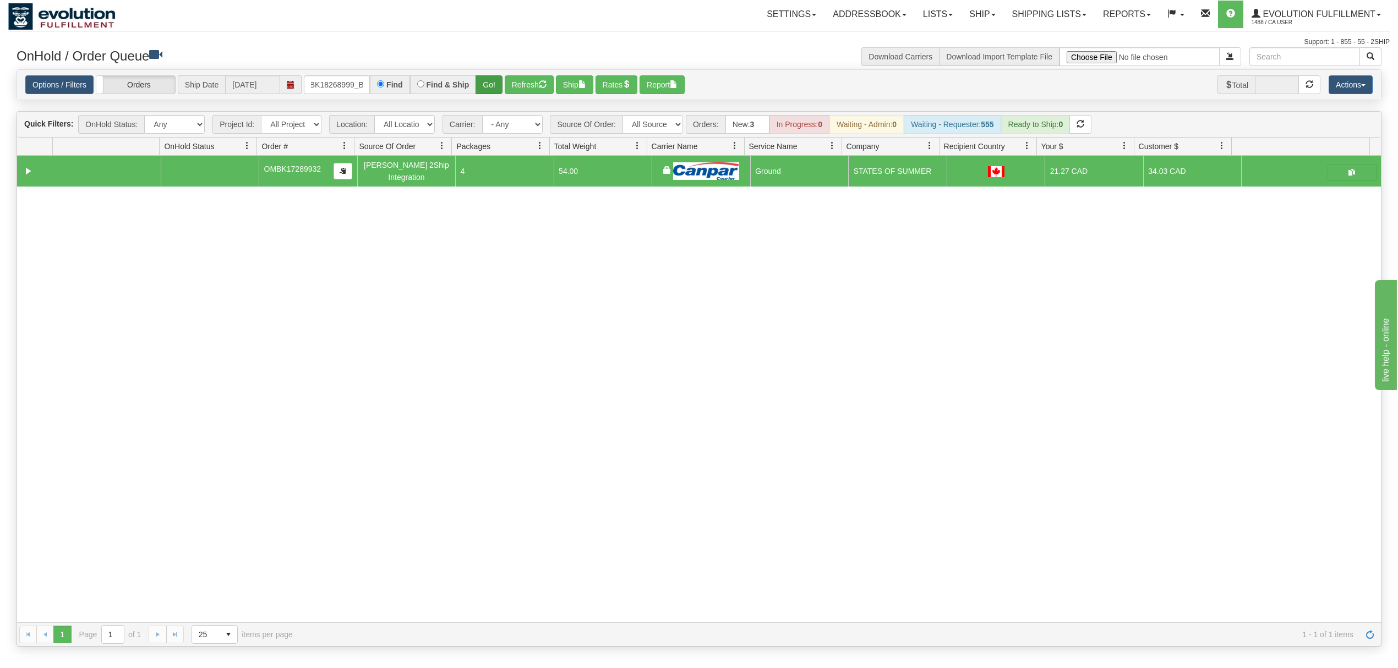
scroll to position [0, 0]
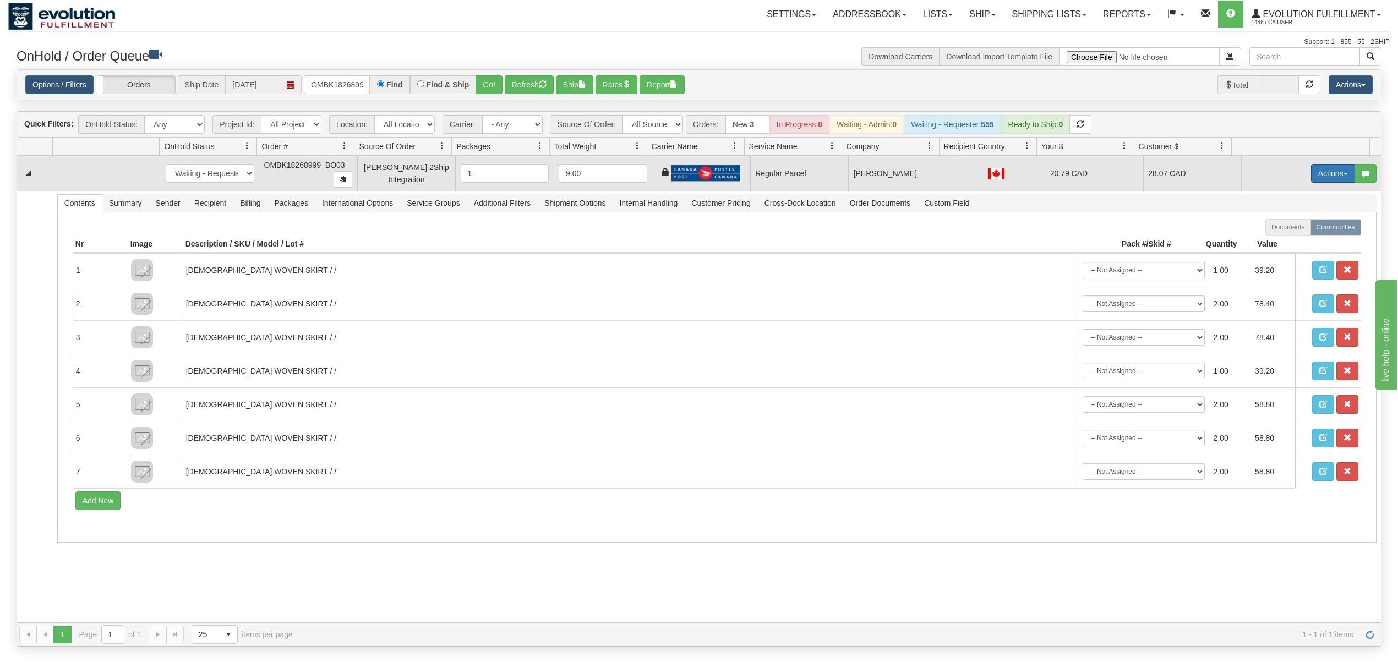
click at [1338, 175] on button "Actions" at bounding box center [1333, 173] width 44 height 19
click at [1302, 224] on span "Rate All Services" at bounding box center [1310, 222] width 66 height 9
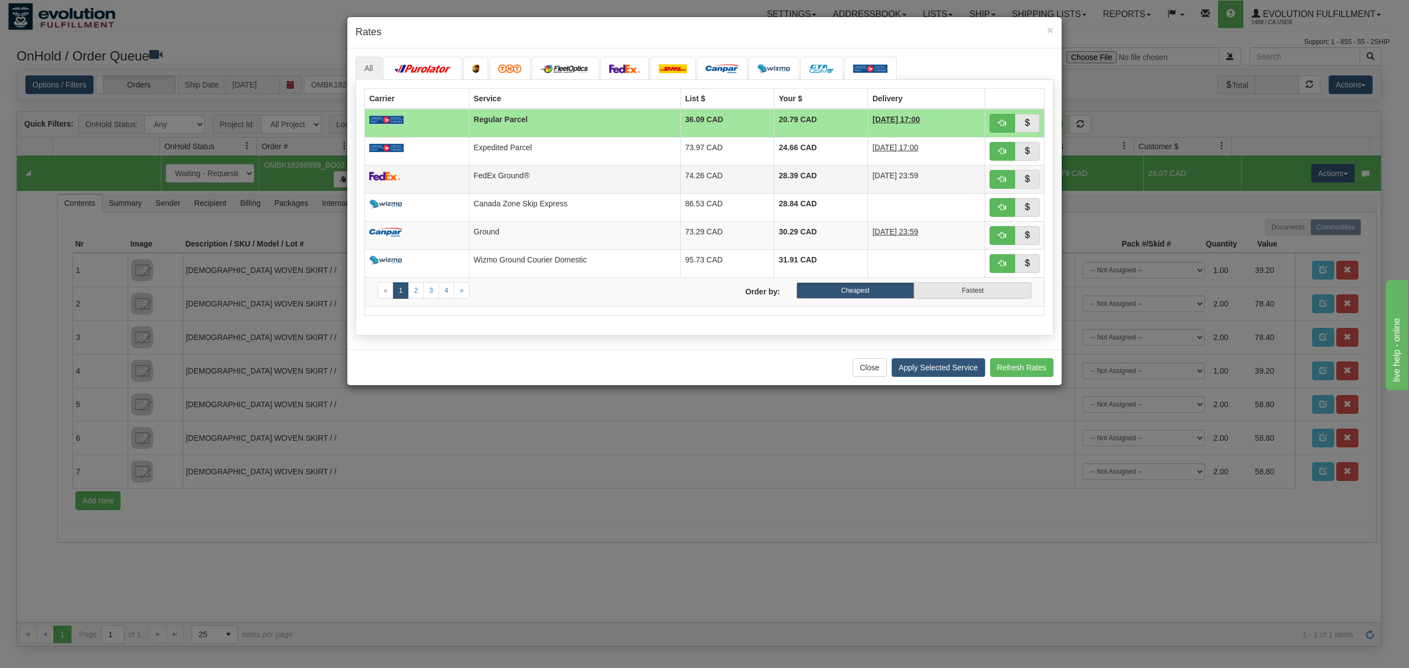
drag, startPoint x: 628, startPoint y: 155, endPoint x: 677, endPoint y: 166, distance: 50.3
click at [628, 155] on td "Expedited Parcel" at bounding box center [574, 151] width 211 height 28
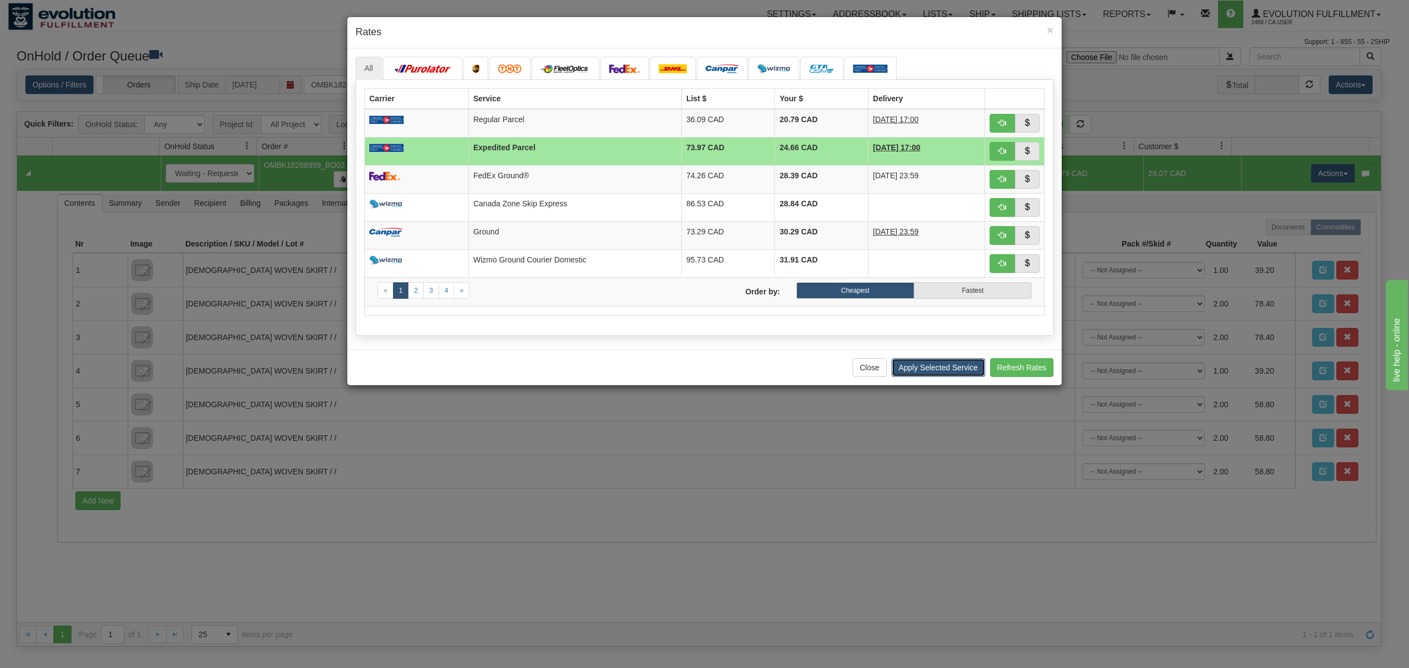
click at [961, 373] on button "Apply Selected Service" at bounding box center [938, 367] width 94 height 19
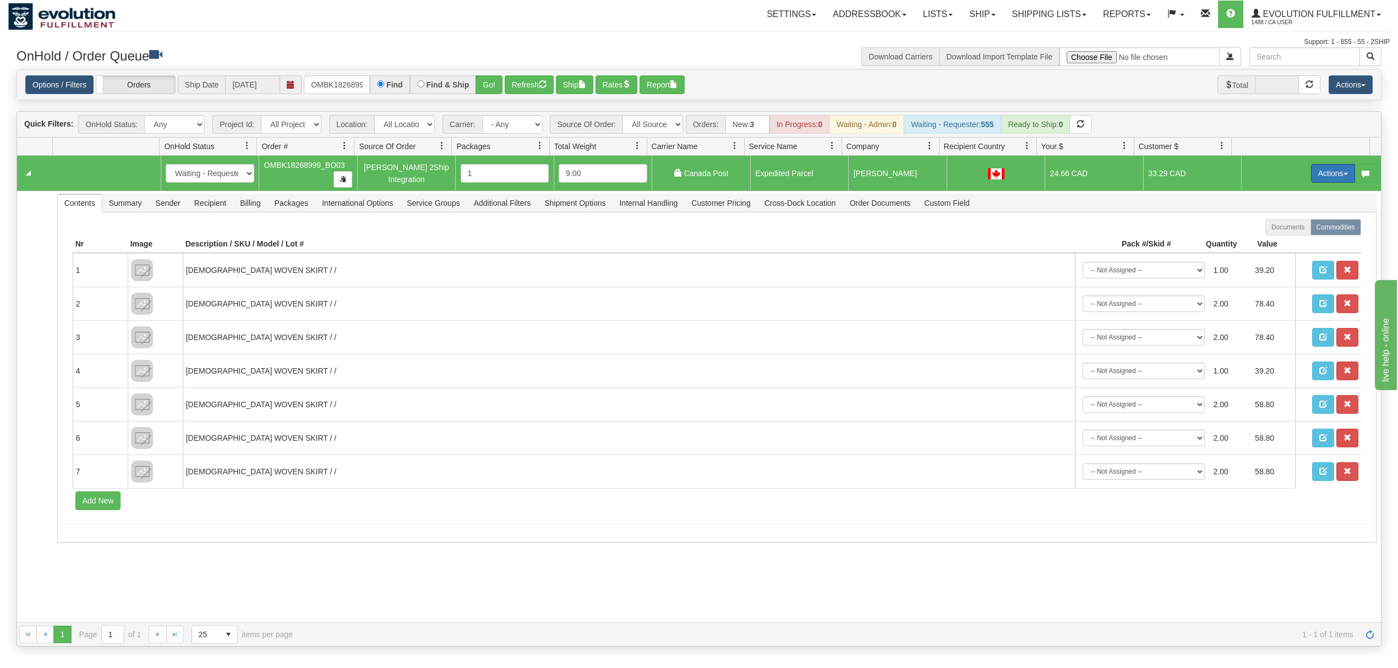
drag, startPoint x: 1310, startPoint y: 172, endPoint x: 1312, endPoint y: 179, distance: 7.0
click at [1311, 172] on button "Actions" at bounding box center [1333, 173] width 44 height 19
click at [1285, 241] on span "Ship" at bounding box center [1288, 237] width 23 height 9
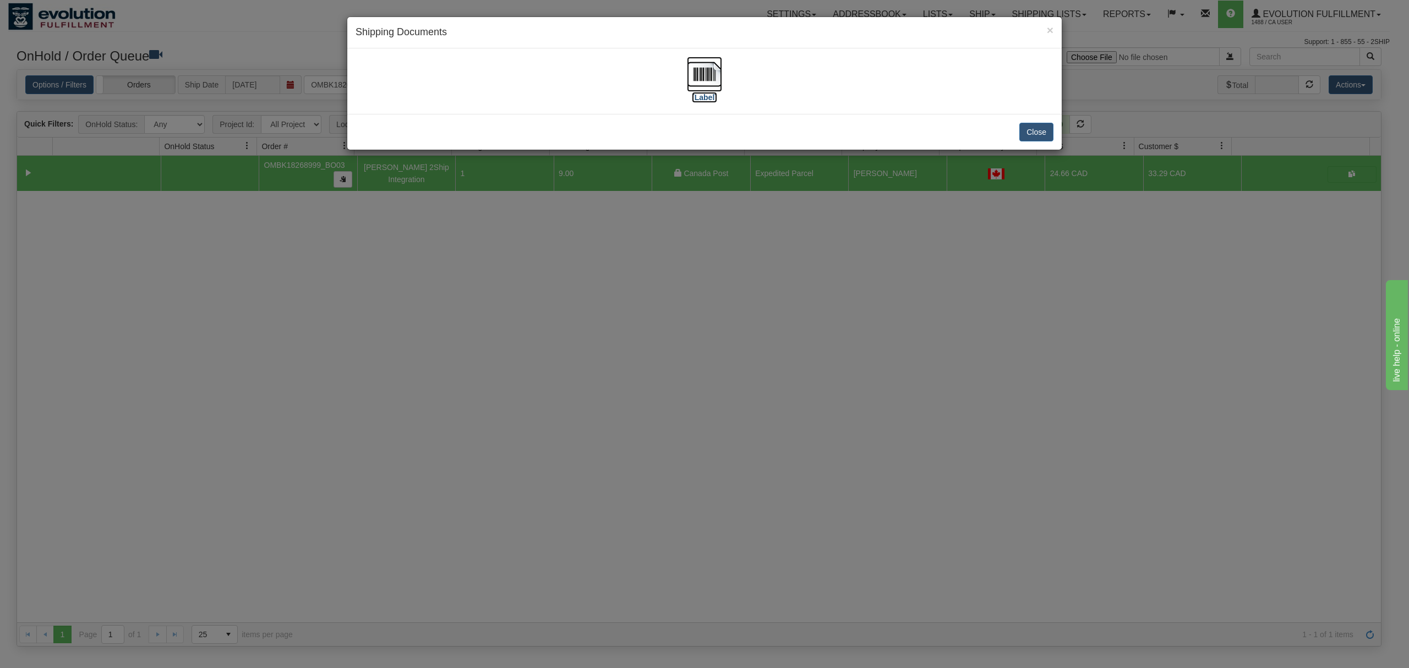
click at [702, 69] on img at bounding box center [704, 74] width 35 height 35
click at [1041, 129] on button "Close" at bounding box center [1036, 132] width 34 height 19
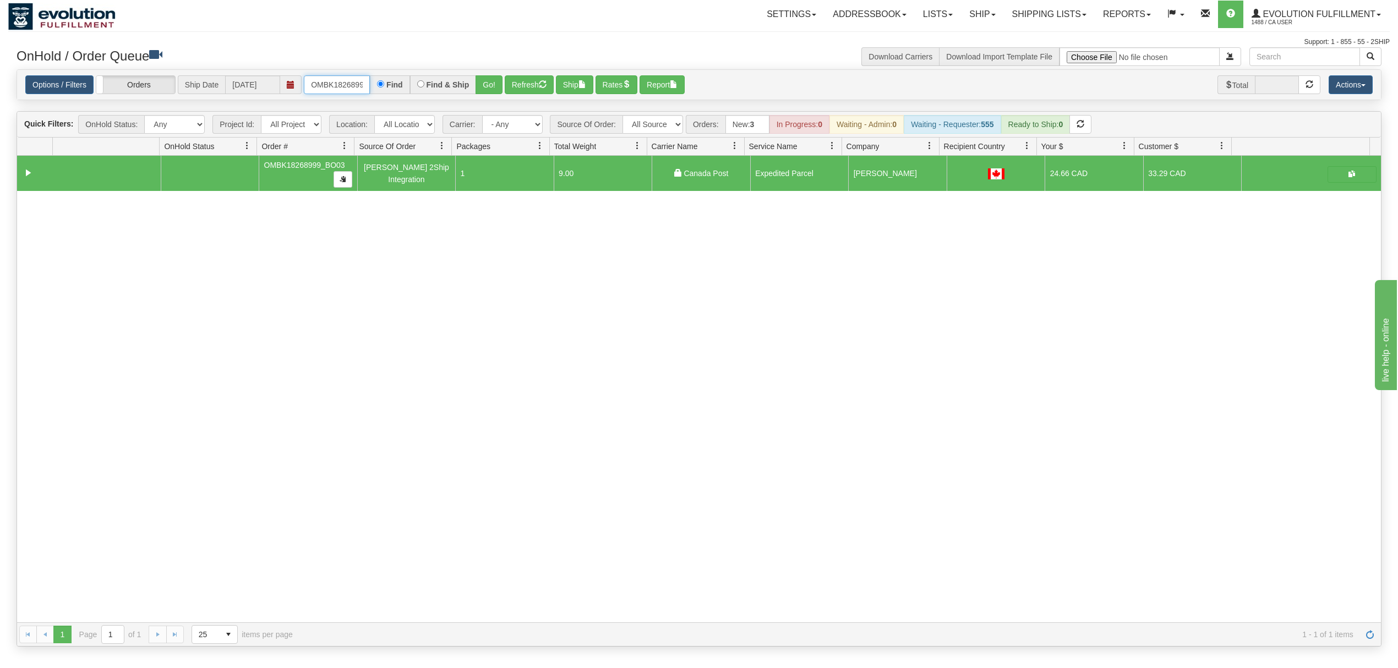
click at [363, 93] on input "OMBK18268999_BO03" at bounding box center [337, 84] width 66 height 19
click at [355, 88] on input "OMBK18268999_BO03" at bounding box center [337, 84] width 66 height 19
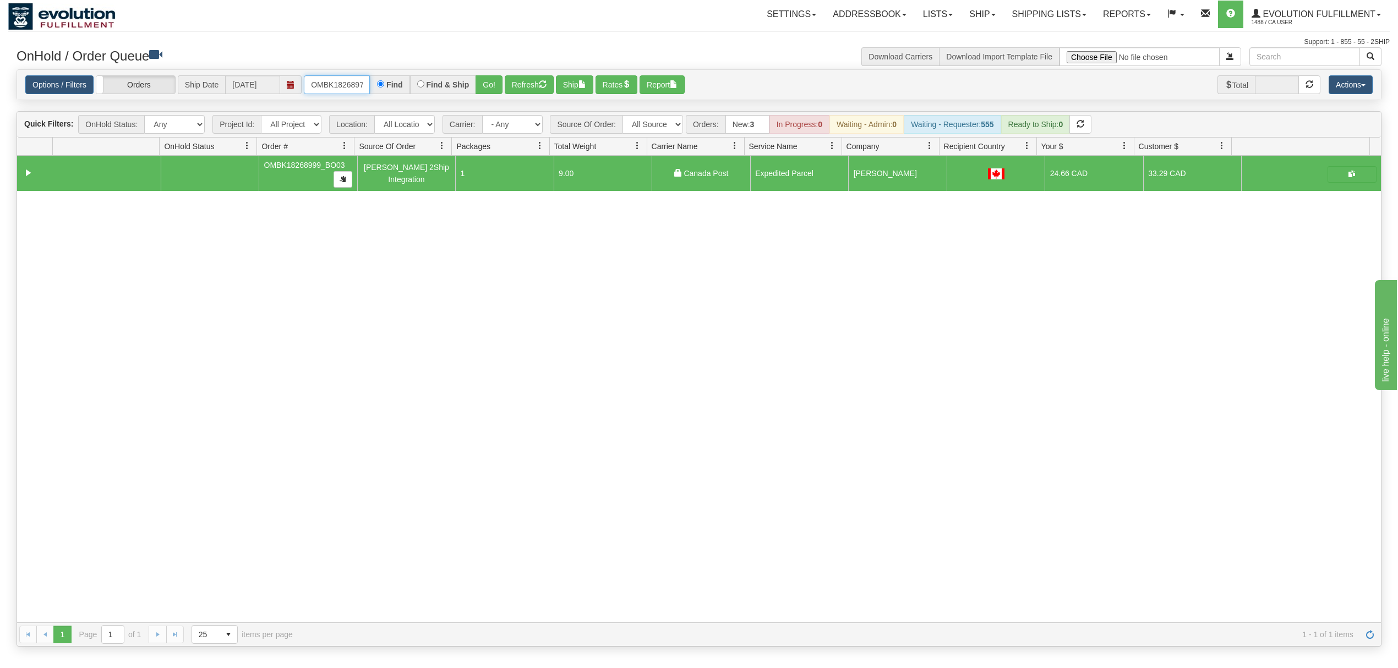
click at [354, 88] on input "OMBK18268979 BO02" at bounding box center [337, 84] width 66 height 19
click at [488, 84] on button "Go!" at bounding box center [488, 84] width 27 height 19
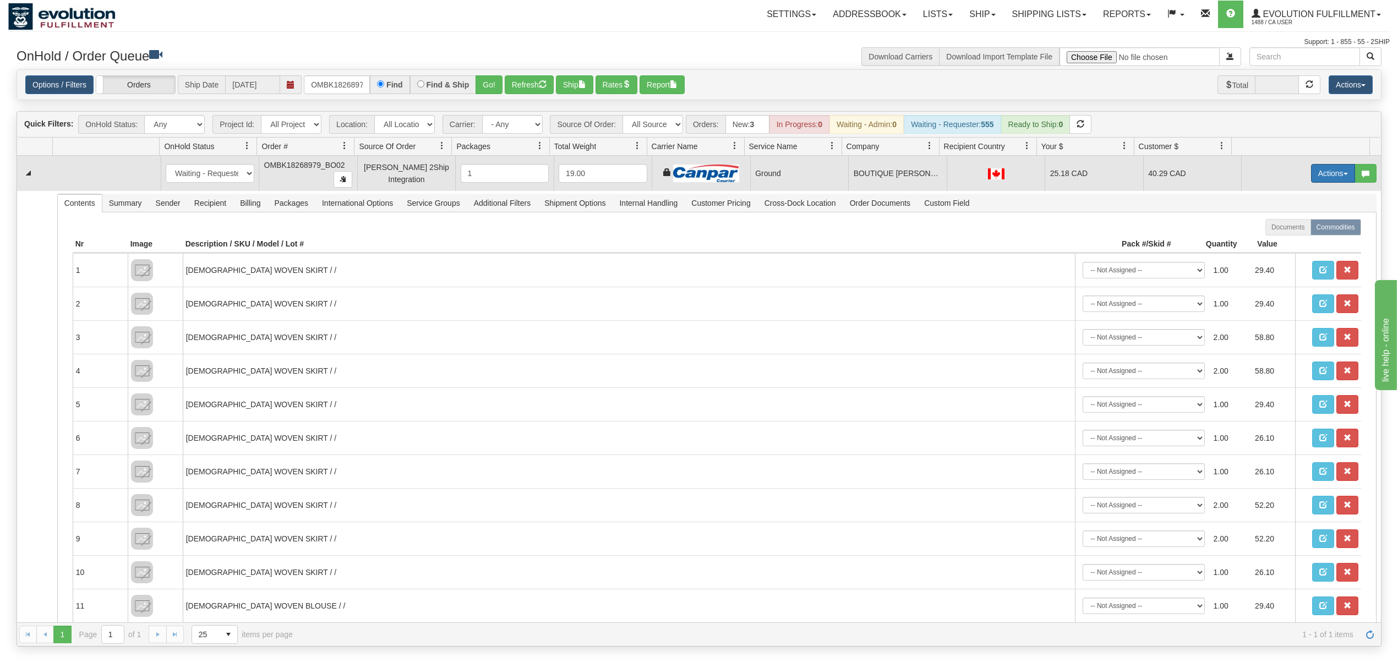
click at [1311, 170] on button "Actions" at bounding box center [1333, 173] width 44 height 19
click at [1288, 234] on link "Ship" at bounding box center [1310, 237] width 88 height 14
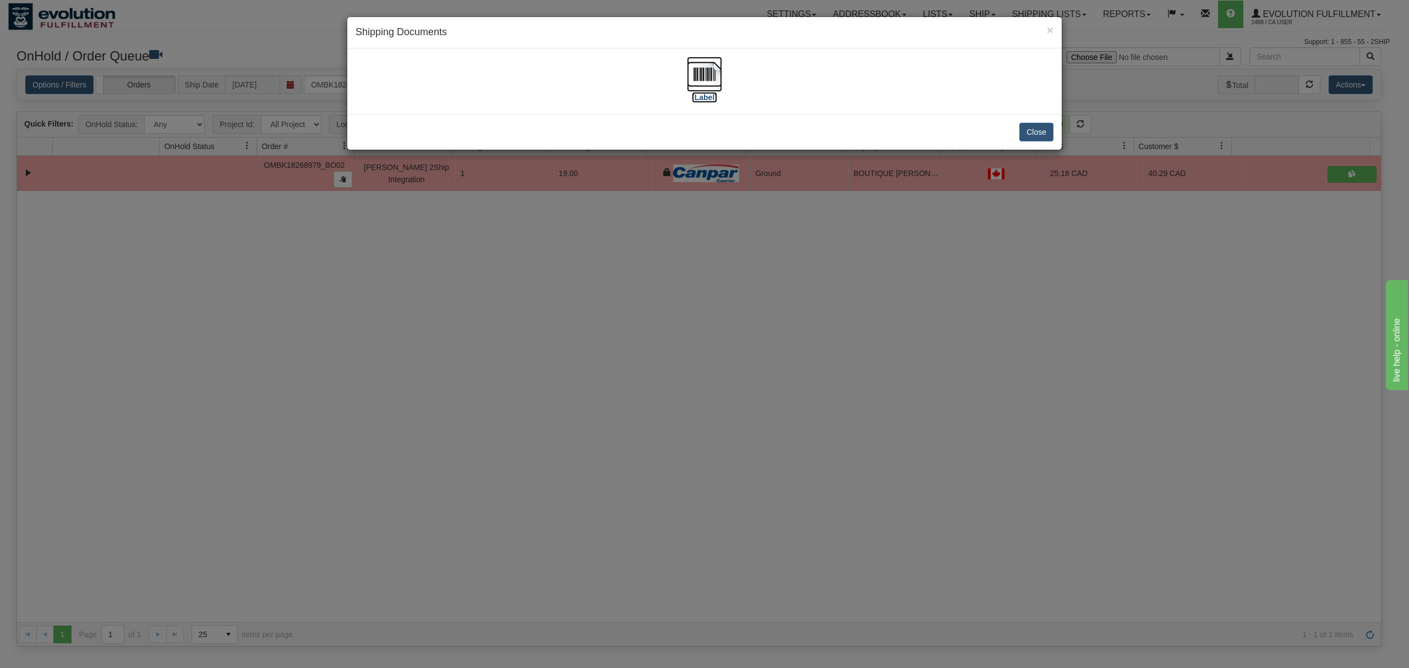
click at [707, 75] on img at bounding box center [704, 74] width 35 height 35
click at [1041, 130] on button "Close" at bounding box center [1036, 132] width 34 height 19
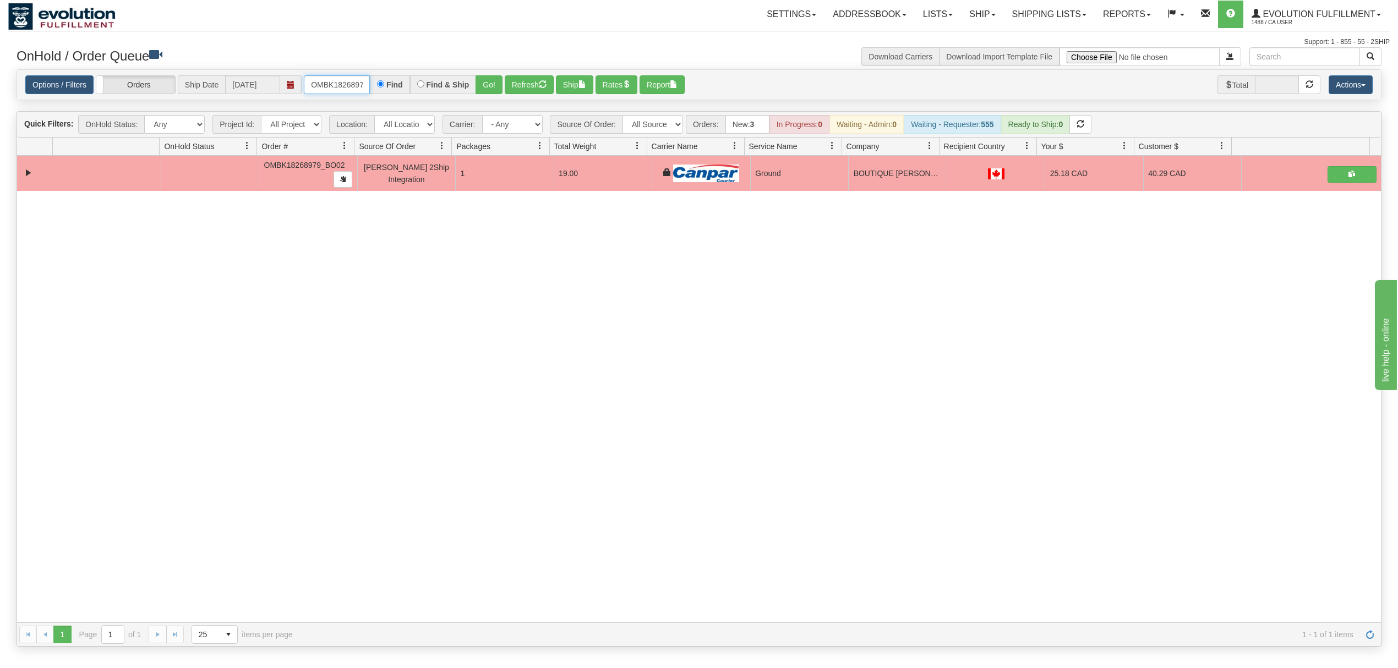
click at [357, 90] on input "OMBK18268979_BO02" at bounding box center [337, 84] width 66 height 19
click at [349, 81] on input "OMBK17454064 BO01" at bounding box center [337, 84] width 66 height 19
click at [488, 81] on button "Go!" at bounding box center [488, 84] width 27 height 19
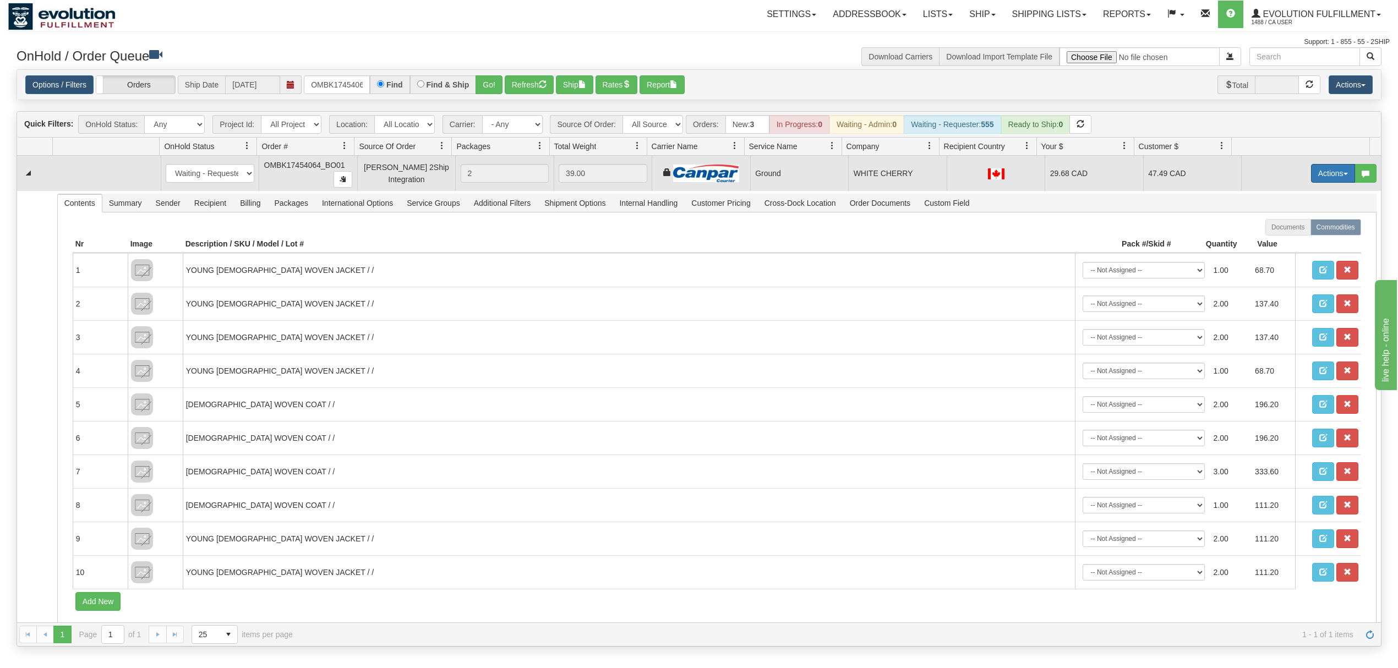
click at [1317, 176] on button "Actions" at bounding box center [1333, 173] width 44 height 19
click at [1281, 234] on link "Ship" at bounding box center [1310, 237] width 88 height 14
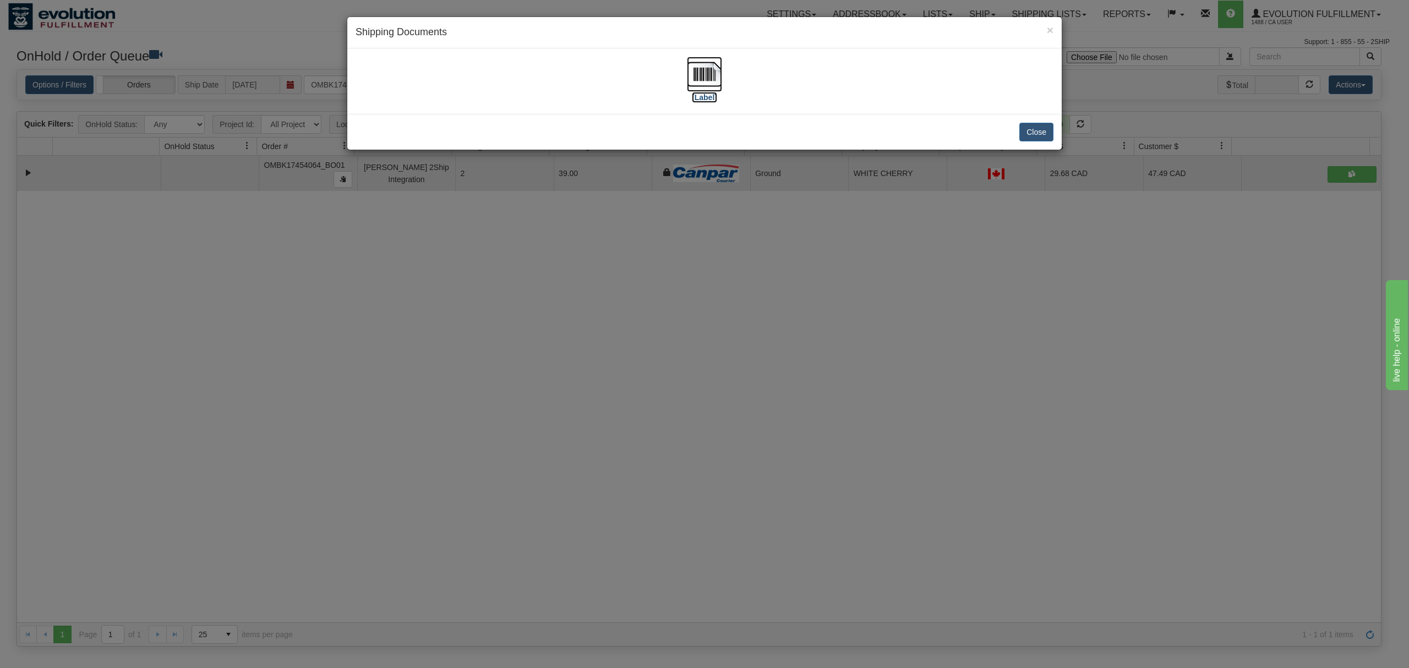
click at [705, 64] on img at bounding box center [704, 74] width 35 height 35
click at [1026, 132] on button "Close" at bounding box center [1036, 132] width 34 height 19
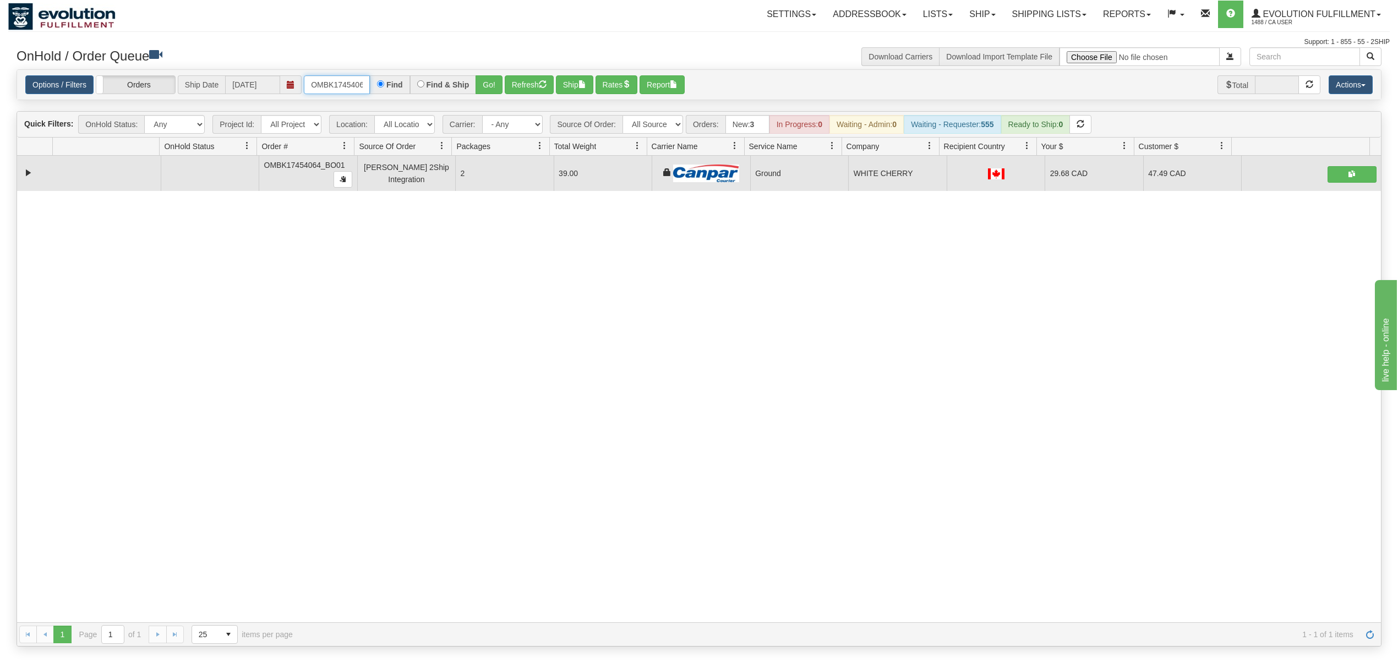
click at [344, 89] on input "OMBK17454064_BO01" at bounding box center [337, 84] width 66 height 19
click at [359, 82] on input "OMBK17633581 BO02" at bounding box center [337, 84] width 66 height 19
click at [478, 85] on button "Go!" at bounding box center [488, 84] width 27 height 19
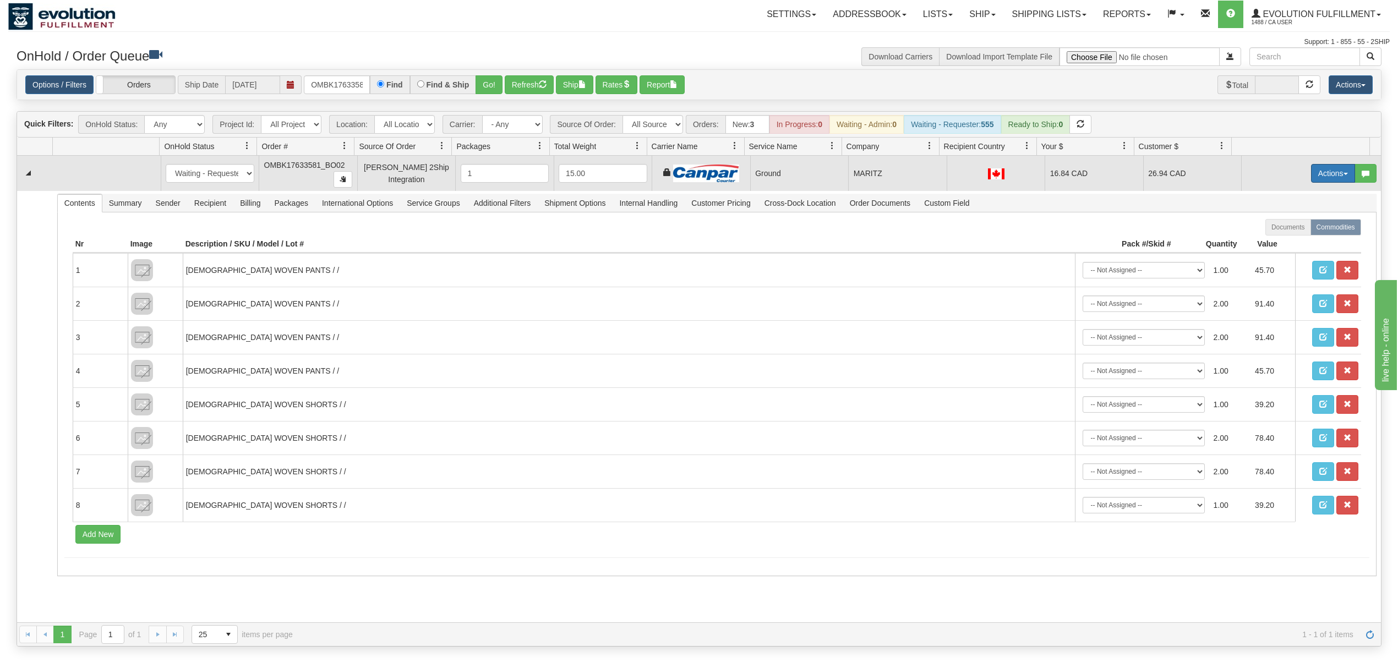
click at [1317, 173] on button "Actions" at bounding box center [1333, 173] width 44 height 19
click at [1278, 241] on span "Ship" at bounding box center [1288, 237] width 23 height 9
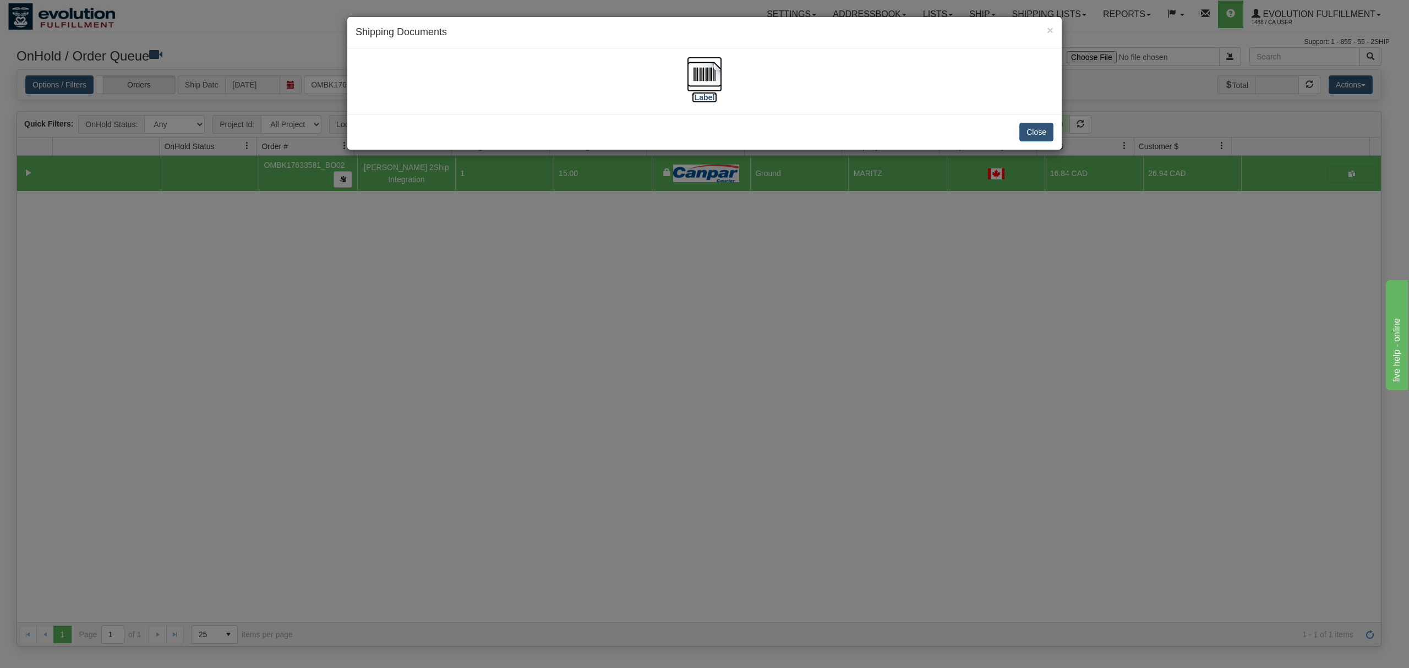
click at [705, 81] on img at bounding box center [704, 74] width 35 height 35
click at [1037, 131] on button "Close" at bounding box center [1036, 132] width 34 height 19
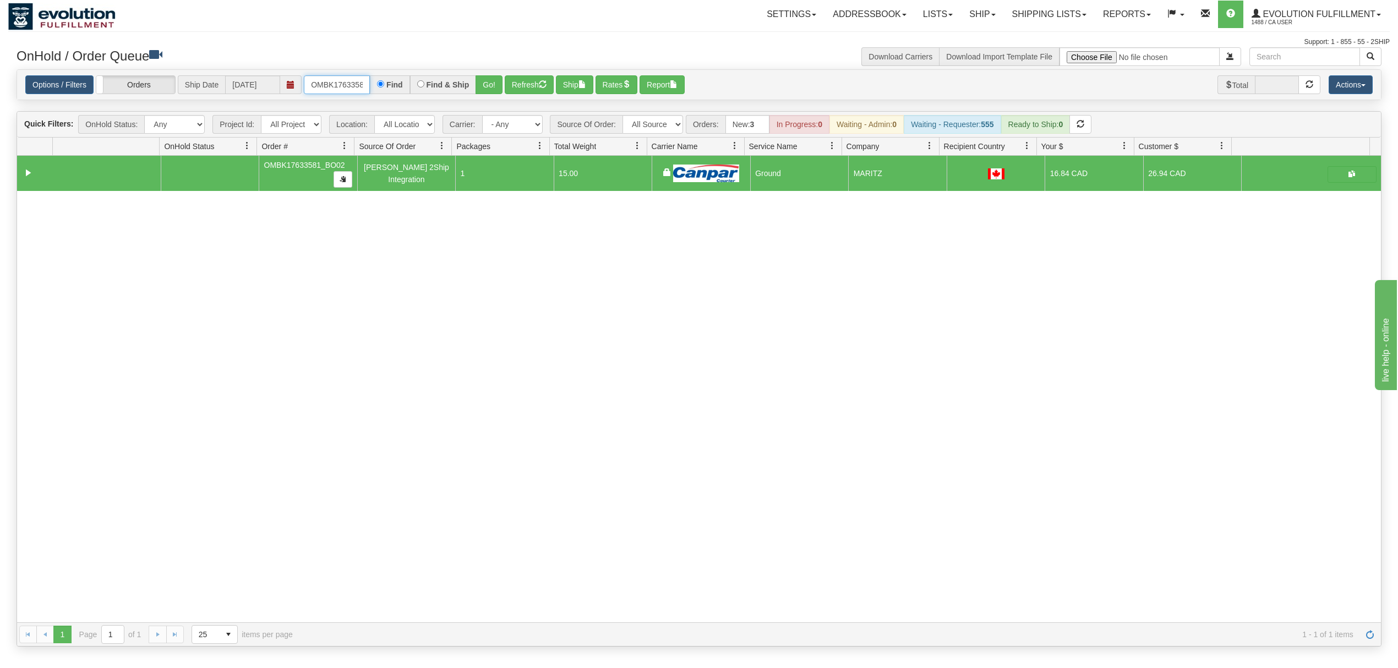
click at [348, 88] on input "OMBK17633581_BO02" at bounding box center [337, 84] width 66 height 19
click at [355, 87] on input "OMBK17652420 BO01" at bounding box center [337, 84] width 66 height 19
click at [486, 83] on button "Go!" at bounding box center [488, 84] width 27 height 19
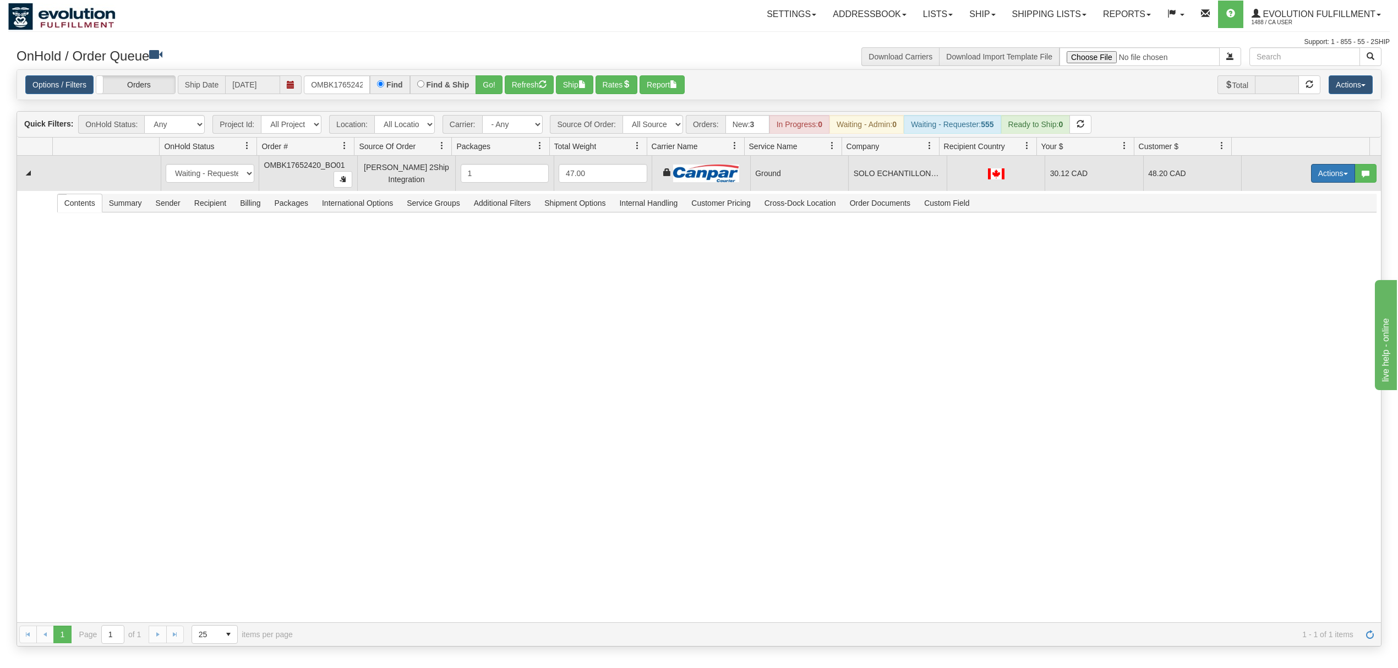
click at [1319, 173] on button "Actions" at bounding box center [1333, 173] width 44 height 19
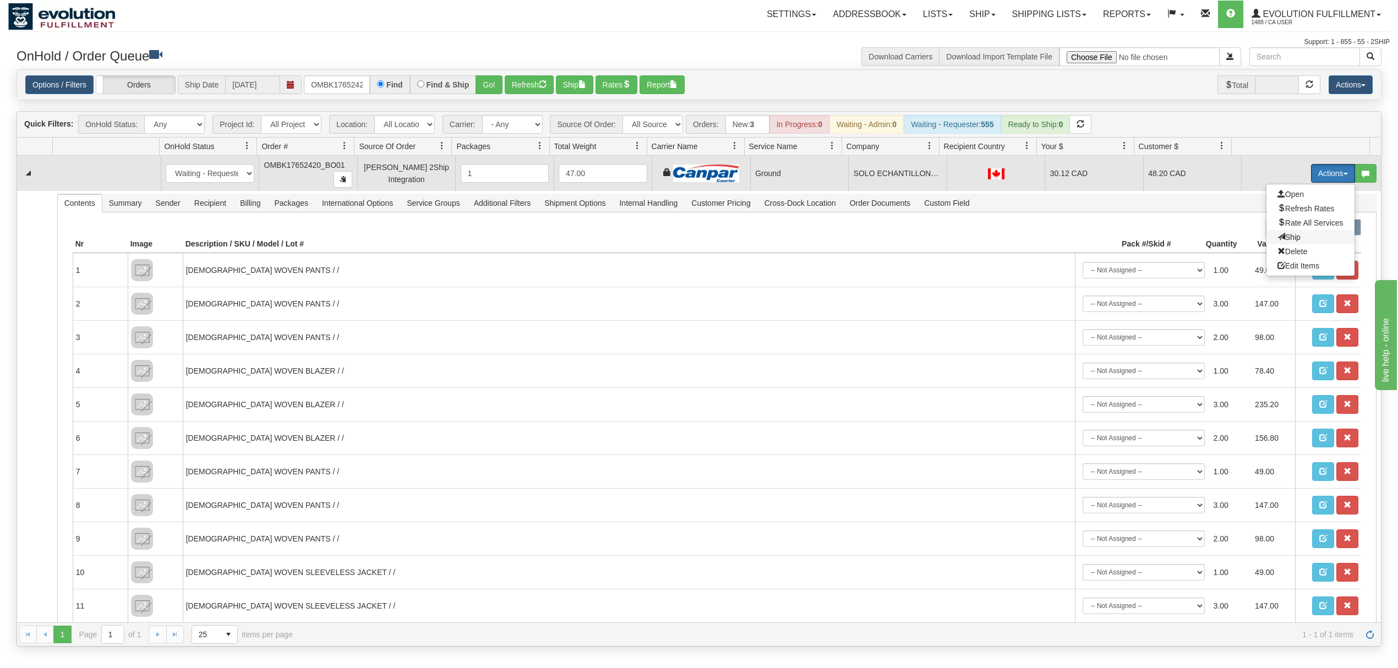
click at [1282, 236] on span "Ship" at bounding box center [1288, 237] width 23 height 9
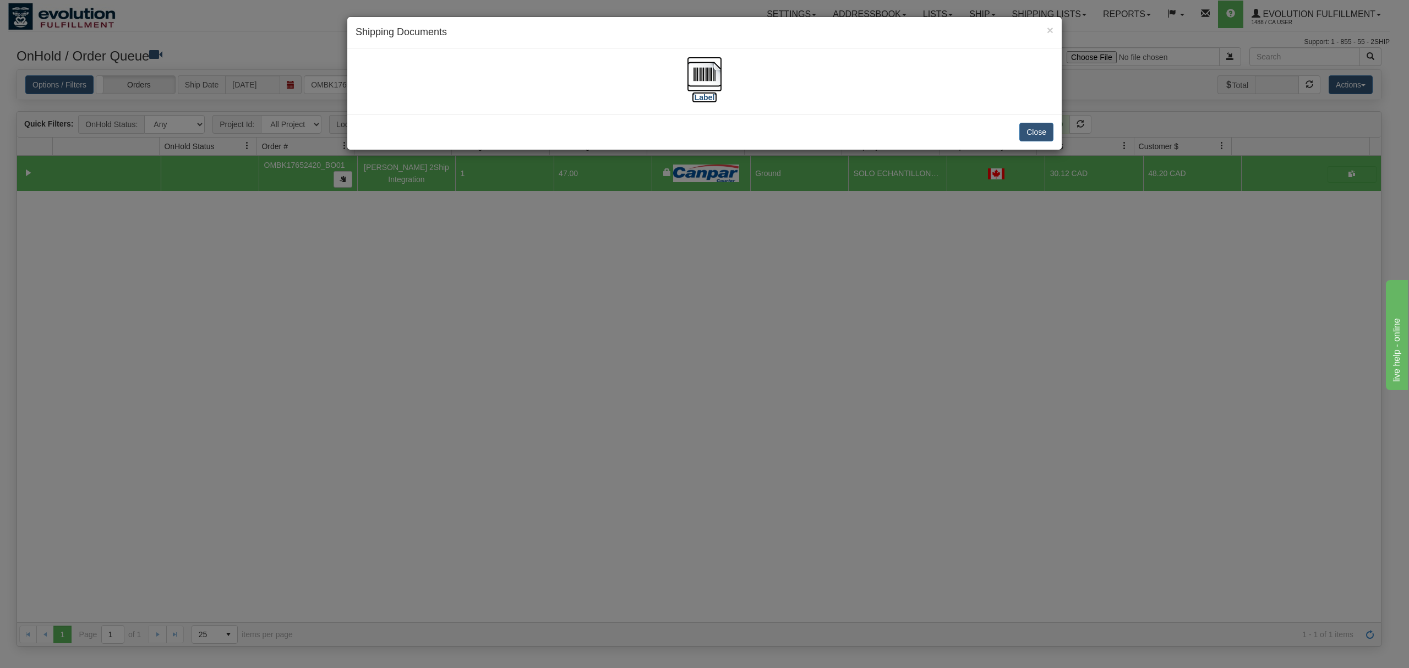
click at [707, 68] on img at bounding box center [704, 74] width 35 height 35
click at [1040, 128] on button "Close" at bounding box center [1036, 132] width 34 height 19
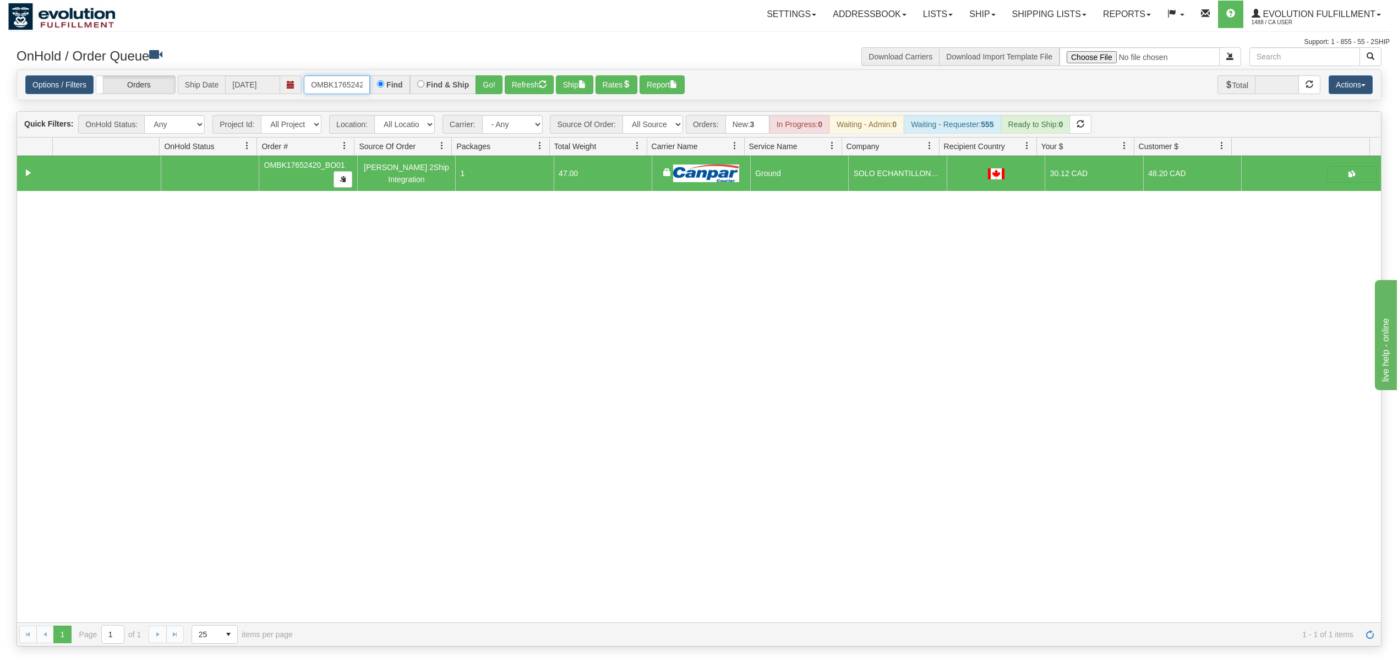
click at [342, 75] on input "OMBK17652420_BO01" at bounding box center [337, 84] width 66 height 19
click at [343, 77] on input "OMBK17652420_BO01" at bounding box center [337, 84] width 66 height 19
click at [344, 77] on input "OMBK17524683 BO01" at bounding box center [337, 84] width 66 height 19
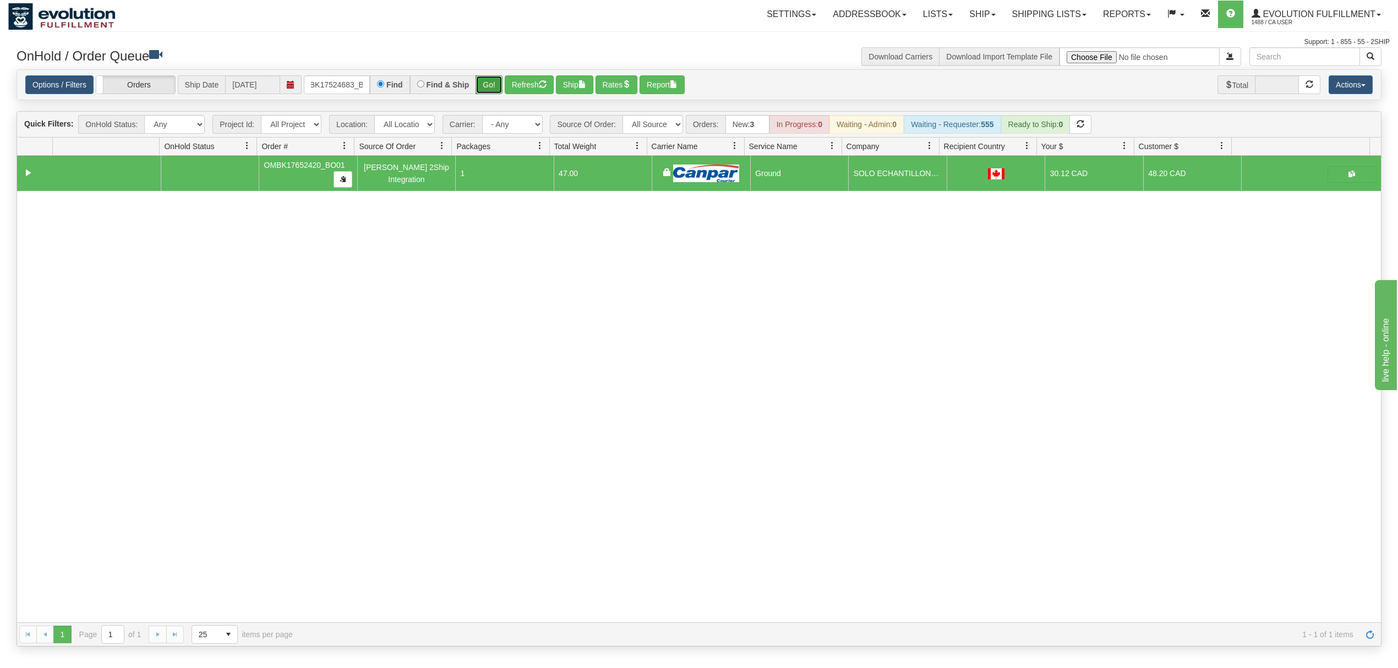
click at [490, 85] on button "Go!" at bounding box center [488, 84] width 27 height 19
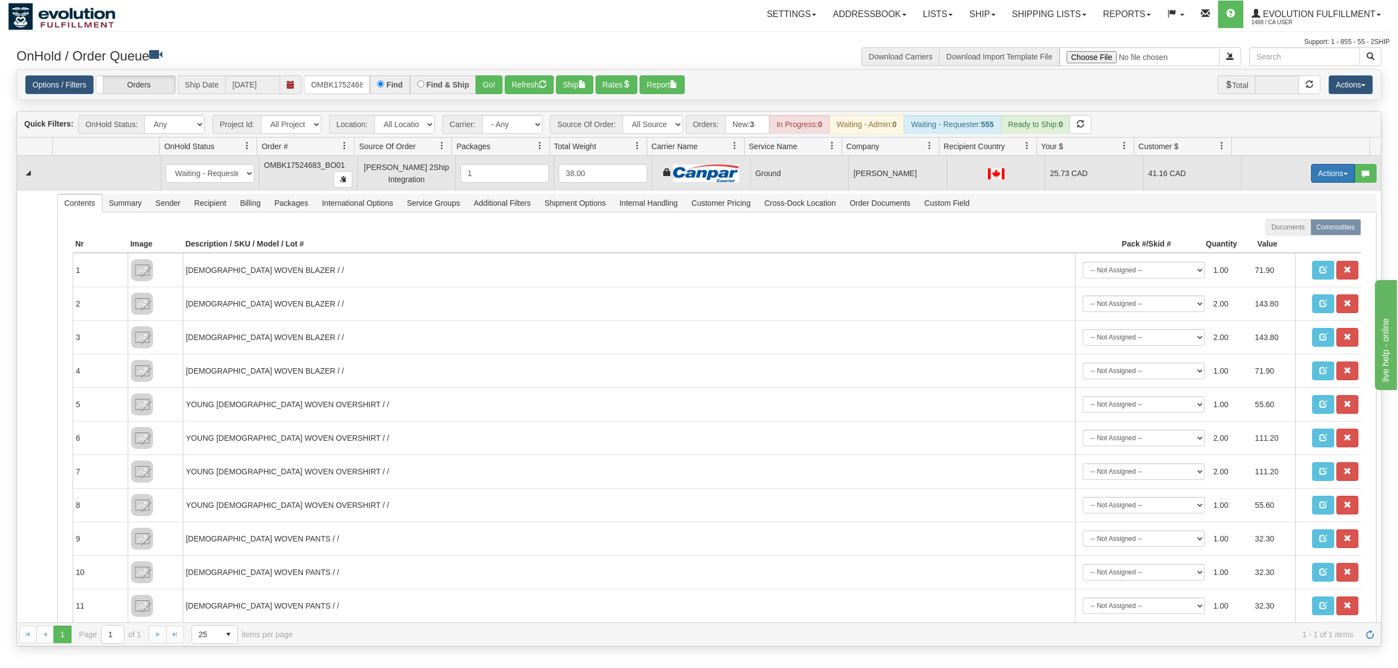
click at [1316, 174] on button "Actions" at bounding box center [1333, 173] width 44 height 19
click at [1279, 239] on span "Ship" at bounding box center [1288, 237] width 23 height 9
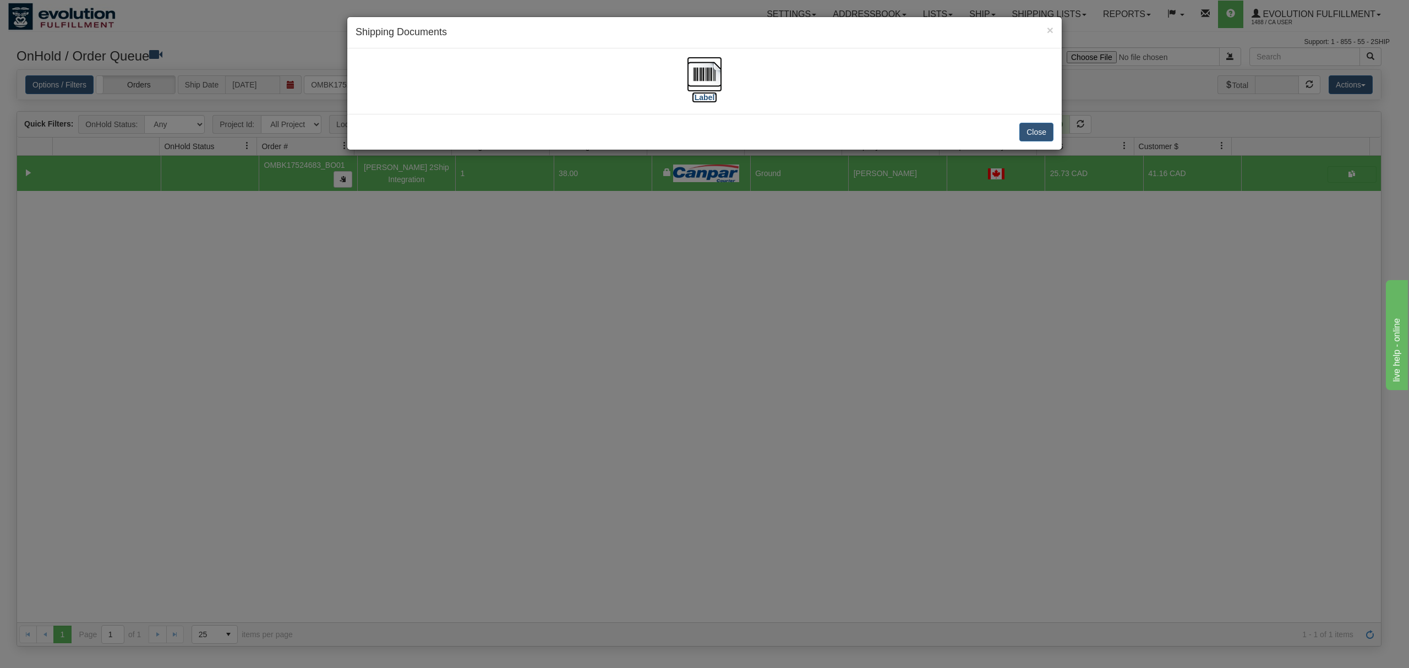
click at [699, 67] on img at bounding box center [704, 74] width 35 height 35
click at [1038, 128] on button "Close" at bounding box center [1036, 132] width 34 height 19
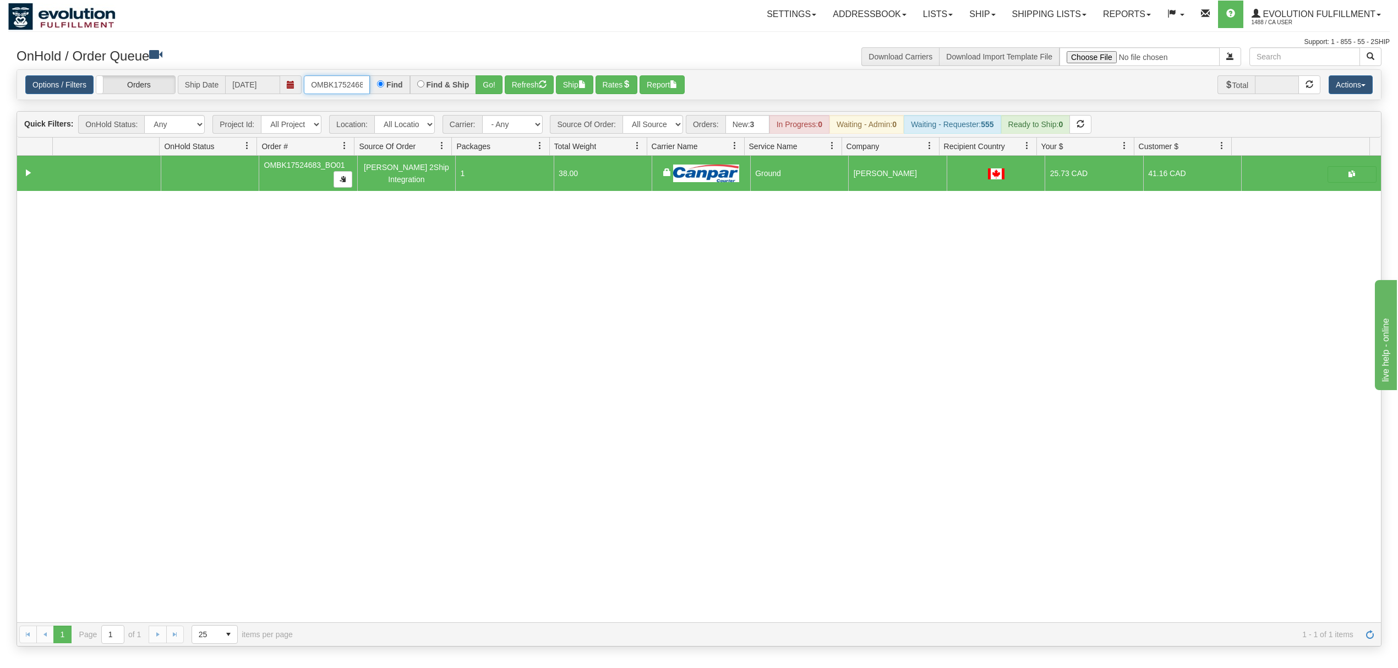
click at [346, 80] on input "OMBK17524683_BO01" at bounding box center [337, 84] width 66 height 19
click at [347, 80] on input "OMBK17524683_BO01" at bounding box center [337, 84] width 66 height 19
click at [494, 82] on button "Go!" at bounding box center [488, 84] width 27 height 19
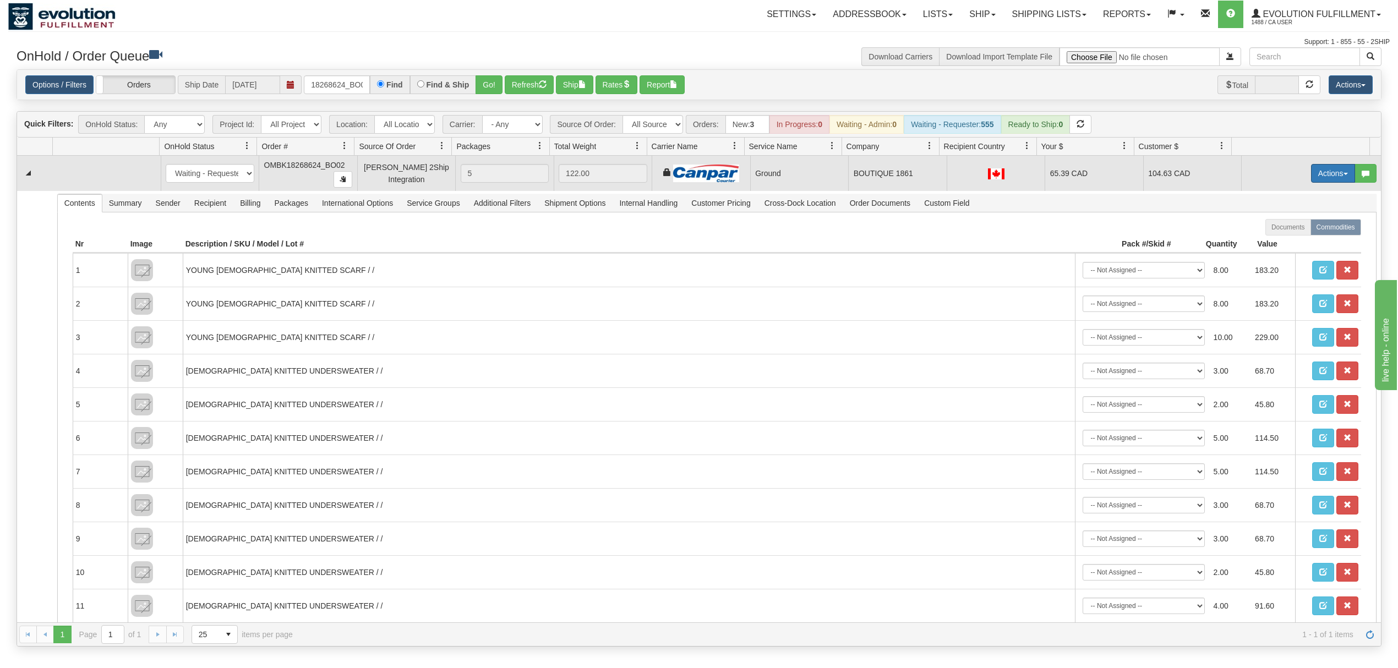
click at [1311, 167] on button "Actions" at bounding box center [1333, 173] width 44 height 19
click at [1280, 236] on span "Ship" at bounding box center [1288, 237] width 23 height 9
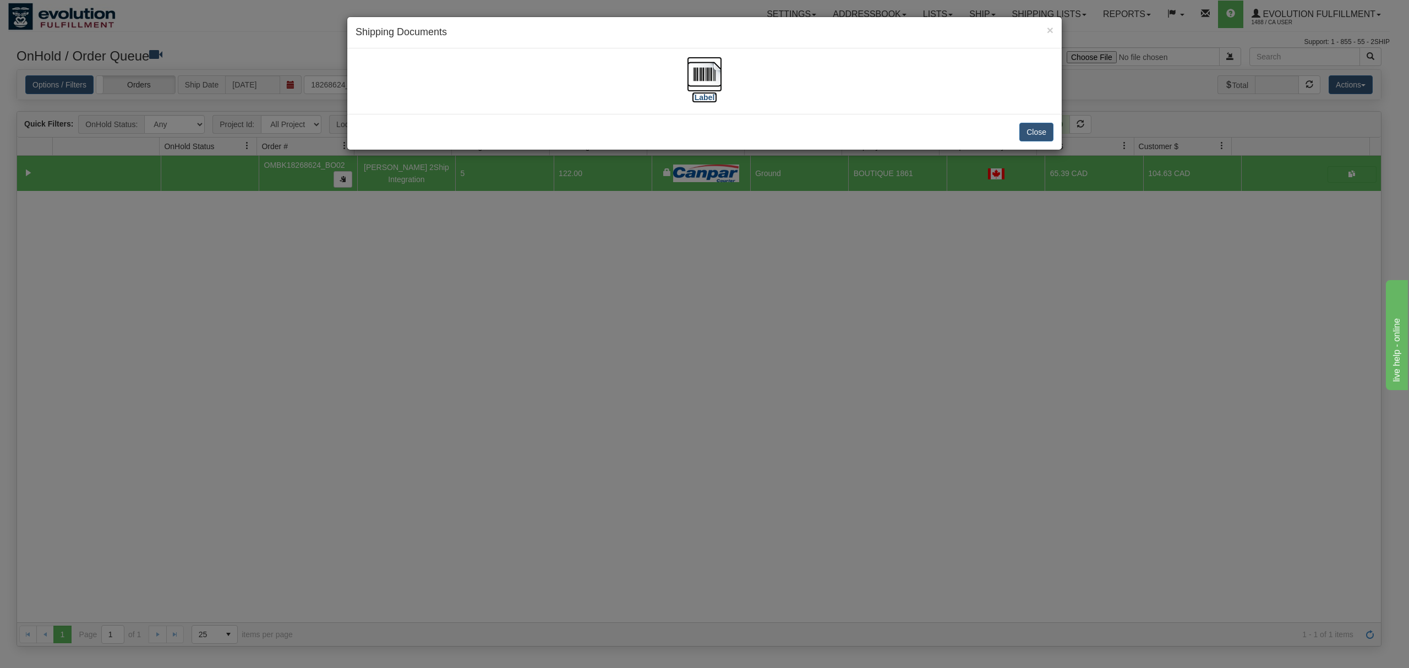
click at [709, 75] on img at bounding box center [704, 74] width 35 height 35
click at [1035, 128] on button "Close" at bounding box center [1036, 132] width 34 height 19
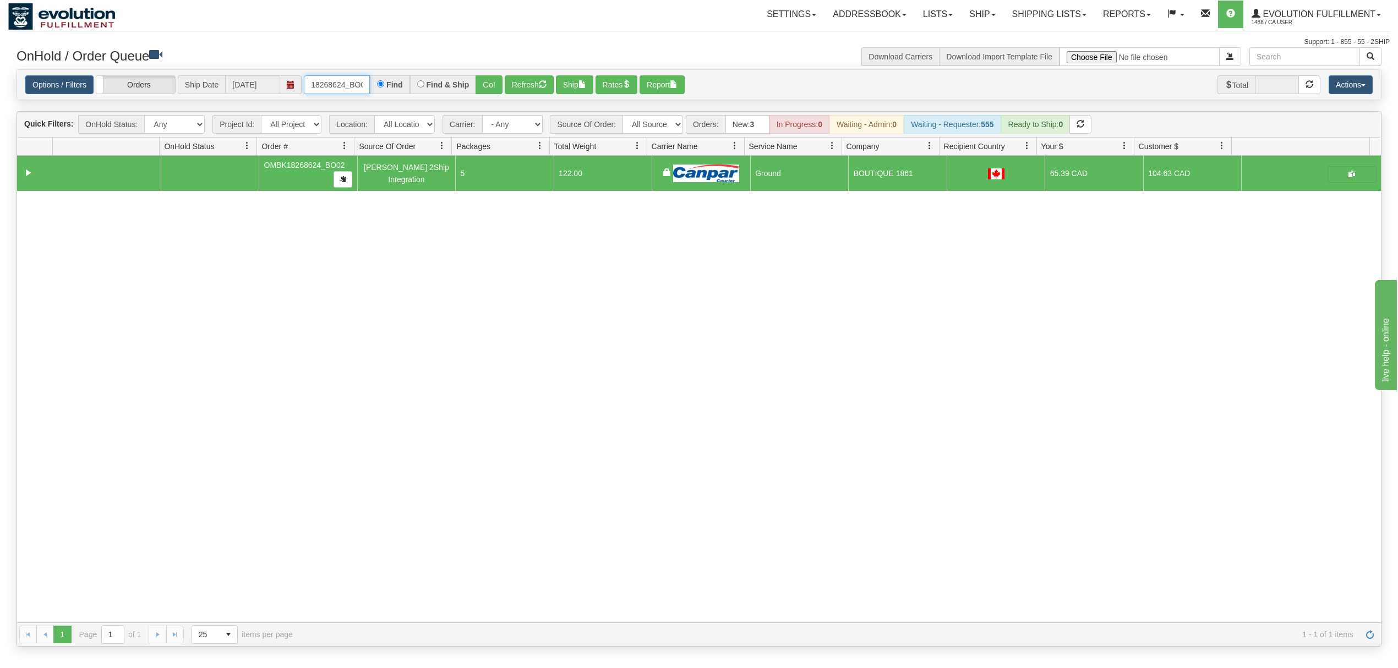
click at [340, 81] on input "18268624_BO02" at bounding box center [337, 84] width 66 height 19
type input "OTOFRW1153-1"
click at [498, 84] on button "Go!" at bounding box center [488, 84] width 27 height 19
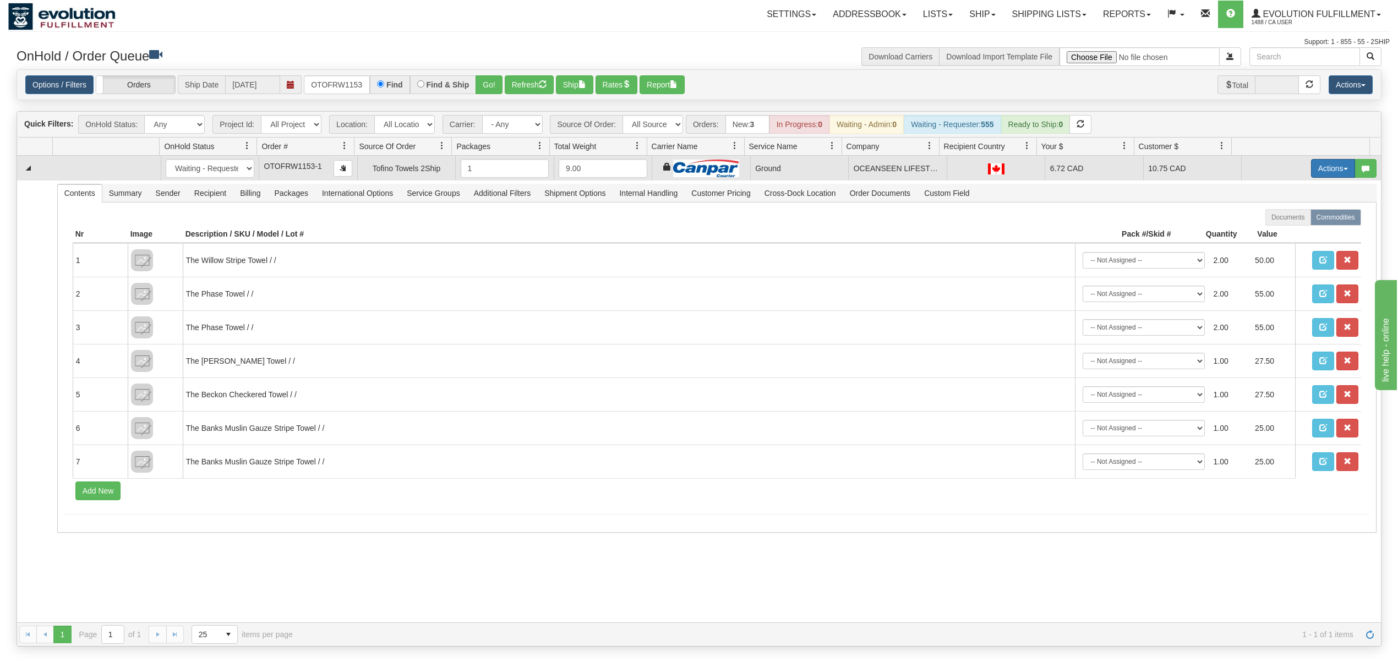
click at [1321, 172] on button "Actions" at bounding box center [1333, 168] width 44 height 19
click at [1293, 233] on link "Ship" at bounding box center [1310, 232] width 88 height 14
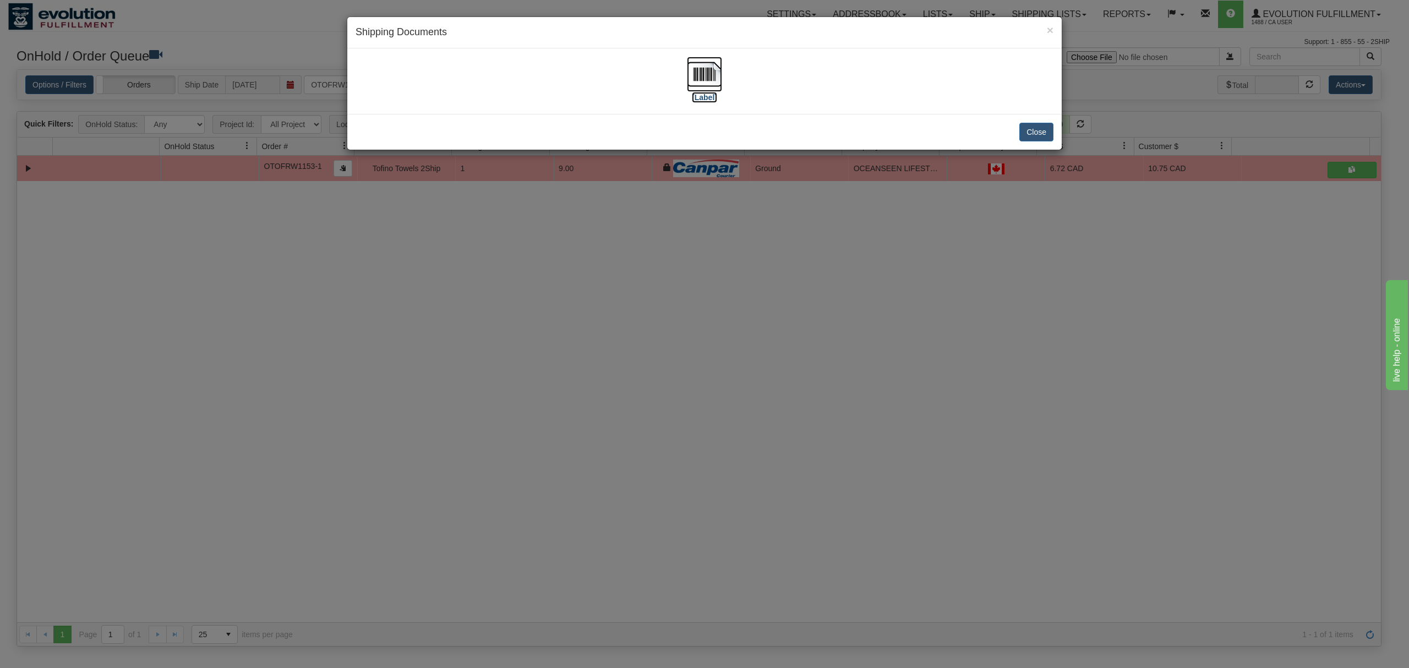
click at [697, 69] on img at bounding box center [704, 74] width 35 height 35
